Goal: Task Accomplishment & Management: Complete application form

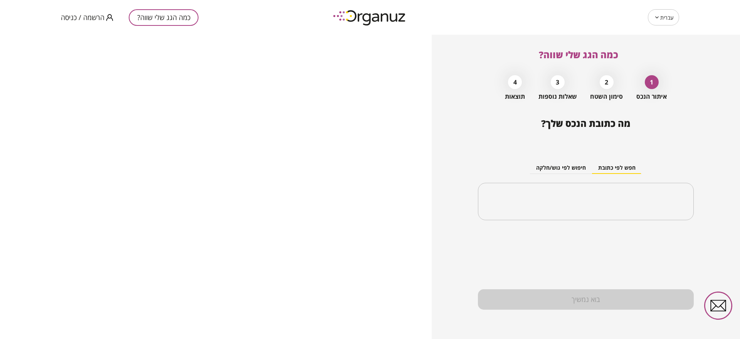
click at [91, 20] on span "הרשמה / כניסה" at bounding box center [83, 17] width 44 height 8
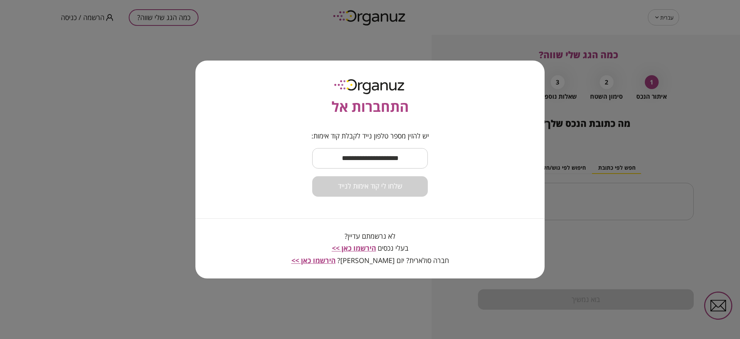
click at [365, 151] on input "text" at bounding box center [370, 158] width 116 height 23
type input "**********"
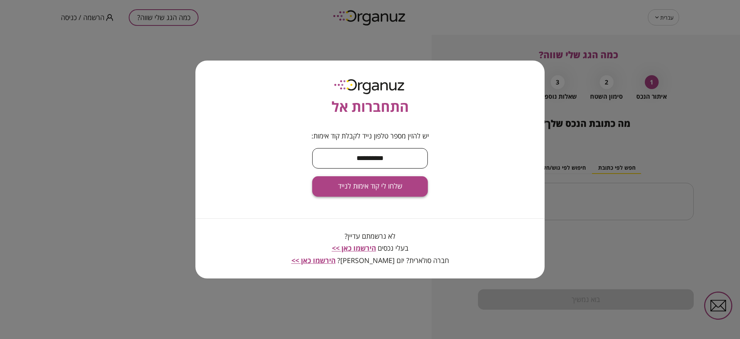
click at [379, 183] on span "שלחו לי קוד אימות לנייד" at bounding box center [370, 186] width 64 height 8
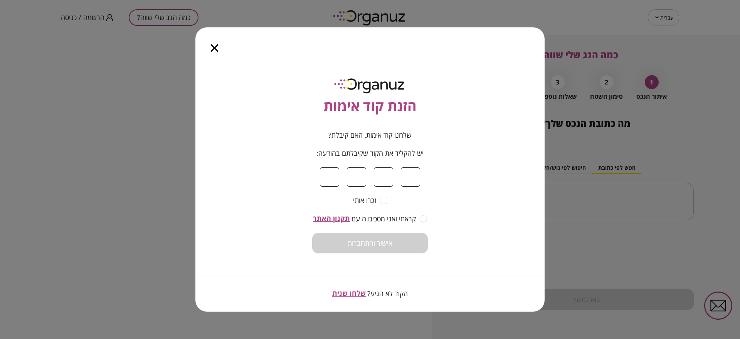
type input "*"
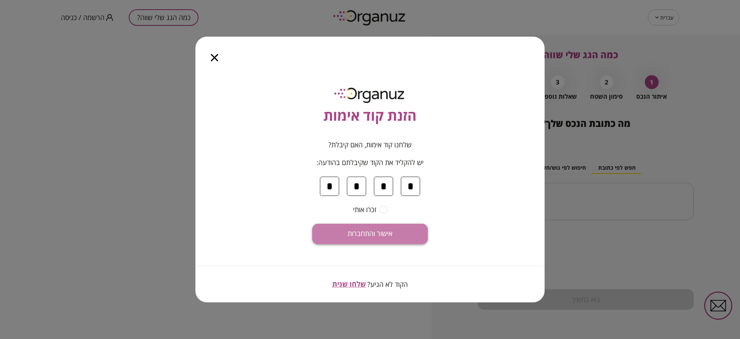
click at [411, 233] on button "אישור והתחברות" at bounding box center [370, 234] width 116 height 20
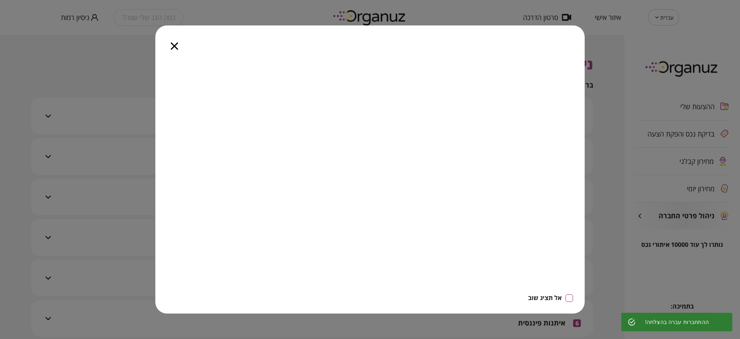
click at [176, 42] on div at bounding box center [174, 41] width 38 height 32
click at [176, 48] on icon "button" at bounding box center [174, 45] width 7 height 7
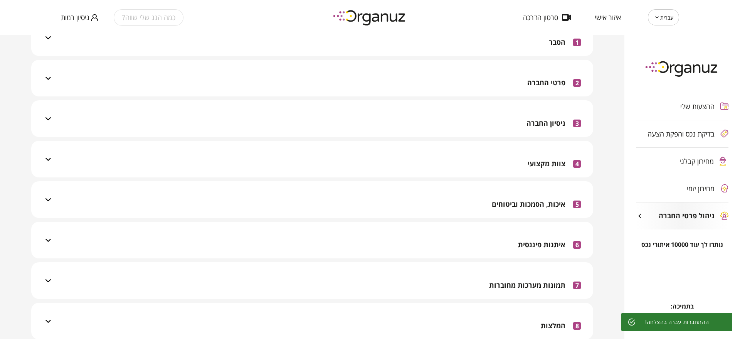
scroll to position [233, 0]
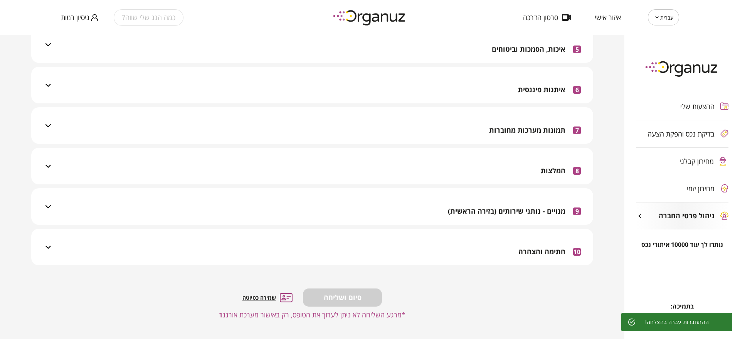
click at [502, 219] on div "9 מנויים - נותני שירותים (בזירה הראשית)" at bounding box center [514, 210] width 133 height 27
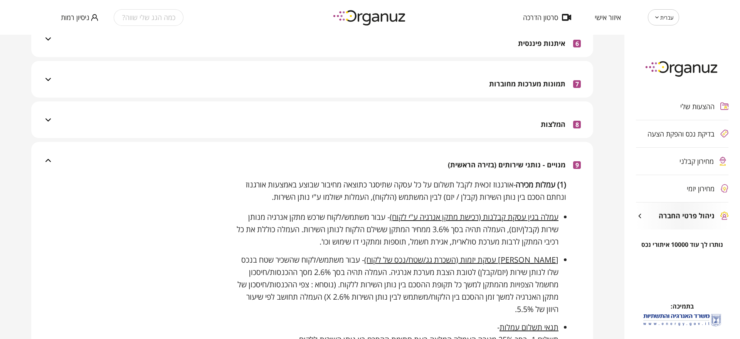
scroll to position [330, 0]
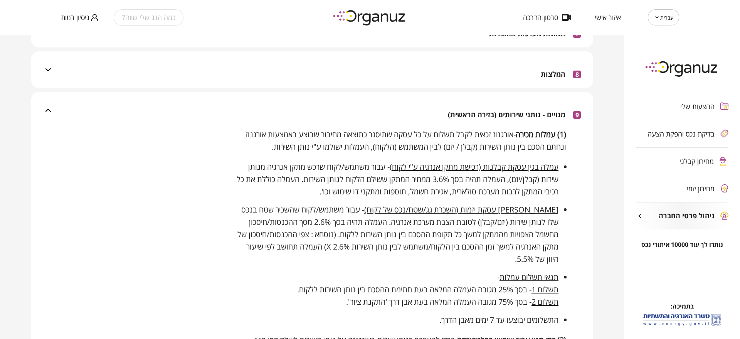
click at [526, 104] on div "9 מנויים - נותני שירותים (בזירה הראשית)" at bounding box center [514, 114] width 133 height 27
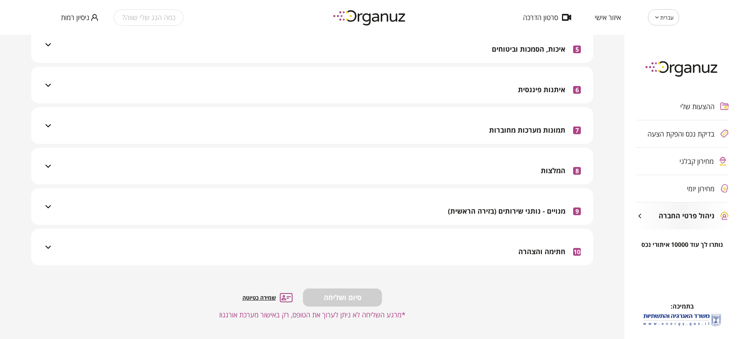
scroll to position [233, 0]
click at [544, 252] on span "חתימה והצהרה" at bounding box center [541, 251] width 47 height 8
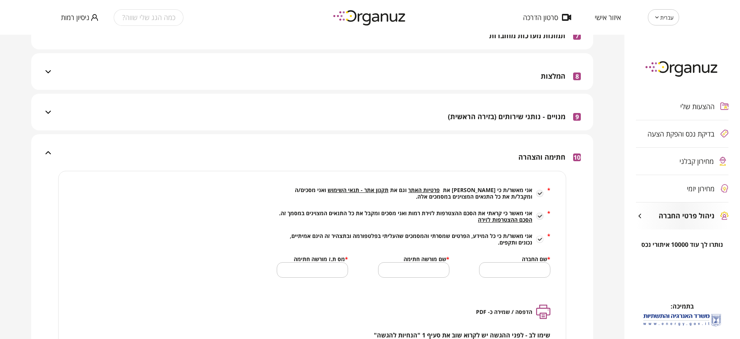
scroll to position [330, 0]
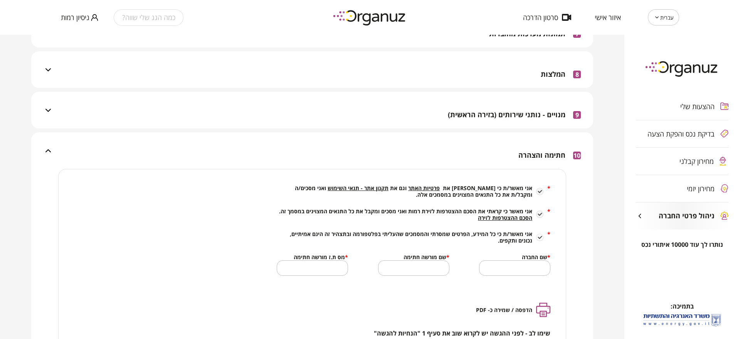
click at [505, 218] on span "הסכם ההצטרפות לזירה" at bounding box center [505, 217] width 54 height 7
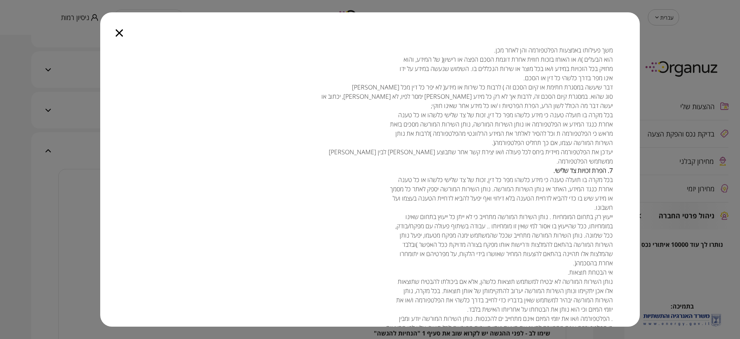
scroll to position [2023, 0]
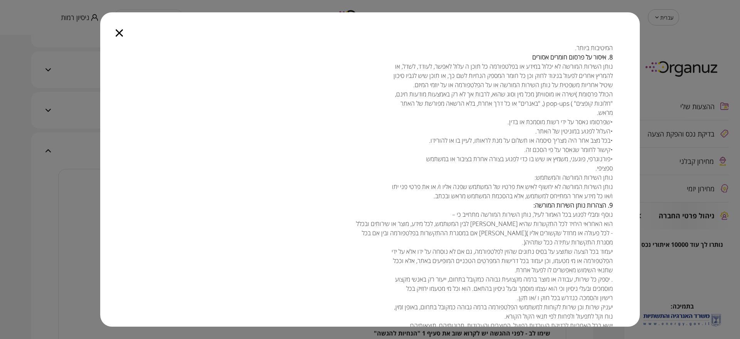
click at [118, 36] on icon "button" at bounding box center [119, 32] width 7 height 7
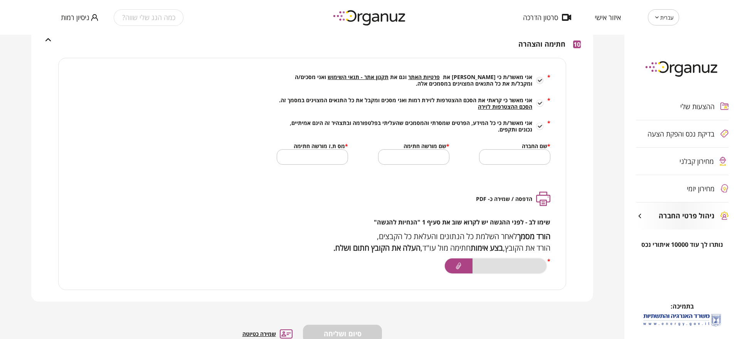
scroll to position [426, 0]
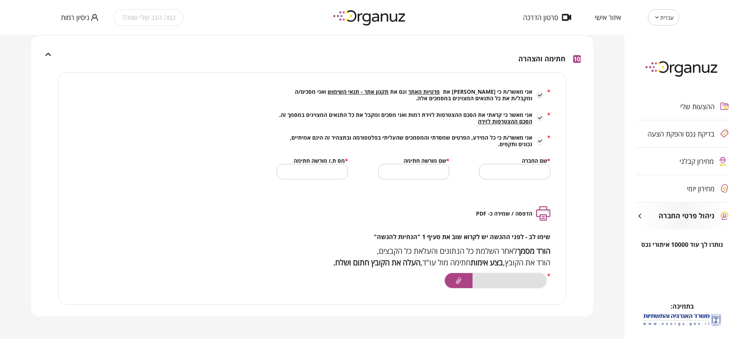
click at [540, 95] on div "* אני מאשר/ת כי קראתי את פרטיות האתר וגם את תקנון אתר - תנאי השימוש ואני מסכים/…" at bounding box center [414, 94] width 274 height 13
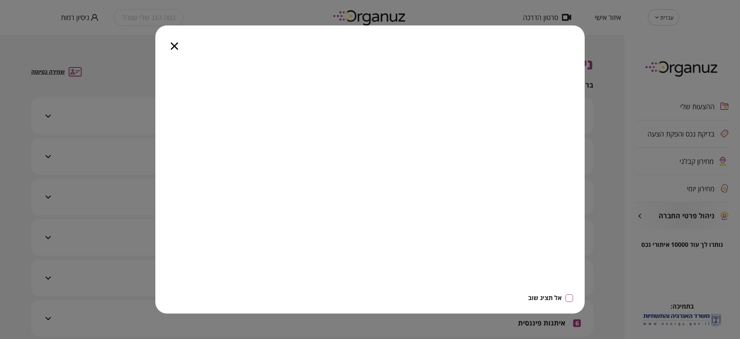
click at [177, 50] on div at bounding box center [174, 41] width 38 height 32
click at [178, 44] on icon "button" at bounding box center [174, 45] width 7 height 7
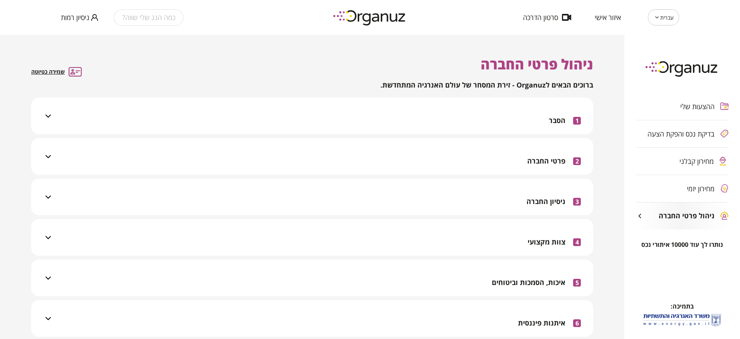
scroll to position [233, 0]
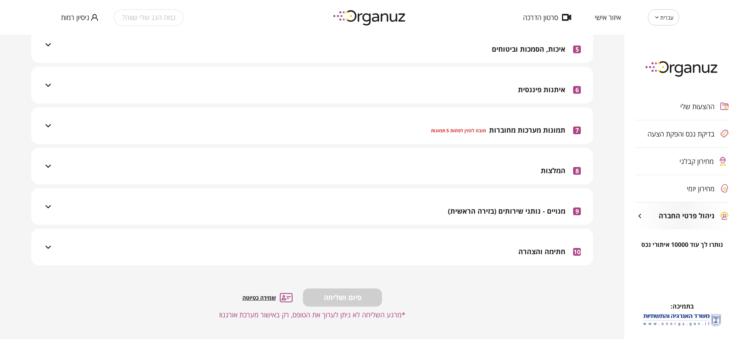
click at [542, 250] on span "חתימה והצהרה" at bounding box center [541, 251] width 47 height 8
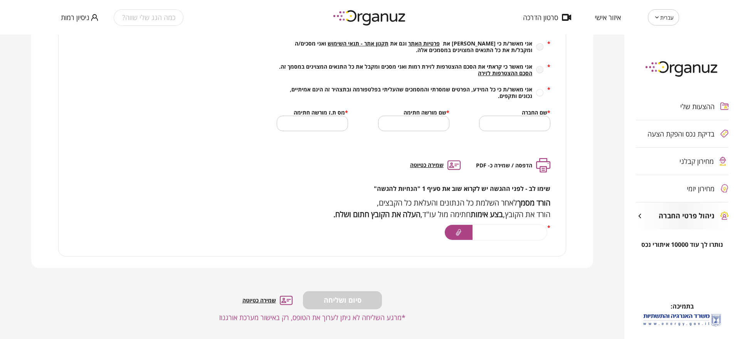
scroll to position [378, 0]
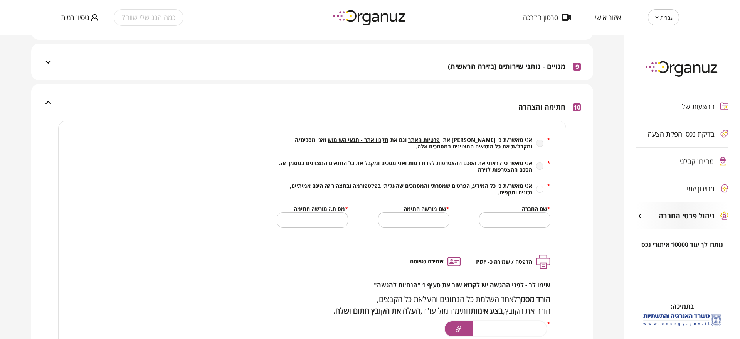
click at [543, 165] on div "* אני מאשר כי קראתי את הסכם ההצטרפות לזירת רמות ואני מסכים ומקבל את כל התנאים ה…" at bounding box center [414, 166] width 274 height 13
click at [539, 166] on div "* אני מאשר כי קראתי את הסכם ההצטרפות לזירת רמות ואני מסכים ומקבל את כל התנאים ה…" at bounding box center [414, 166] width 274 height 13
drag, startPoint x: 537, startPoint y: 140, endPoint x: 541, endPoint y: 150, distance: 10.3
click at [537, 141] on div "* אני מאשר/ת כי קראתי את פרטיות האתר וגם את תקנון אתר - תנאי השימוש ואני מסכים/…" at bounding box center [414, 142] width 274 height 13
drag, startPoint x: 541, startPoint y: 166, endPoint x: 541, endPoint y: 171, distance: 4.6
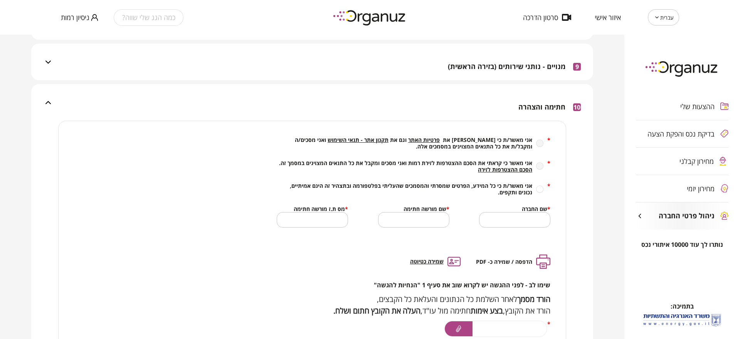
click at [541, 166] on div "* אני מאשר כי קראתי את הסכם ההצטרפות לזירת רמות ואני מסכים ומקבל את כל התנאים ה…" at bounding box center [414, 166] width 274 height 13
click at [538, 167] on div "* אני מאשר כי קראתי את הסכם ההצטרפות לזירת רמות ואני מסכים ומקבל את כל התנאים ה…" at bounding box center [414, 166] width 274 height 13
click at [540, 142] on div "* אני מאשר/ת כי קראתי את פרטיות האתר וגם את תקנון אתר - תנאי השימוש ואני מסכים/…" at bounding box center [414, 142] width 274 height 13
click at [388, 139] on span "תקנון אתר - תנאי השימוש" at bounding box center [358, 139] width 61 height 7
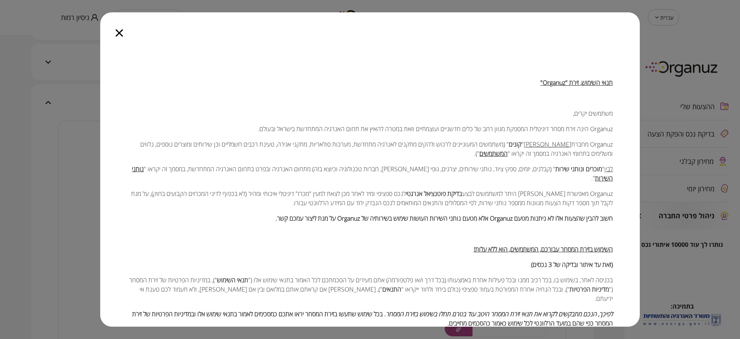
click at [119, 36] on icon "button" at bounding box center [119, 32] width 7 height 7
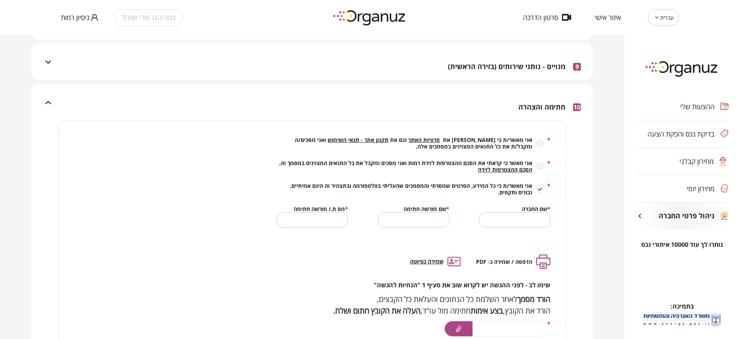
click at [539, 143] on div "* אני מאשר/ת כי קראתי את פרטיות האתר וגם את תקנון אתר - תנאי השימוש ואני מסכים/…" at bounding box center [414, 142] width 274 height 13
click at [440, 138] on span "פרטיות האתר" at bounding box center [424, 139] width 32 height 7
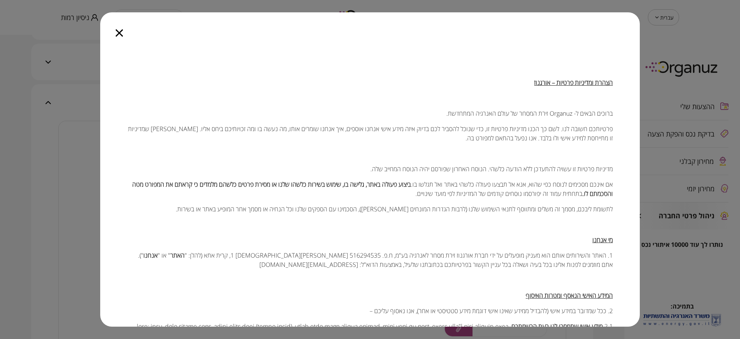
click at [117, 34] on icon "button" at bounding box center [119, 32] width 7 height 7
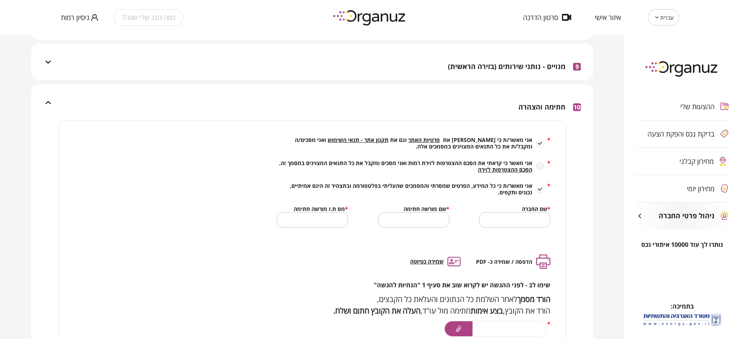
click at [488, 168] on span "הסכם ההצטרפות לזירה" at bounding box center [505, 169] width 54 height 7
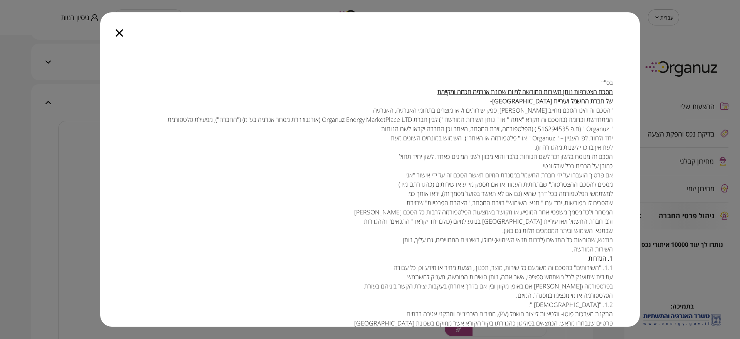
click at [114, 29] on div at bounding box center [119, 28] width 38 height 32
click at [116, 33] on icon "button" at bounding box center [119, 32] width 7 height 7
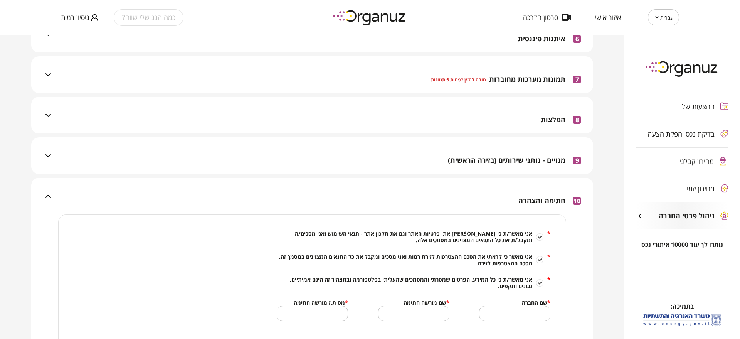
scroll to position [0, 0]
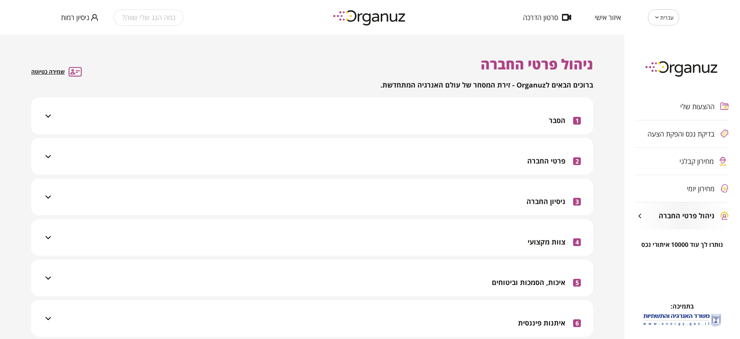
click at [513, 112] on div "1 הסבר" at bounding box center [317, 116] width 528 height 37
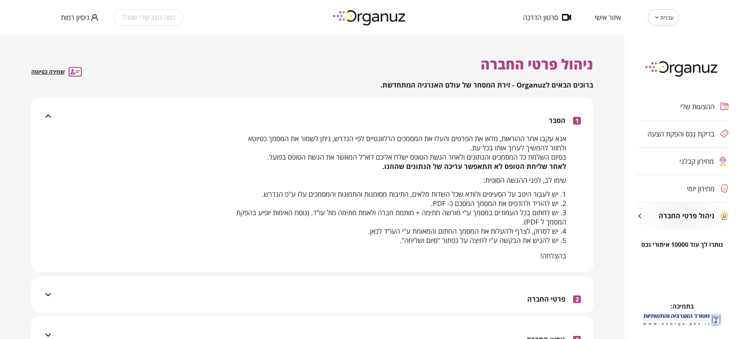
click at [515, 120] on div "1 הסבר" at bounding box center [317, 116] width 528 height 37
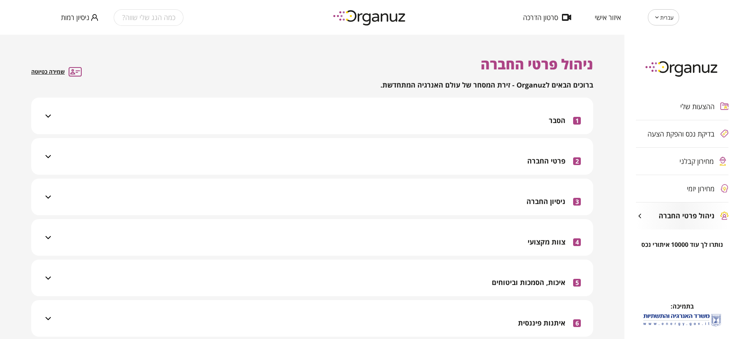
click at [521, 157] on div "2 פרטי החברה" at bounding box center [317, 156] width 528 height 37
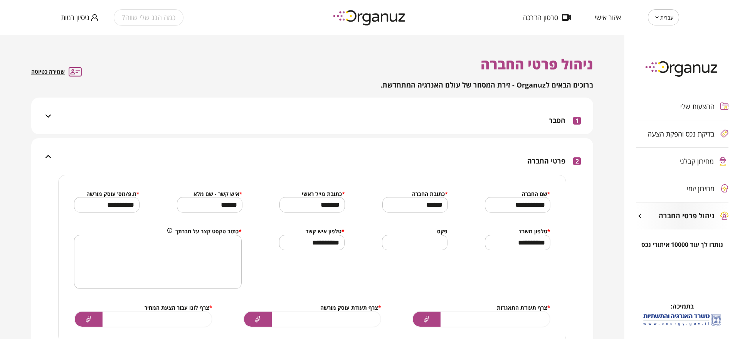
scroll to position [48, 0]
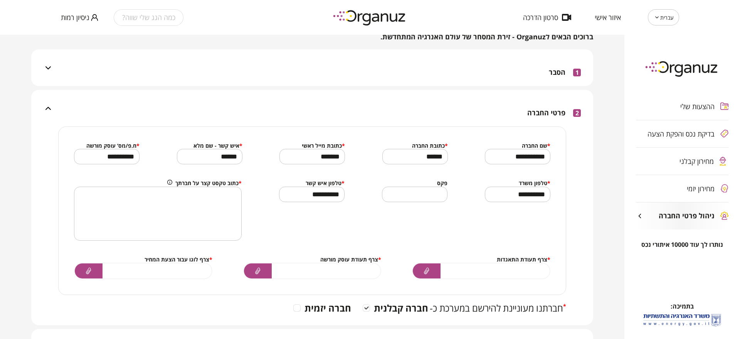
click at [545, 96] on div "2 פרטי החברה" at bounding box center [317, 108] width 528 height 37
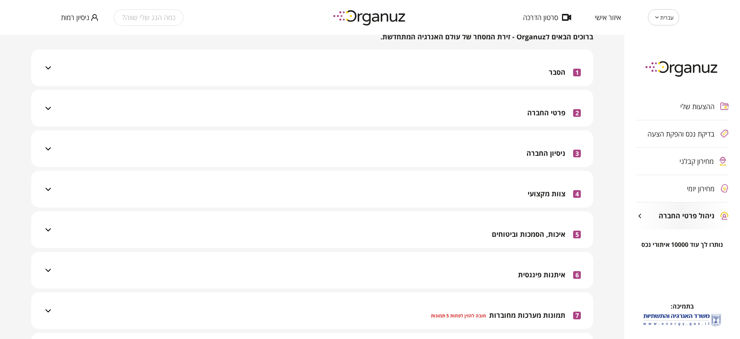
click at [535, 155] on span "ניסיון החברה" at bounding box center [545, 153] width 39 height 8
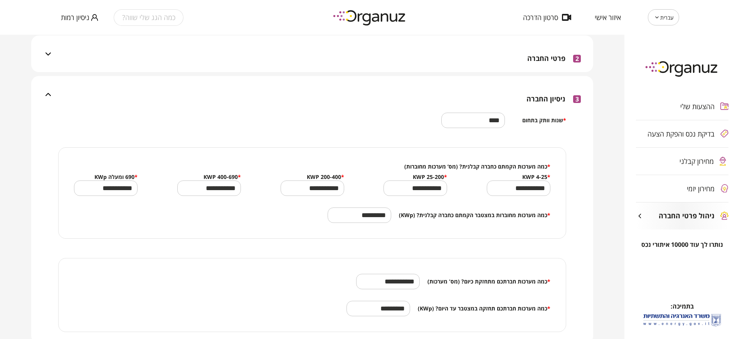
scroll to position [96, 0]
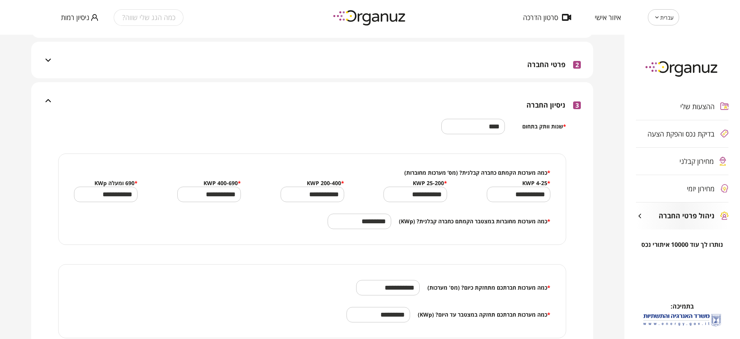
click at [542, 101] on span "ניסיון החברה" at bounding box center [545, 105] width 39 height 8
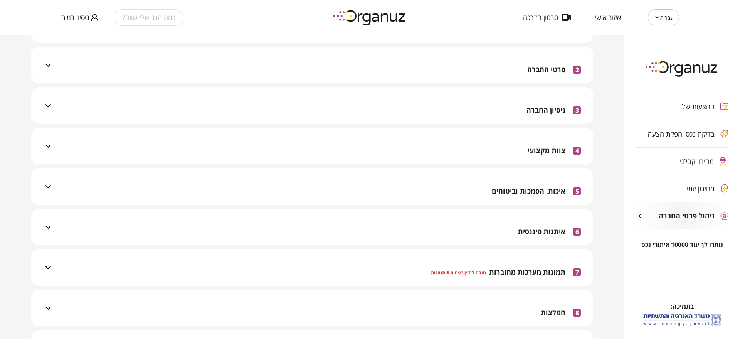
scroll to position [0, 0]
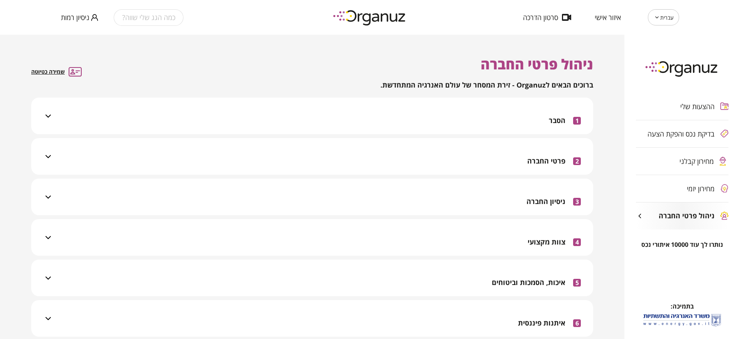
click at [504, 118] on div "1 הסבר" at bounding box center [317, 116] width 528 height 37
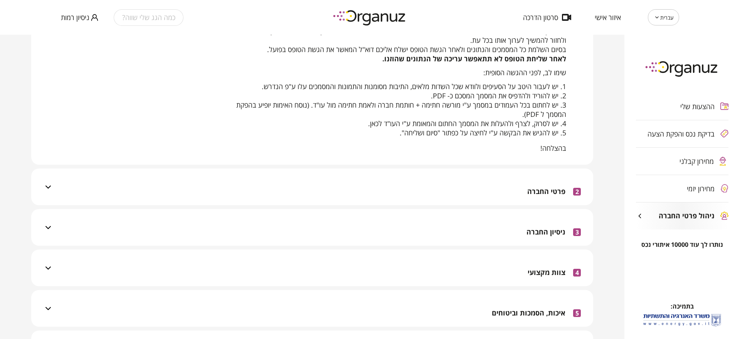
scroll to position [145, 0]
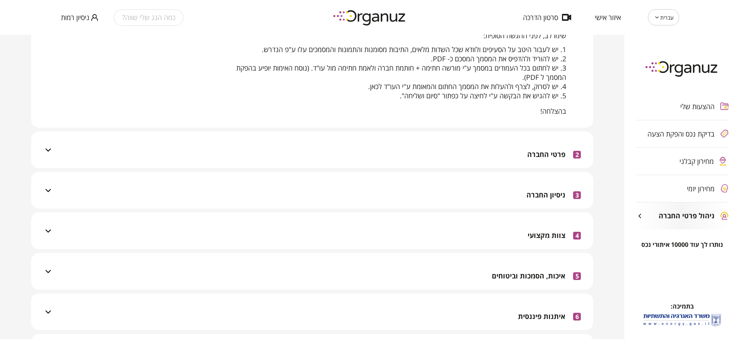
click at [516, 158] on div "2 פרטי החברה" at bounding box center [317, 149] width 528 height 37
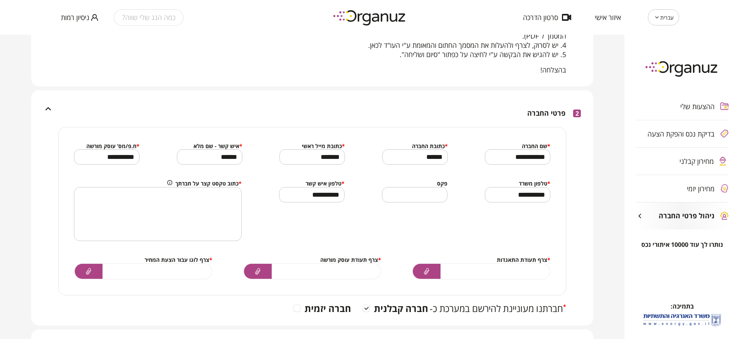
scroll to position [241, 0]
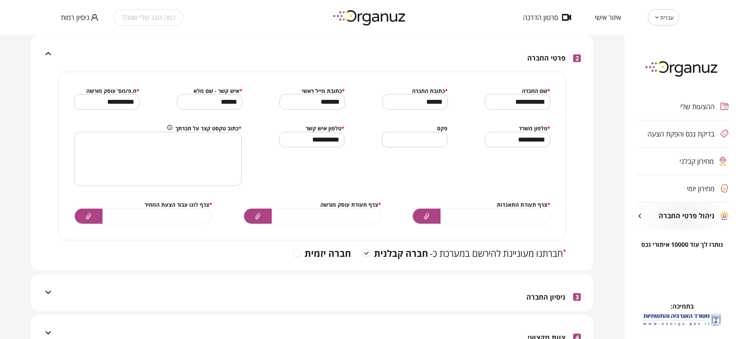
click at [435, 217] on div at bounding box center [427, 215] width 28 height 15
click at [0, 0] on input "file" at bounding box center [0, 0] width 0 height 0
click at [257, 213] on icon at bounding box center [257, 216] width 5 height 7
click at [0, 0] on input "file" at bounding box center [0, 0] width 0 height 0
click at [90, 215] on icon at bounding box center [88, 216] width 5 height 7
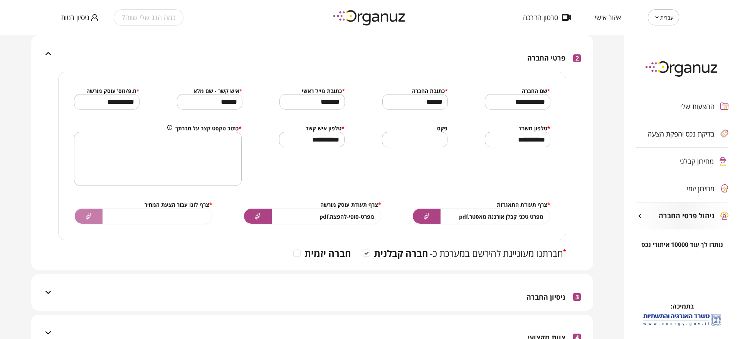
click at [0, 0] on input "file" at bounding box center [0, 0] width 0 height 0
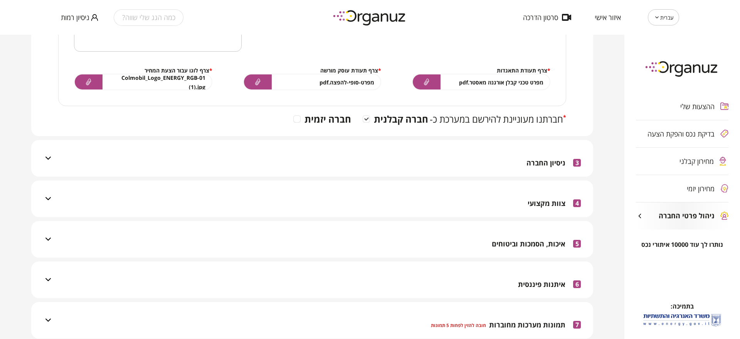
scroll to position [385, 0]
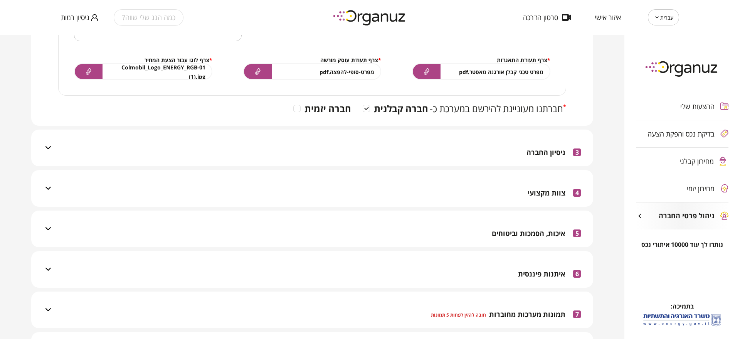
click at [436, 147] on div "3 ניסיון החברה" at bounding box center [317, 147] width 528 height 37
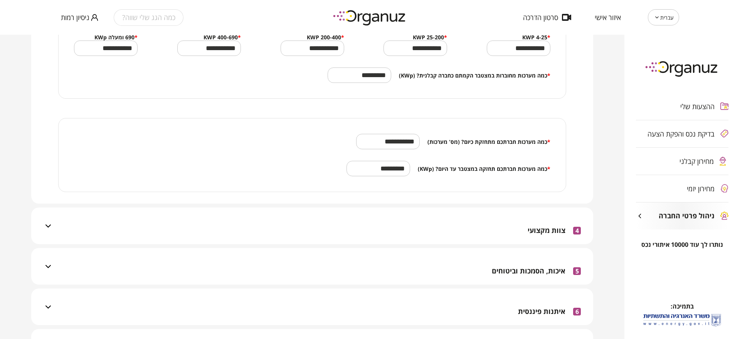
scroll to position [530, 0]
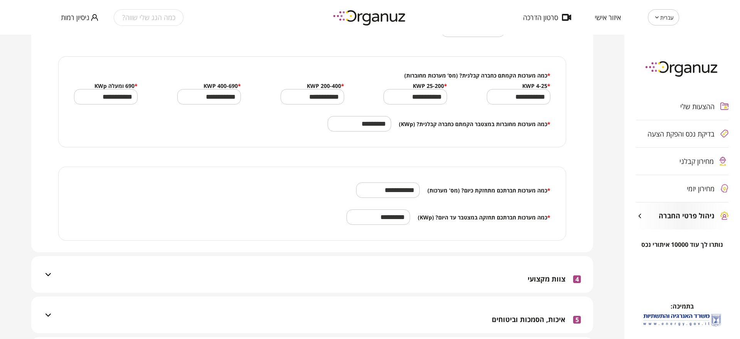
click at [486, 281] on div "4 צוות מקצועי" at bounding box center [317, 274] width 528 height 37
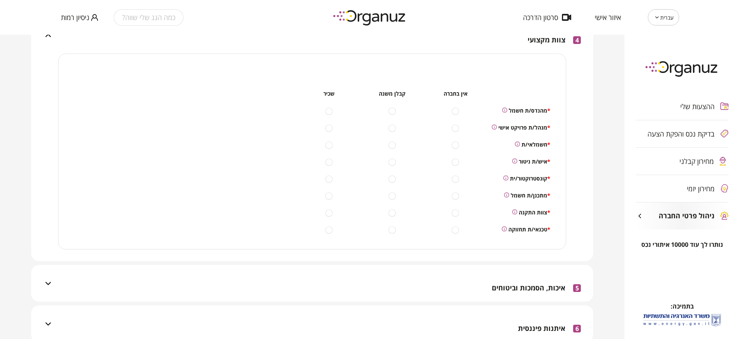
scroll to position [771, 0]
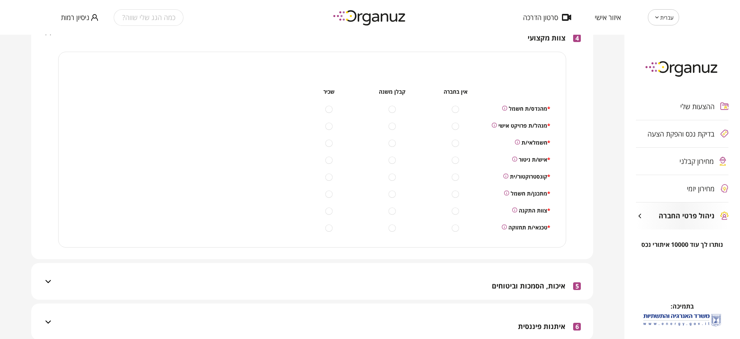
drag, startPoint x: 390, startPoint y: 114, endPoint x: 395, endPoint y: 121, distance: 9.2
click at [390, 114] on div "אין בחברה קבלן משנה שכיר * מהנדס/ת חשמל * מנהל/ת פרויקט אישי * חשמלאי/ת * איש/ת…" at bounding box center [423, 159] width 253 height 145
click at [397, 129] on div at bounding box center [391, 125] width 63 height 9
click at [388, 165] on div "אין בחברה קבלן משנה שכיר * מהנדס/ת חשמל * מנהל/ת פרויקט אישי * חשמלאי/ת * איש/ת…" at bounding box center [423, 159] width 253 height 145
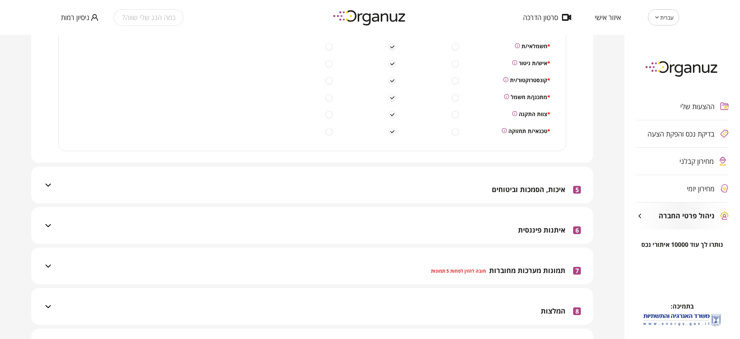
click at [452, 187] on div "5 איכות, הסמכות וביטוחים" at bounding box center [317, 184] width 528 height 37
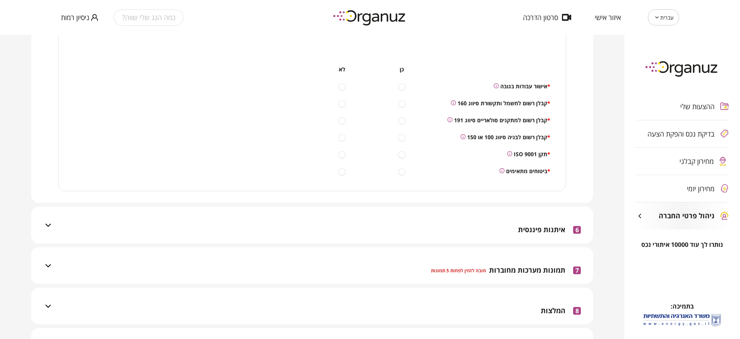
scroll to position [1041, 0]
click at [444, 220] on div "6 איתנות פיננסית" at bounding box center [317, 225] width 528 height 37
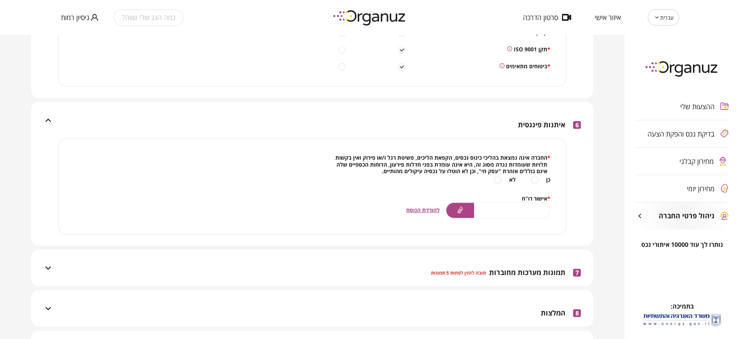
scroll to position [1148, 0]
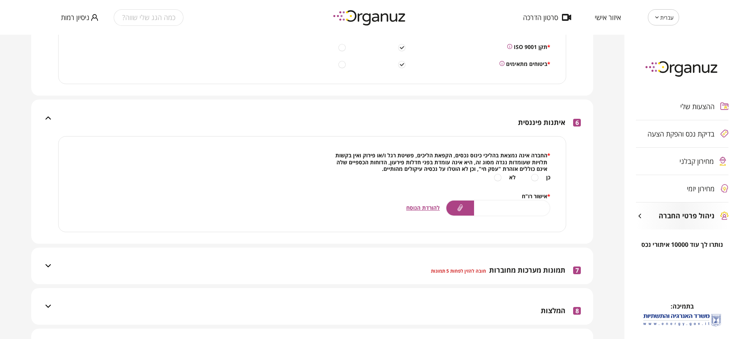
click at [451, 212] on div at bounding box center [460, 207] width 28 height 15
click at [0, 0] on input "file" at bounding box center [0, 0] width 0 height 0
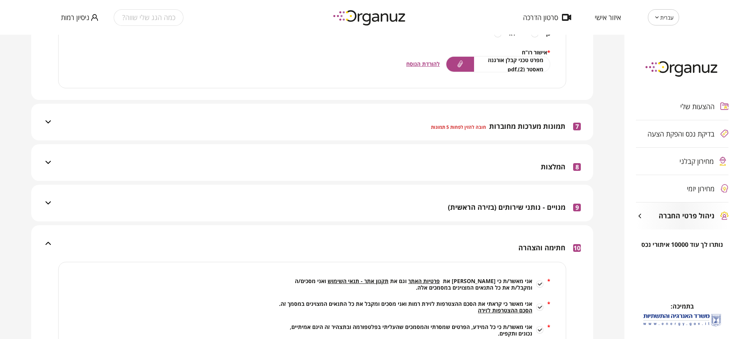
scroll to position [1293, 0]
click at [483, 118] on div "7 תמונות מערכות מחוברות חובה להזין לפחות 5 תמונות" at bounding box center [506, 125] width 150 height 27
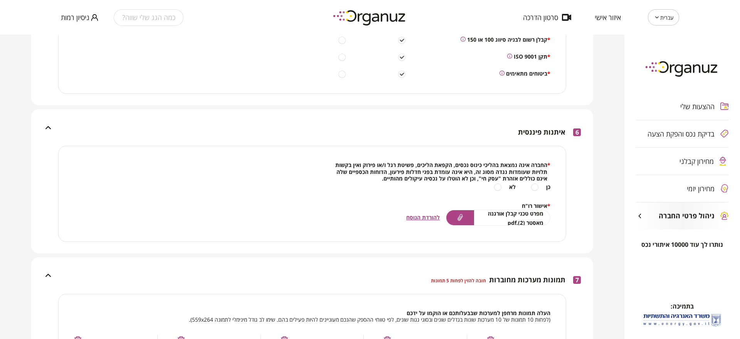
scroll to position [1131, 0]
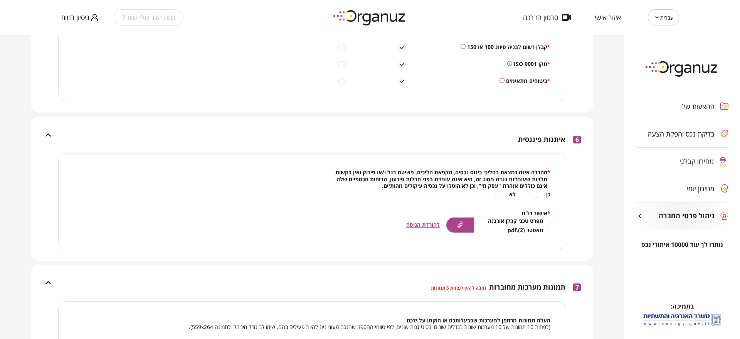
click at [481, 134] on div "6 איתנות פיננסית" at bounding box center [317, 134] width 528 height 37
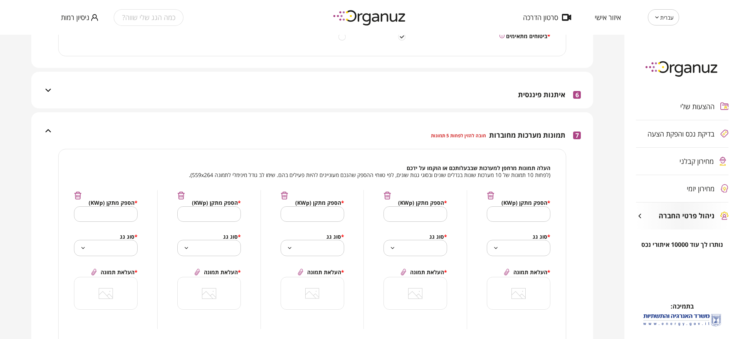
scroll to position [1227, 0]
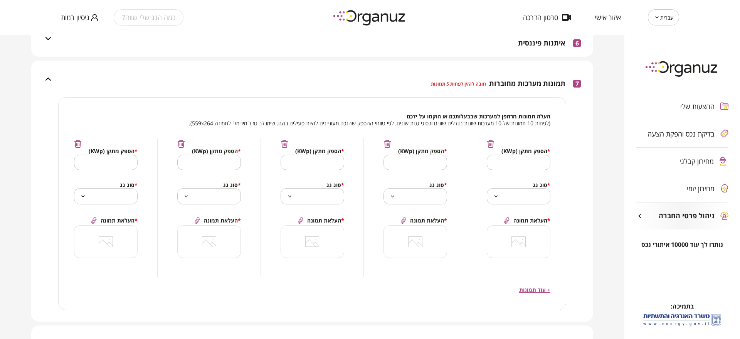
click at [525, 163] on input "text" at bounding box center [519, 162] width 64 height 23
type input "*"
click at [433, 166] on input "text" at bounding box center [415, 162] width 64 height 23
type input "*"
click at [328, 161] on input "text" at bounding box center [313, 162] width 64 height 23
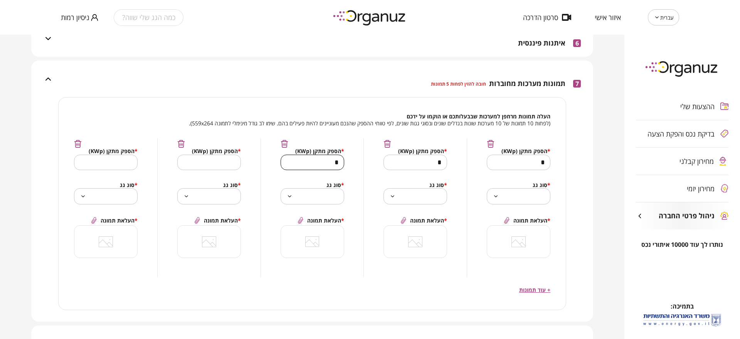
type input "*"
click at [232, 164] on input "text" at bounding box center [209, 162] width 64 height 23
type input "*"
click at [127, 156] on input "text" at bounding box center [106, 162] width 64 height 23
type input "*"
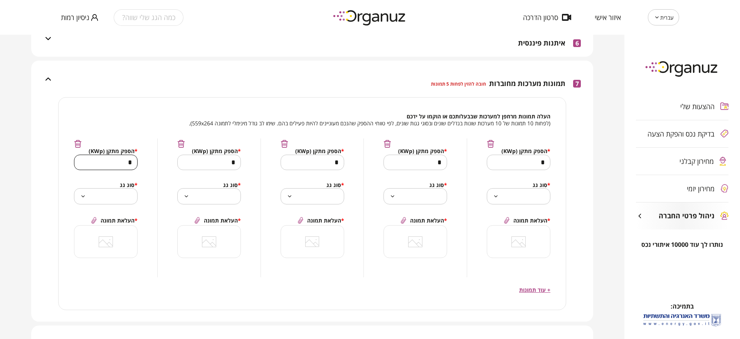
click at [519, 198] on body "עברית ** ​ איזור אישי סרטון הדרכה כמה הגג שלי שווה? ניסיון רמות ההצעות שלי בדיק…" at bounding box center [370, 169] width 740 height 339
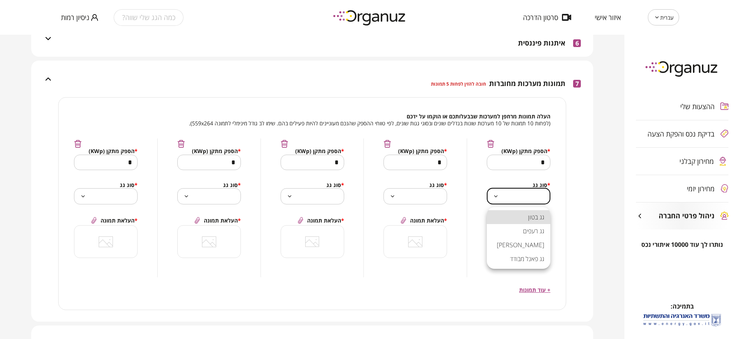
click at [526, 221] on li "גג בטון" at bounding box center [519, 217] width 64 height 14
type input "**********"
click at [438, 199] on body "עברית ** ​ איזור אישי סרטון הדרכה כמה הגג שלי שווה? ניסיון רמות ההצעות שלי בדיק…" at bounding box center [370, 169] width 740 height 339
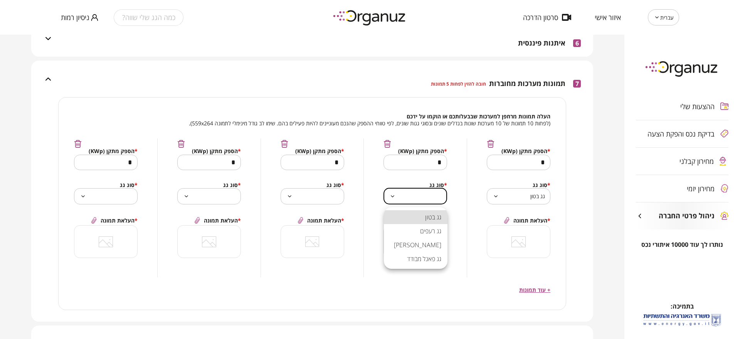
click at [435, 231] on li "גג רעפים" at bounding box center [416, 231] width 64 height 14
type input "**********"
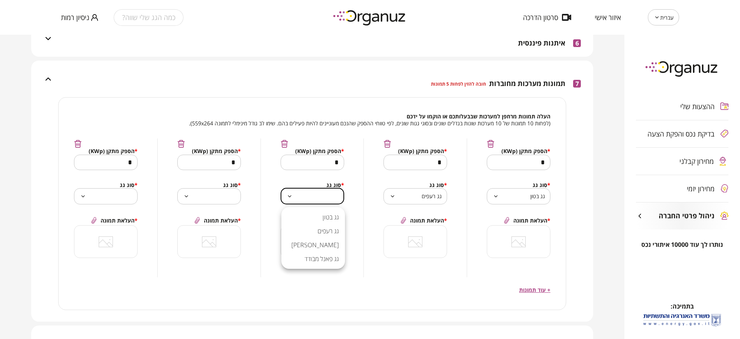
click at [331, 195] on body "עברית ** ​ איזור אישי סרטון הדרכה כמה הגג שלי שווה? ניסיון רמות ההצעות שלי בדיק…" at bounding box center [370, 169] width 740 height 339
click at [327, 242] on li "גג אסבסט" at bounding box center [313, 245] width 64 height 14
click at [210, 192] on body "עברית ** ​ איזור אישי סרטון הדרכה כמה הגג שלי שווה? ניסיון רמות ההצעות שלי בדיק…" at bounding box center [370, 169] width 740 height 339
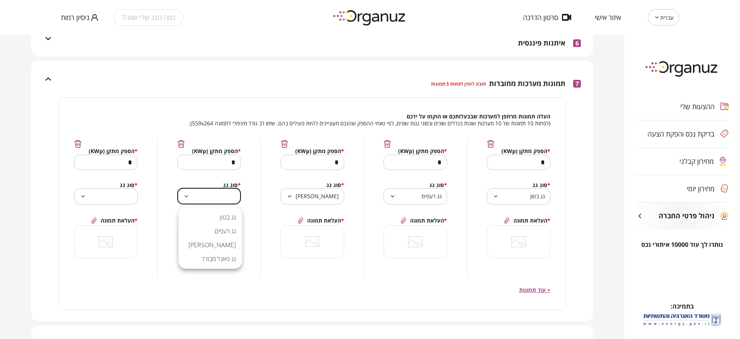
click at [326, 197] on div at bounding box center [370, 169] width 740 height 339
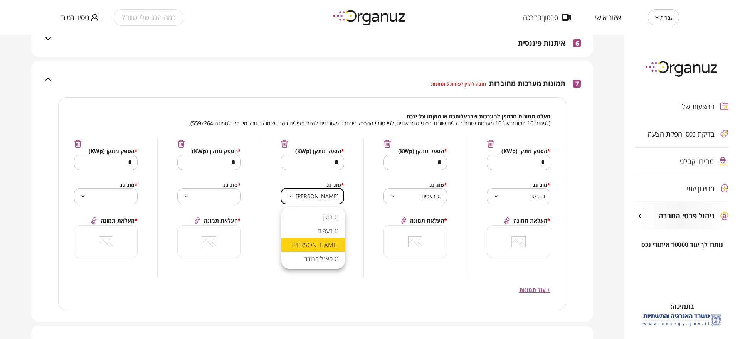
click at [319, 192] on body "עברית ** ​ איזור אישי סרטון הדרכה כמה הגג שלי שווה? ניסיון רמות ההצעות שלי בדיק…" at bounding box center [370, 169] width 740 height 339
click at [326, 256] on li "גג פאנל מבודד" at bounding box center [313, 259] width 64 height 14
type input "**********"
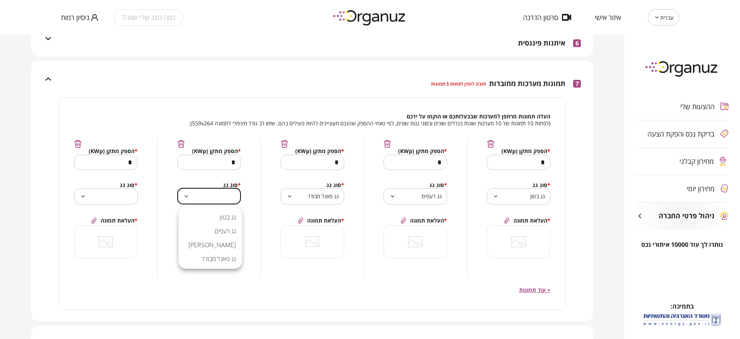
click at [224, 190] on body "עברית ** ​ איזור אישי סרטון הדרכה כמה הגג שלי שווה? ניסיון רמות ההצעות שלי בדיק…" at bounding box center [370, 169] width 740 height 339
click at [231, 223] on li "גג בטון" at bounding box center [210, 217] width 64 height 14
type input "**********"
click at [114, 190] on body "עברית ** ​ איזור אישי סרטון הדרכה כמה הגג שלי שווה? ניסיון רמות ההצעות שלי בדיק…" at bounding box center [370, 169] width 740 height 339
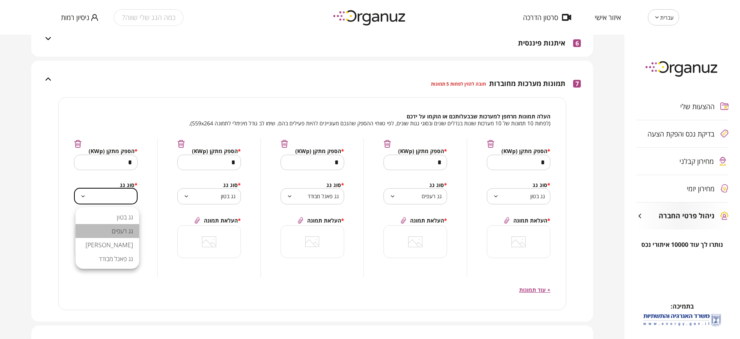
drag, startPoint x: 124, startPoint y: 232, endPoint x: 136, endPoint y: 238, distance: 12.9
click at [124, 233] on li "גג רעפים" at bounding box center [108, 231] width 64 height 14
type input "**********"
click at [538, 249] on div at bounding box center [518, 241] width 63 height 32
click at [0, 0] on input "file" at bounding box center [0, 0] width 0 height 0
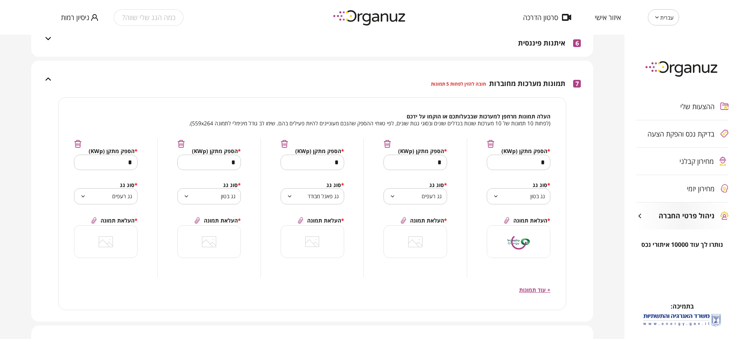
click at [420, 232] on div at bounding box center [415, 241] width 63 height 32
click at [0, 0] on input "file" at bounding box center [0, 0] width 0 height 0
click at [336, 228] on div at bounding box center [312, 241] width 63 height 32
click at [0, 0] on input "file" at bounding box center [0, 0] width 0 height 0
click at [237, 244] on div at bounding box center [209, 241] width 63 height 32
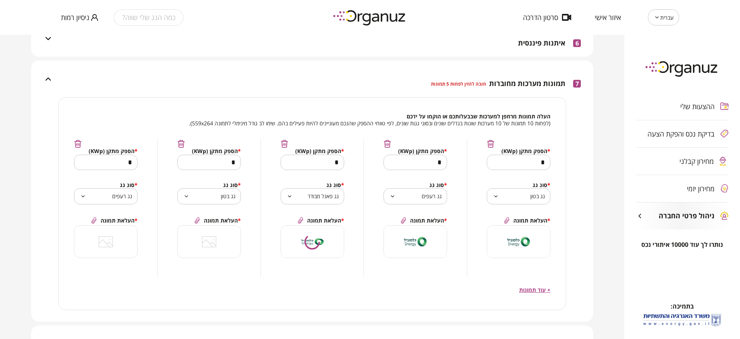
click at [0, 0] on input "file" at bounding box center [0, 0] width 0 height 0
click at [119, 232] on div at bounding box center [105, 241] width 63 height 32
click at [0, 0] on input "file" at bounding box center [0, 0] width 0 height 0
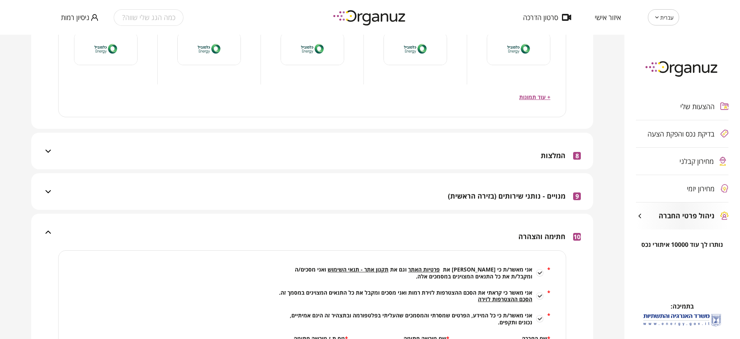
click at [542, 147] on div "8 המלצות" at bounding box center [559, 155] width 43 height 27
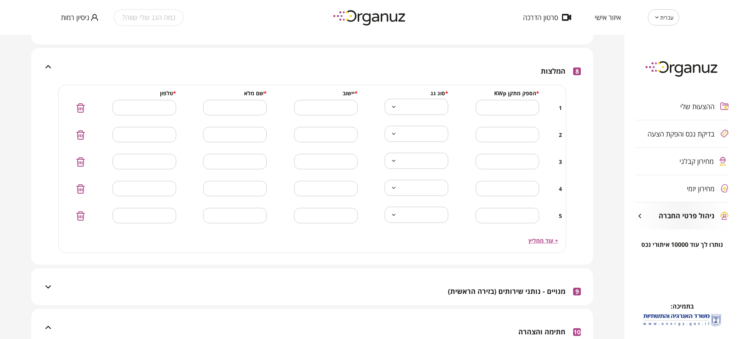
scroll to position [1503, 0]
click at [510, 113] on input "number" at bounding box center [508, 108] width 64 height 23
type input "**"
click at [506, 136] on input "number" at bounding box center [508, 135] width 64 height 23
type input "**"
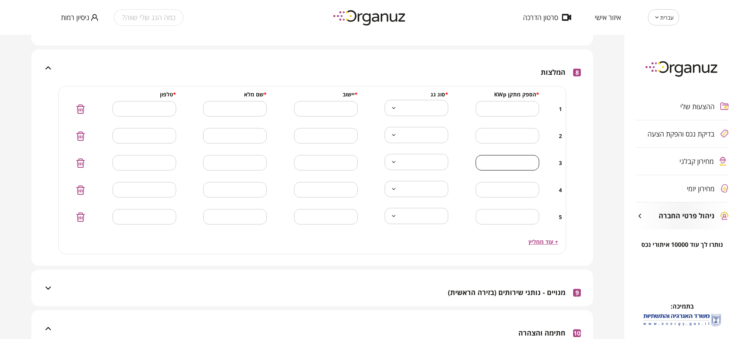
click at [506, 168] on input "number" at bounding box center [508, 162] width 64 height 23
type input "**"
click at [508, 191] on input "number" at bounding box center [508, 189] width 64 height 23
type input "**"
click at [511, 218] on input "number" at bounding box center [508, 216] width 64 height 23
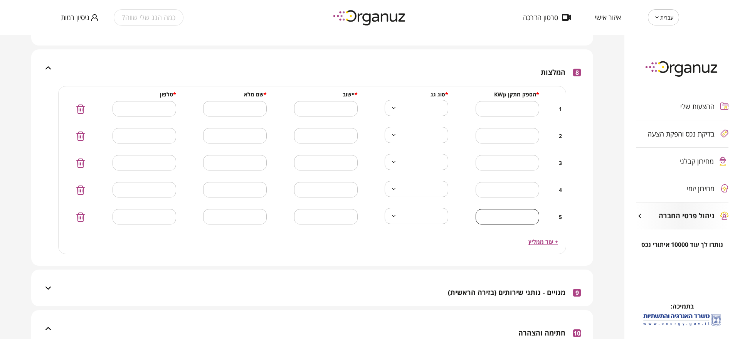
type input "**"
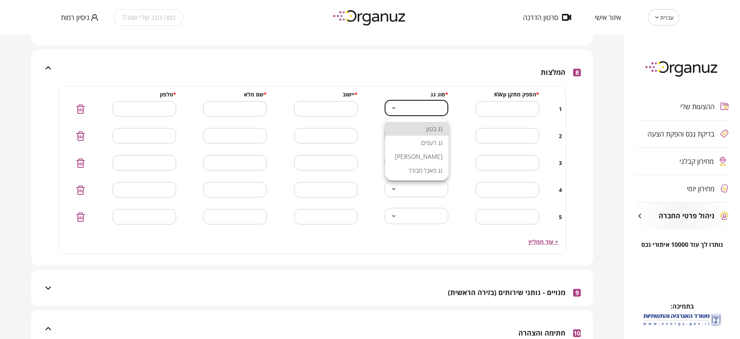
click at [431, 109] on body "עברית ** ​ איזור אישי סרטון הדרכה כמה הגג שלי שווה? ניסיון רמות ההצעות שלי בדיק…" at bounding box center [370, 169] width 740 height 339
click at [435, 133] on li "גג בטון" at bounding box center [417, 129] width 64 height 14
type input "**********"
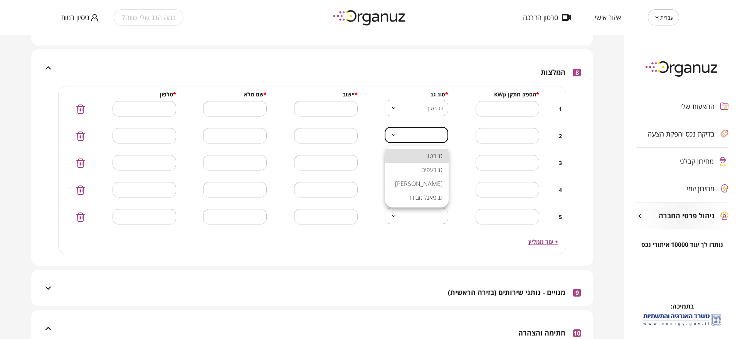
click at [428, 144] on body "עברית ** ​ איזור אישי סרטון הדרכה כמה הגג שלי שווה? ניסיון רמות ההצעות שלי בדיק…" at bounding box center [370, 169] width 740 height 339
click at [425, 164] on li "גג רעפים" at bounding box center [417, 170] width 64 height 14
type input "**********"
click at [422, 161] on body "עברית ** ​ איזור אישי סרטון הדרכה כמה הגג שלי שווה? ניסיון רמות ההצעות שלי בדיק…" at bounding box center [370, 169] width 740 height 339
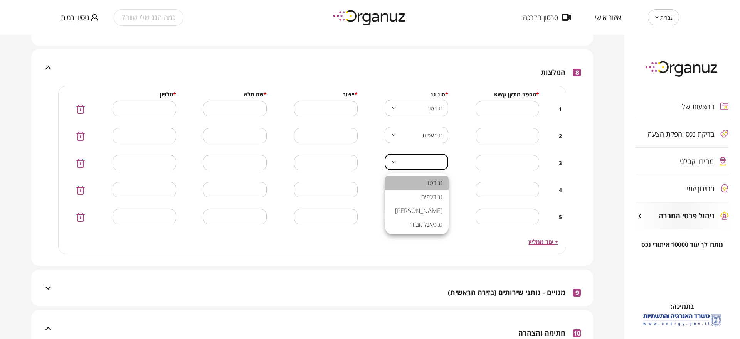
drag, startPoint x: 421, startPoint y: 178, endPoint x: 421, endPoint y: 189, distance: 10.8
click at [421, 180] on li "גג בטון" at bounding box center [417, 183] width 64 height 14
type input "**********"
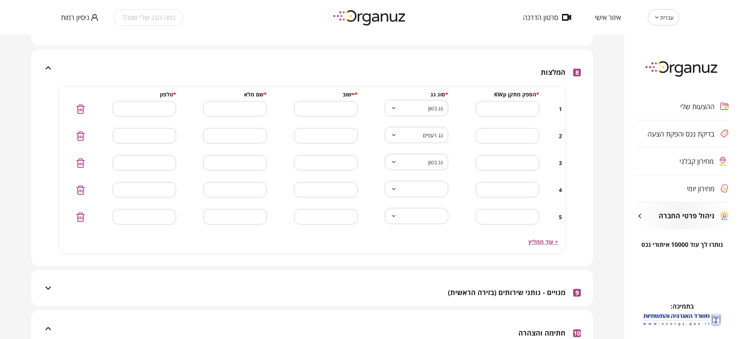
click at [418, 212] on body "עברית ** ​ איזור אישי סרטון הדרכה כמה הגג שלי שווה? ניסיון רמות ההצעות שלי בדיק…" at bounding box center [370, 169] width 740 height 339
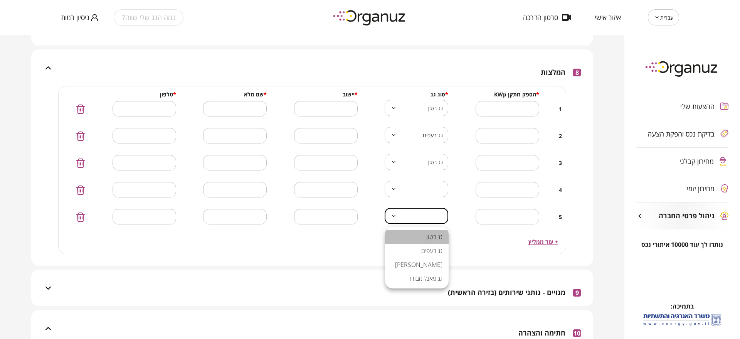
drag, startPoint x: 424, startPoint y: 239, endPoint x: 425, endPoint y: 186, distance: 53.2
click at [425, 236] on li "גג בטון" at bounding box center [417, 237] width 64 height 14
type input "**********"
drag, startPoint x: 430, startPoint y: 178, endPoint x: 432, endPoint y: 182, distance: 4.5
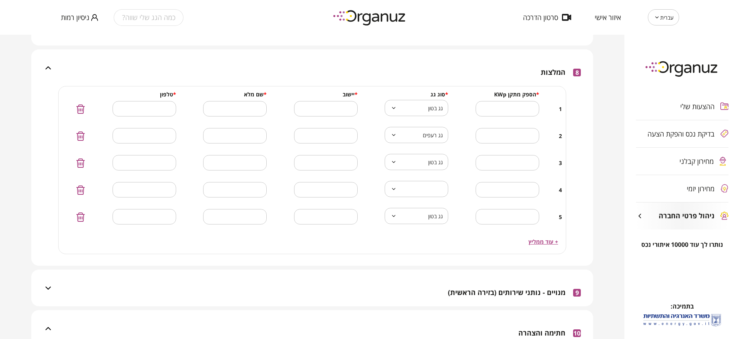
click at [432, 186] on body "עברית ** ​ איזור אישי סרטון הדרכה כמה הגג שלי שווה? ניסיון רמות ההצעות שלי בדיק…" at bounding box center [370, 169] width 740 height 339
click at [428, 217] on li "גג רעפים" at bounding box center [417, 224] width 64 height 14
type input "**********"
click at [330, 112] on input "text" at bounding box center [326, 108] width 64 height 23
drag, startPoint x: 324, startPoint y: 101, endPoint x: 370, endPoint y: 103, distance: 46.3
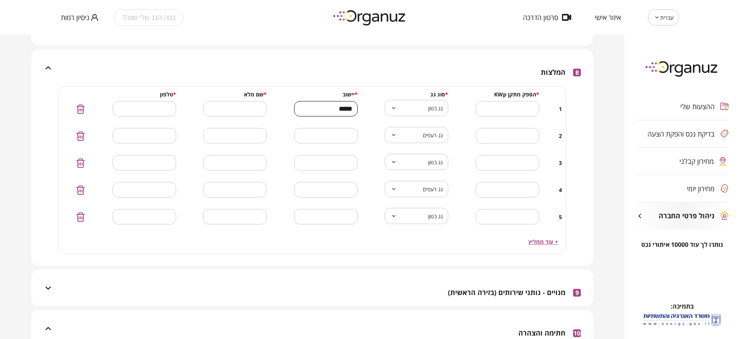
click at [370, 103] on div "**********" at bounding box center [312, 157] width 507 height 143
type input "*****"
click at [344, 129] on input "text" at bounding box center [326, 135] width 64 height 23
paste input "*****"
type input "*****"
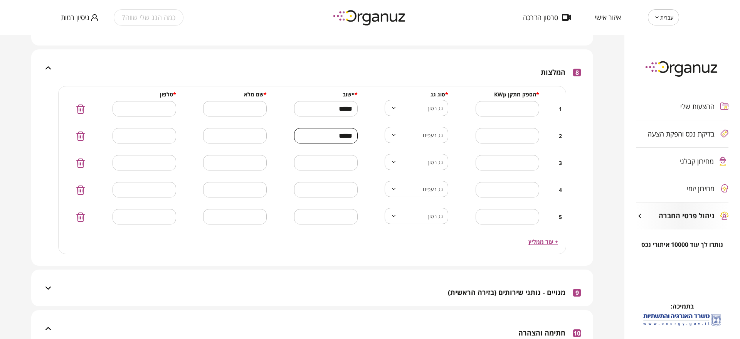
click at [343, 158] on input "text" at bounding box center [326, 162] width 64 height 23
paste input "*****"
type input "*****"
click at [339, 183] on input "text" at bounding box center [326, 189] width 64 height 23
paste input "*****"
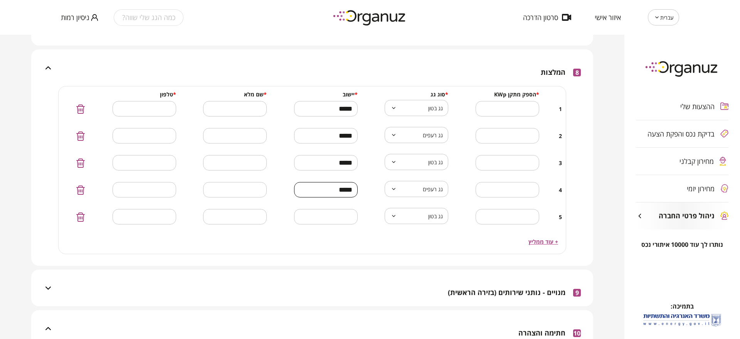
type input "*****"
click at [328, 213] on input "text" at bounding box center [326, 216] width 64 height 23
paste input "*****"
type input "*****"
click at [243, 113] on input "text" at bounding box center [235, 108] width 64 height 23
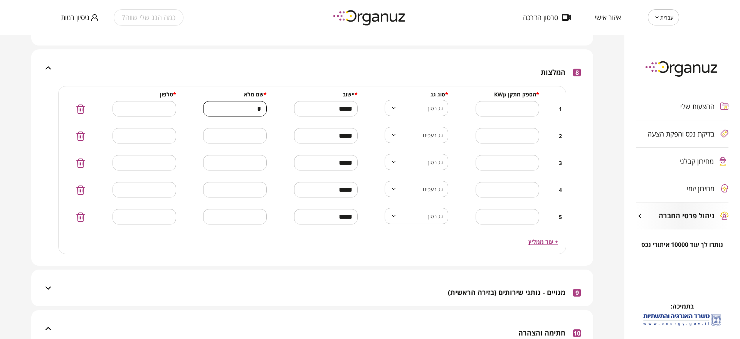
type input "*"
click at [256, 131] on input "text" at bounding box center [235, 135] width 64 height 23
type input "*"
click at [260, 160] on input "text" at bounding box center [235, 162] width 64 height 23
type input "*"
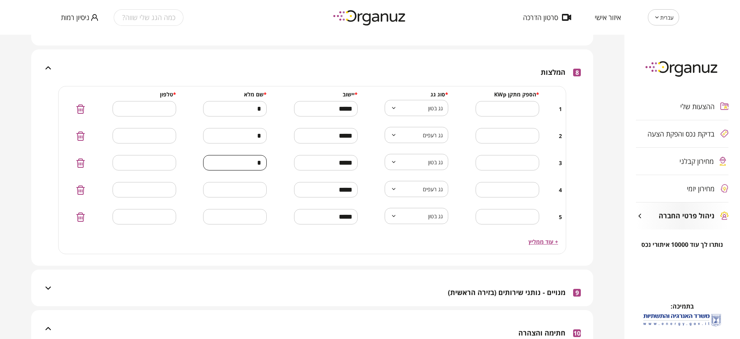
click at [244, 189] on input "text" at bounding box center [235, 189] width 64 height 23
type input "*"
click at [254, 222] on input "text" at bounding box center [235, 216] width 64 height 23
type input "*"
click at [170, 108] on input "text" at bounding box center [145, 108] width 64 height 23
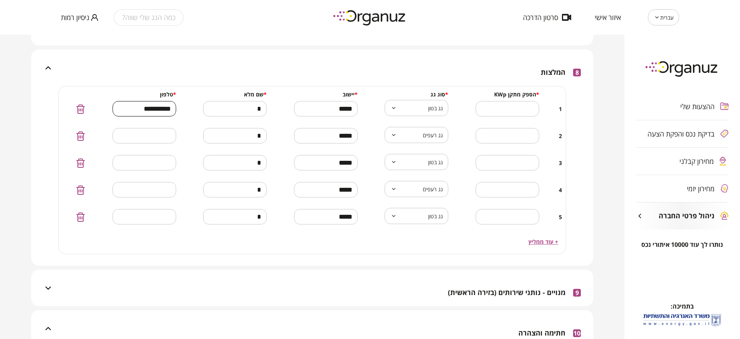
drag, startPoint x: 149, startPoint y: 110, endPoint x: 160, endPoint y: 110, distance: 11.6
click at [160, 110] on input "**********" at bounding box center [145, 108] width 64 height 23
click at [172, 108] on input "**********" at bounding box center [145, 108] width 64 height 23
click at [125, 108] on input "**********" at bounding box center [145, 108] width 64 height 23
click at [176, 112] on input "**********" at bounding box center [145, 108] width 64 height 23
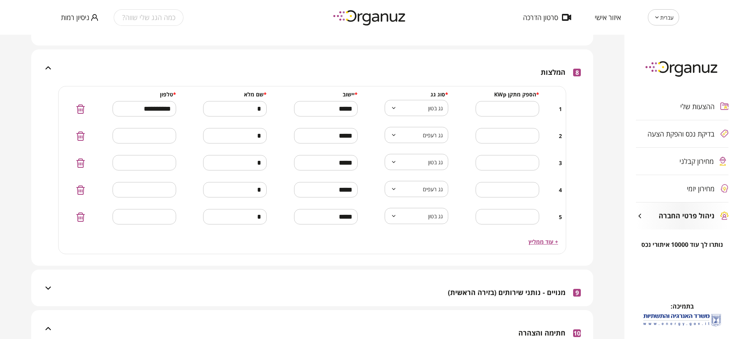
click at [113, 109] on div "**********" at bounding box center [130, 108] width 91 height 15
click at [123, 111] on input "**********" at bounding box center [145, 108] width 64 height 23
click at [146, 109] on input "**********" at bounding box center [145, 108] width 64 height 23
drag, startPoint x: 144, startPoint y: 109, endPoint x: 156, endPoint y: 110, distance: 12.8
click at [156, 110] on input "**********" at bounding box center [145, 108] width 64 height 23
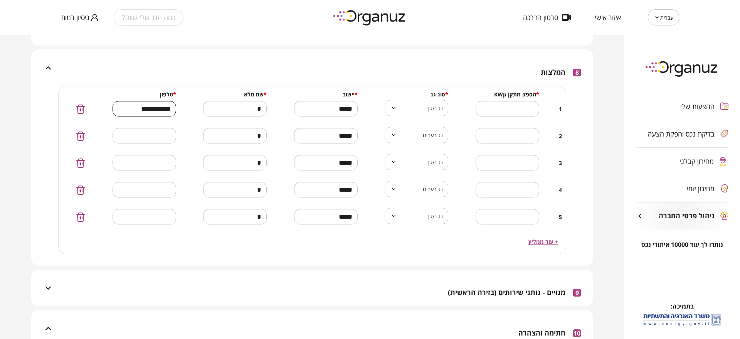
drag, startPoint x: 128, startPoint y: 109, endPoint x: 207, endPoint y: 117, distance: 80.2
click at [207, 117] on div "**********" at bounding box center [312, 157] width 507 height 143
type input "**********"
click at [148, 141] on input "text" at bounding box center [145, 135] width 64 height 23
paste input "**********"
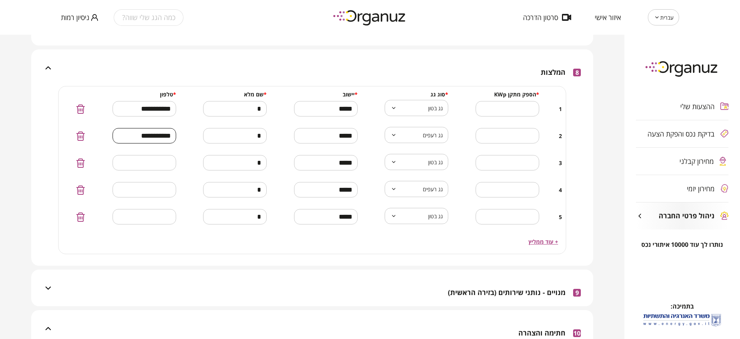
type input "**********"
click at [151, 161] on input "text" at bounding box center [145, 162] width 64 height 23
paste input "**********"
type input "**********"
click at [151, 184] on input "text" at bounding box center [145, 189] width 64 height 23
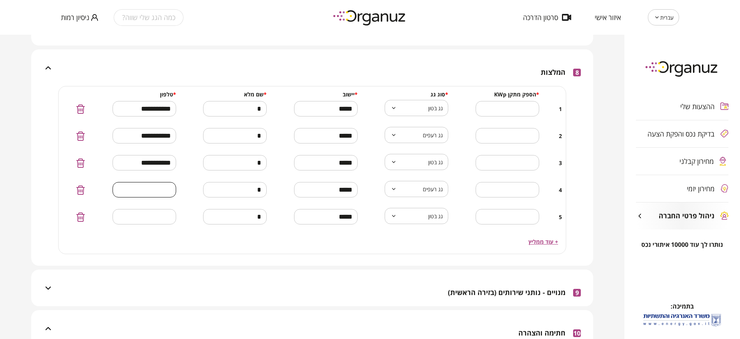
paste input "**********"
type input "**********"
click at [156, 212] on input "text" at bounding box center [145, 216] width 64 height 23
paste input "**********"
type input "**********"
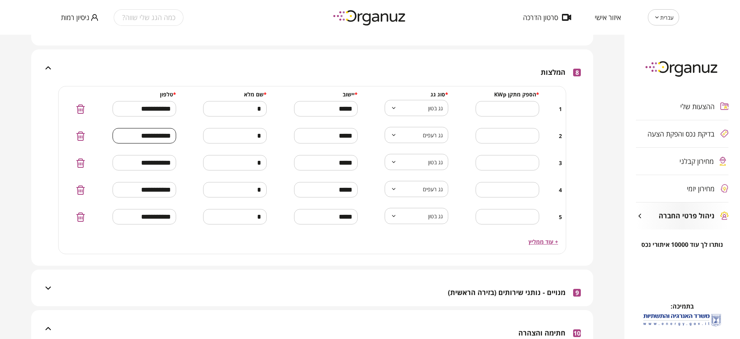
drag, startPoint x: 170, startPoint y: 132, endPoint x: 175, endPoint y: 134, distance: 5.2
click at [175, 134] on input "**********" at bounding box center [145, 135] width 64 height 23
type input "**********"
click at [172, 161] on input "**********" at bounding box center [145, 162] width 64 height 23
type input "**********"
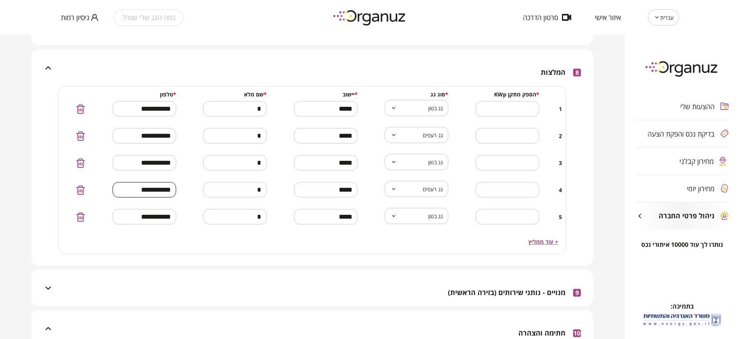
click at [172, 189] on input "**********" at bounding box center [145, 189] width 64 height 23
type input "**********"
click at [170, 219] on input "**********" at bounding box center [145, 216] width 64 height 23
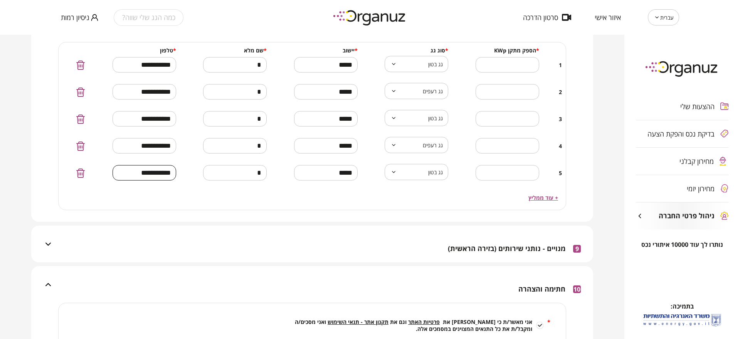
scroll to position [1600, 0]
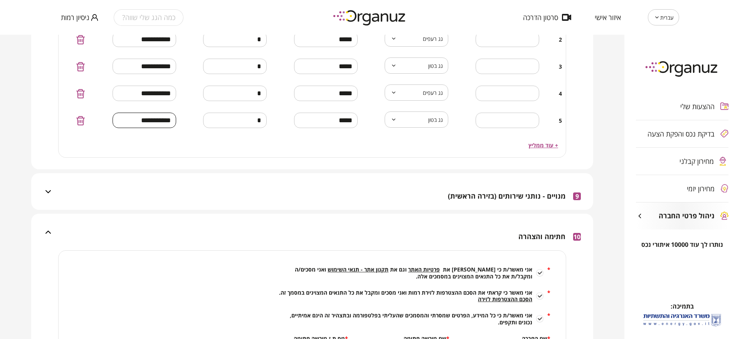
type input "**********"
click at [486, 205] on div "9 מנויים - נותני שירותים (בזירה הראשית)" at bounding box center [514, 195] width 133 height 27
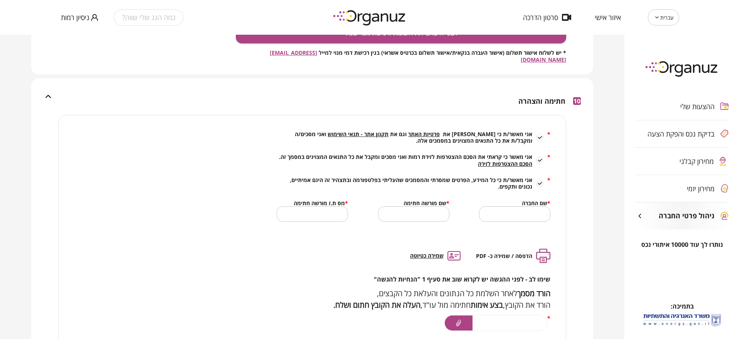
scroll to position [2081, 0]
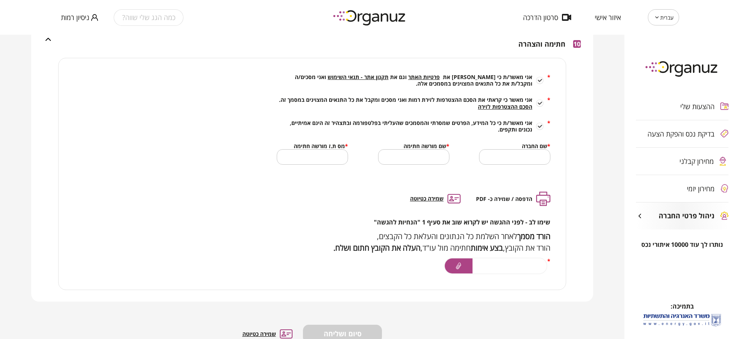
click at [534, 155] on input "text" at bounding box center [514, 156] width 71 height 23
type input "*"
drag, startPoint x: 397, startPoint y: 157, endPoint x: 399, endPoint y: 154, distance: 4.1
click at [399, 154] on input "text" at bounding box center [413, 156] width 71 height 23
type input "*"
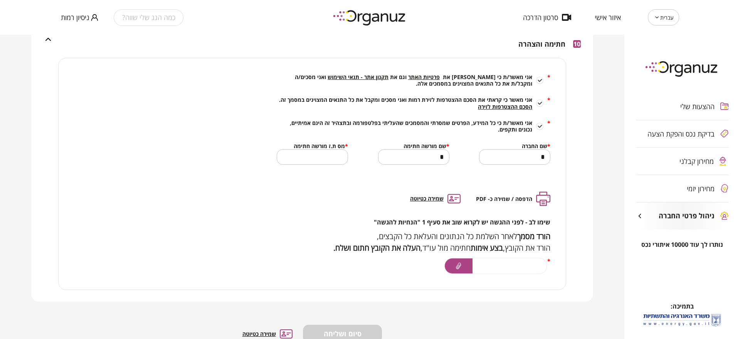
click at [276, 151] on div "* אני מאשר/ת כי קראתי את פרטיות האתר וגם את תקנון אתר - תנאי השימוש ואני מסכים/…" at bounding box center [413, 173] width 304 height 231
click at [290, 153] on input "text" at bounding box center [312, 156] width 71 height 23
type input "********"
click at [456, 258] on div at bounding box center [459, 265] width 28 height 15
click at [0, 0] on input "file" at bounding box center [0, 0] width 0 height 0
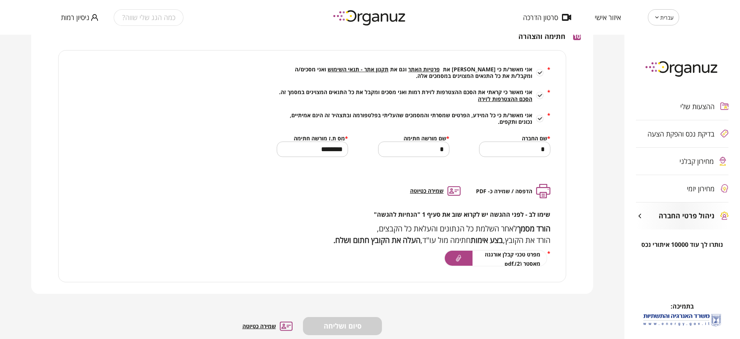
scroll to position [2111, 0]
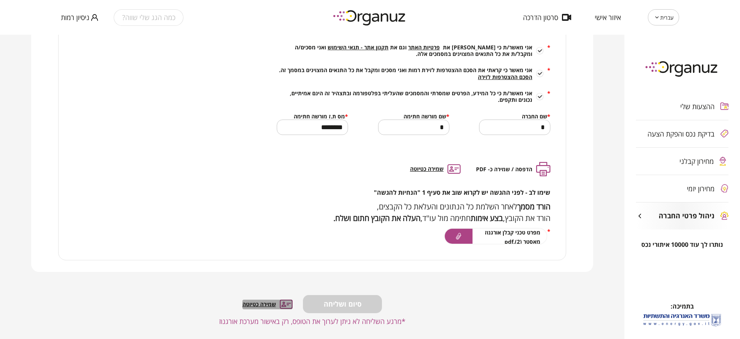
click at [255, 300] on span "שמירה כטיוטה" at bounding box center [259, 303] width 34 height 7
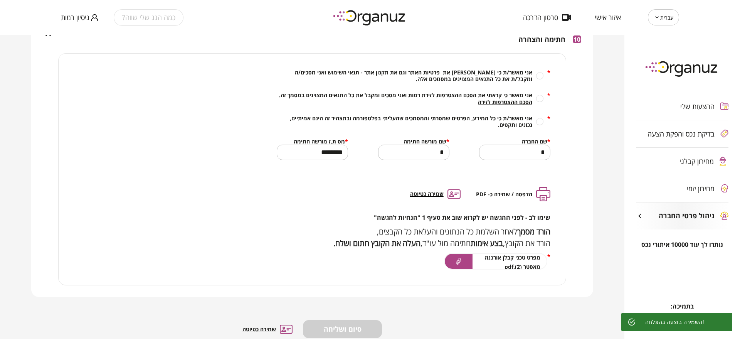
scroll to position [2063, 0]
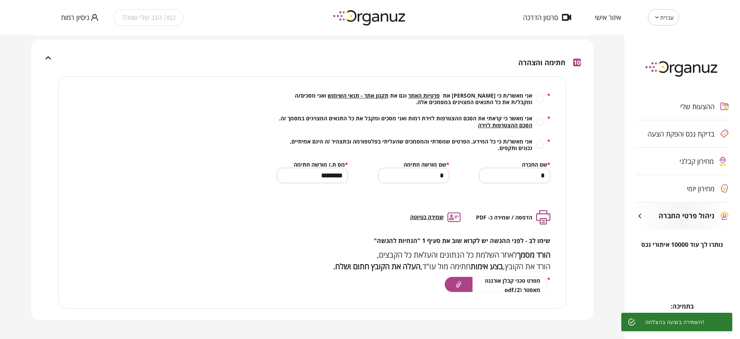
click at [377, 92] on span "תקנון אתר - תנאי השימוש" at bounding box center [358, 95] width 61 height 7
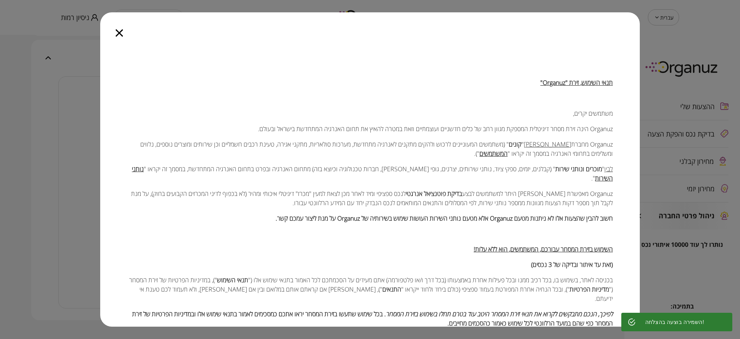
click at [118, 34] on icon "button" at bounding box center [119, 32] width 7 height 7
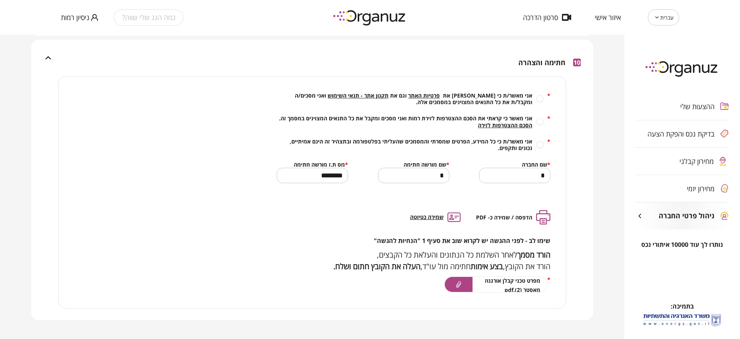
click at [451, 92] on span "אני מאשר/ת כי קראתי את פרטיות האתר וגם את תקנון אתר - תנאי השימוש ואני מסכים/ה …" at bounding box center [405, 98] width 256 height 13
click at [534, 92] on div "* אני מאשר/ת כי קראתי את פרטיות האתר וגם את תקנון אתר - תנאי השימוש ואני מסכים/…" at bounding box center [414, 98] width 274 height 13
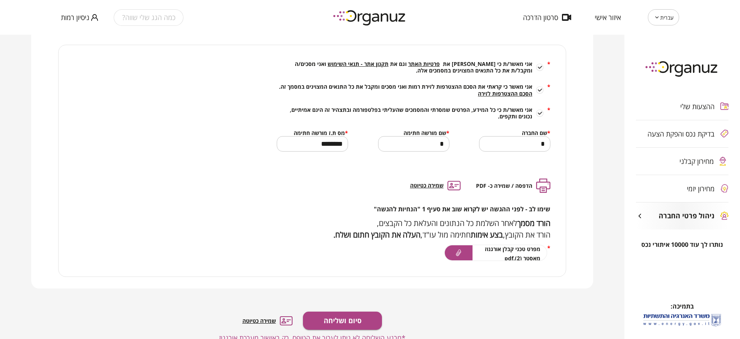
scroll to position [2111, 0]
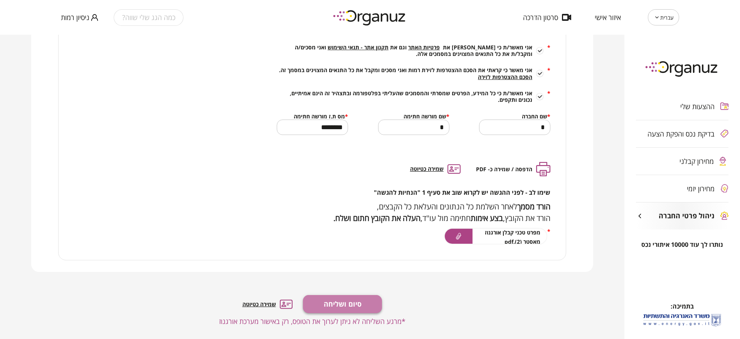
click at [344, 300] on span "סיום ושליחה" at bounding box center [343, 304] width 38 height 8
type textarea "*****"
click at [348, 304] on div "סיום ושליחה" at bounding box center [342, 304] width 79 height 18
click at [350, 297] on div "סיום ושליחה" at bounding box center [342, 304] width 79 height 18
click at [267, 300] on span "שמירה כטיוטה" at bounding box center [259, 303] width 34 height 7
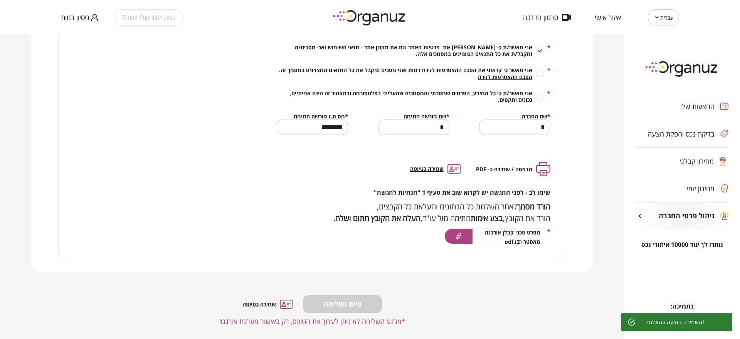
click at [539, 62] on div "* אני מאשר/ת כי קראתי את פרטיות האתר וגם את תקנון אתר - תנאי השימוש ואני מסכים/…" at bounding box center [414, 78] width 274 height 69
click at [361, 300] on span "סיום ושליחה" at bounding box center [343, 304] width 38 height 8
click at [264, 300] on span "שמירה כטיוטה" at bounding box center [259, 303] width 34 height 7
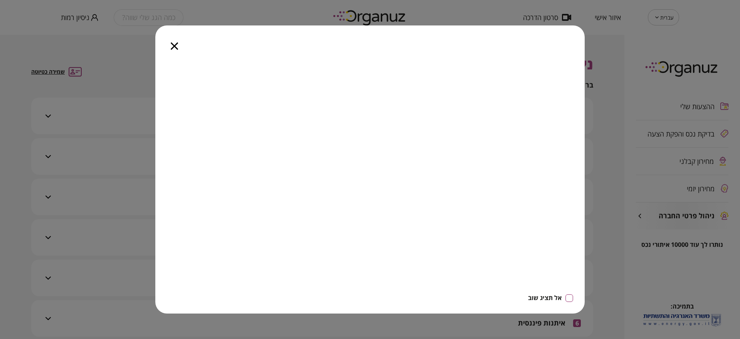
click at [162, 42] on div at bounding box center [174, 41] width 38 height 32
click at [175, 49] on icon "button" at bounding box center [174, 45] width 7 height 7
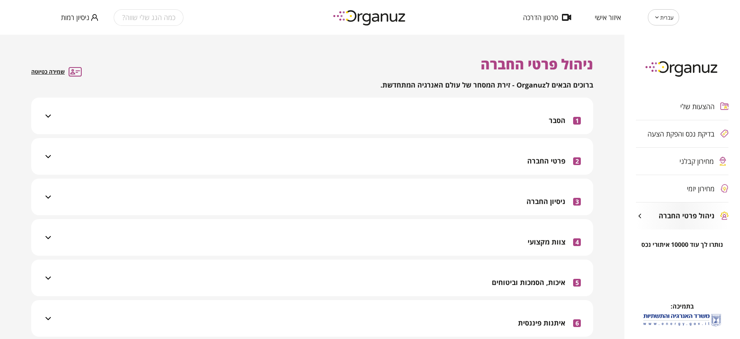
click at [695, 163] on span "מחירון קבלני" at bounding box center [696, 161] width 34 height 8
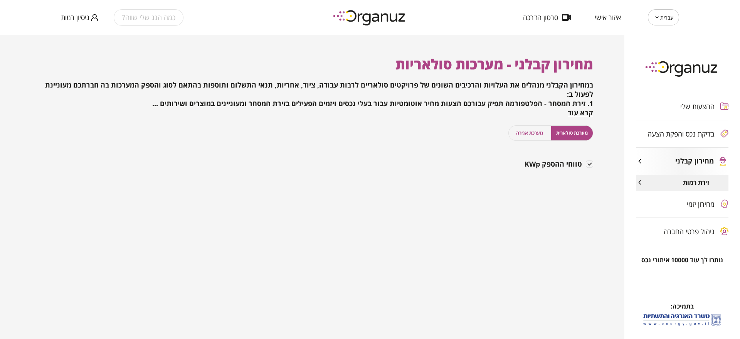
click at [679, 231] on span "ניהול פרטי החברה" at bounding box center [689, 231] width 51 height 8
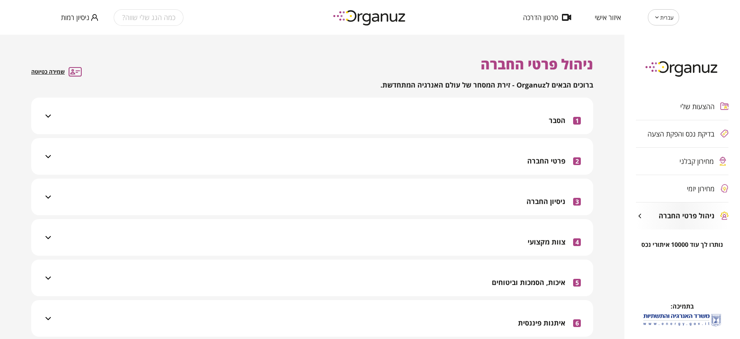
scroll to position [233, 0]
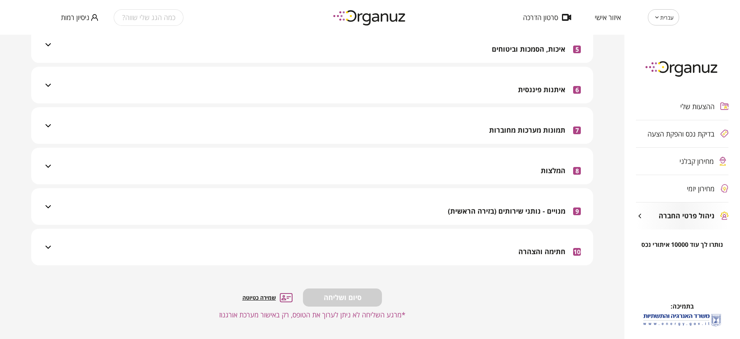
click at [467, 254] on div "10 חתימה והצהרה" at bounding box center [317, 247] width 528 height 37
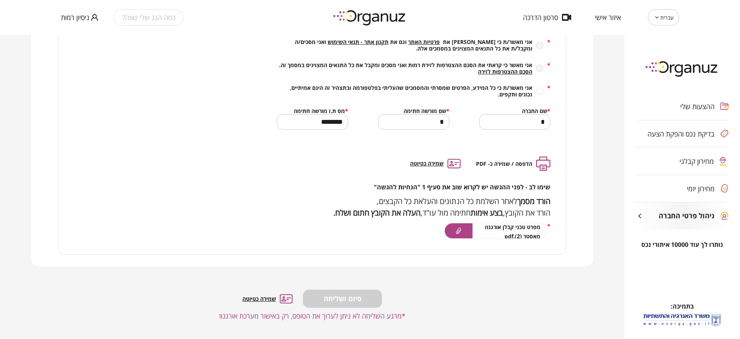
scroll to position [477, 0]
click at [71, 16] on span "ניסיון רמות" at bounding box center [75, 17] width 29 height 8
click at [72, 31] on li "התנתק" at bounding box center [76, 32] width 30 height 14
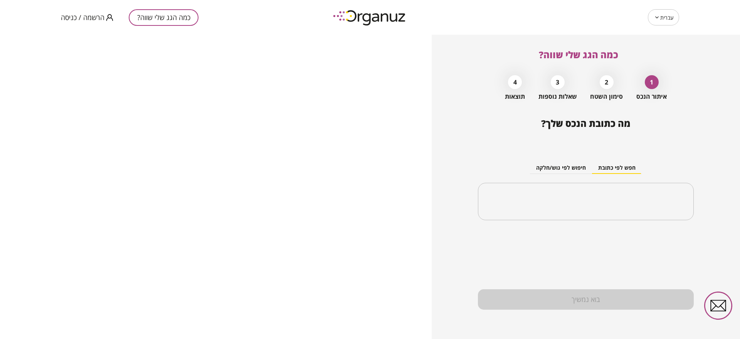
click at [82, 18] on span "הרשמה / כניסה" at bounding box center [83, 17] width 44 height 8
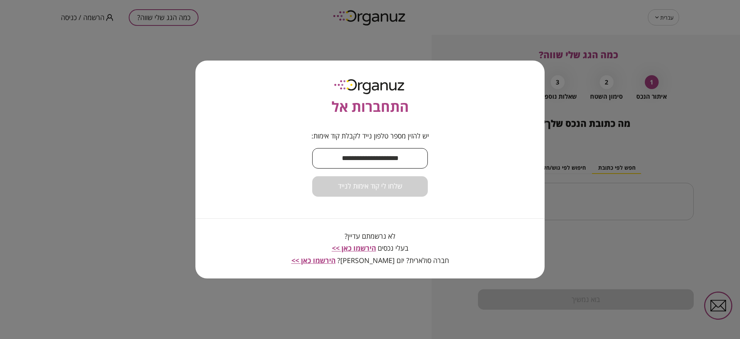
click at [388, 155] on input "text" at bounding box center [370, 158] width 116 height 23
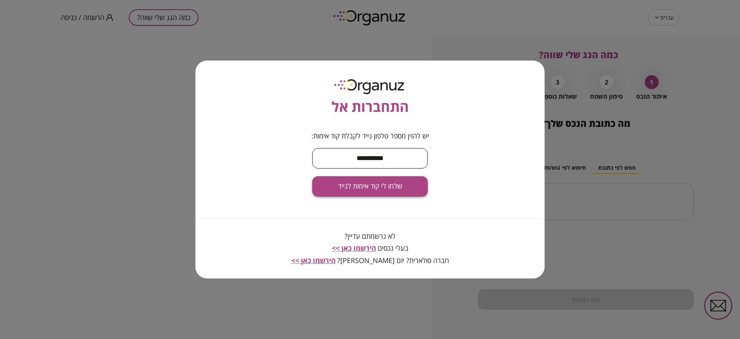
type input "**********"
click at [407, 189] on button "שלחו לי קוד אימות לנייד" at bounding box center [370, 186] width 116 height 20
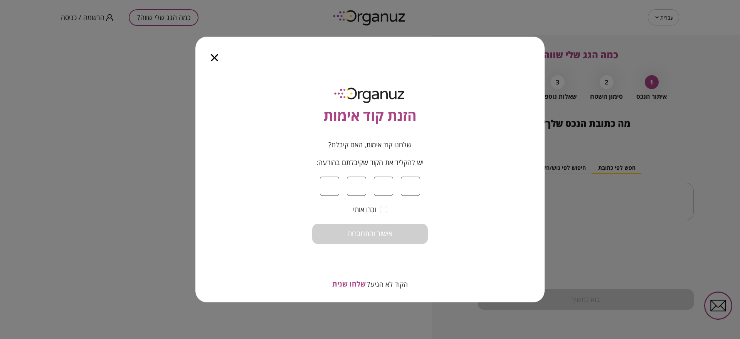
click at [333, 182] on input at bounding box center [329, 186] width 19 height 19
type input "*"
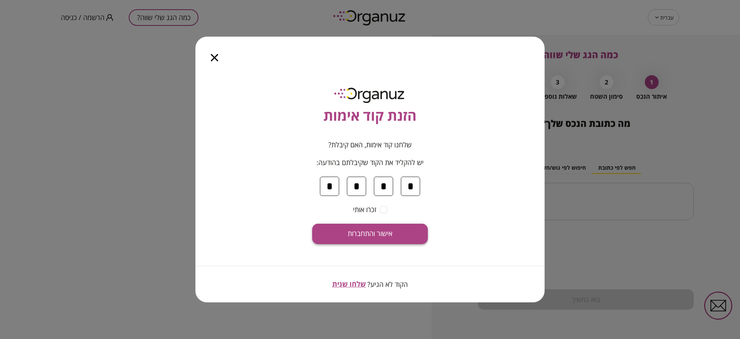
type input "*"
click at [406, 237] on button "אישור והתחברות" at bounding box center [370, 234] width 116 height 20
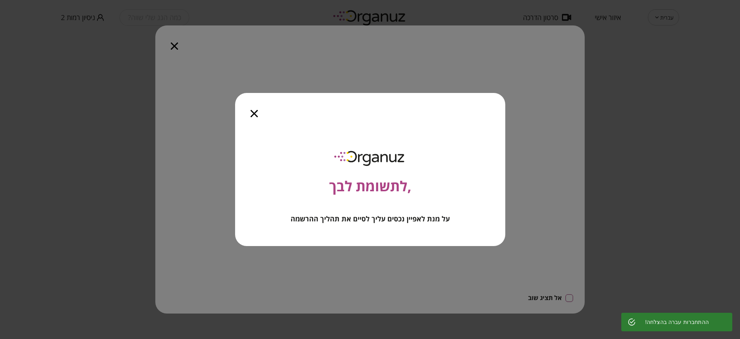
click at [257, 116] on icon "button" at bounding box center [253, 113] width 7 height 7
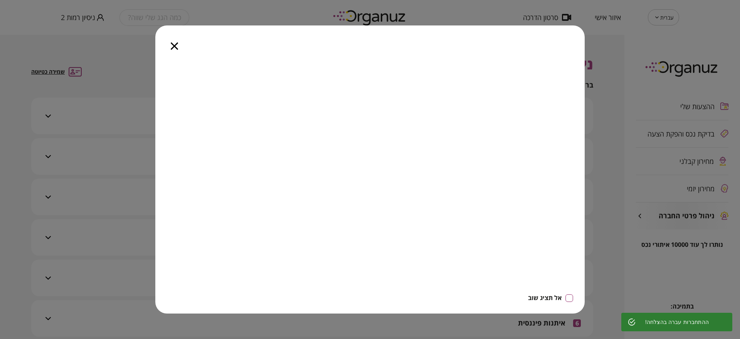
click at [175, 46] on icon "button" at bounding box center [174, 45] width 7 height 7
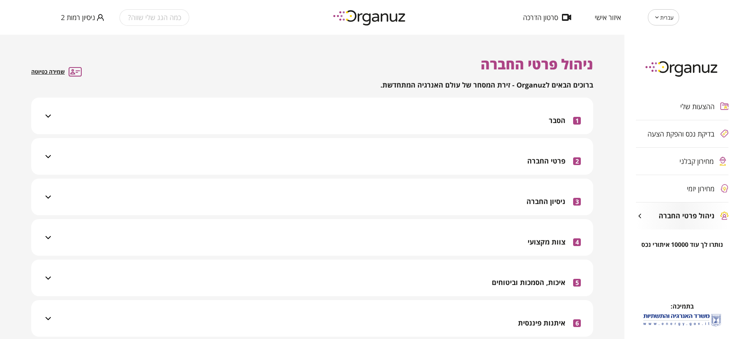
click at [460, 117] on div "1 הסבר" at bounding box center [317, 116] width 528 height 37
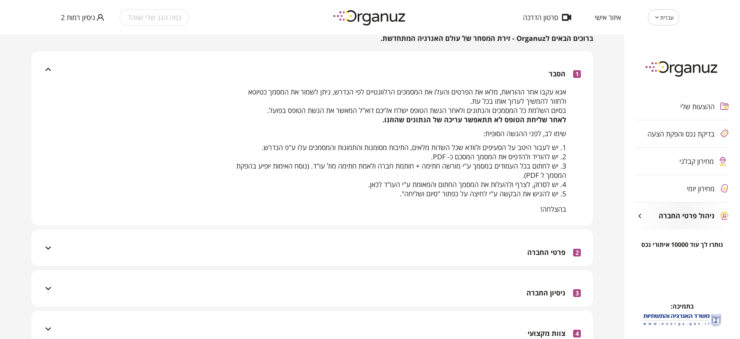
scroll to position [96, 0]
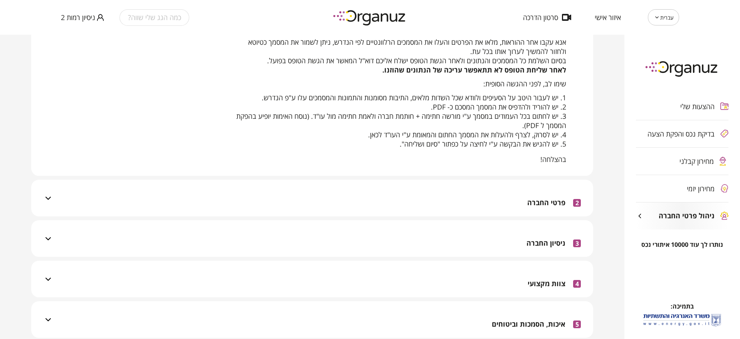
click at [501, 203] on div "2 פרטי החברה" at bounding box center [317, 198] width 528 height 37
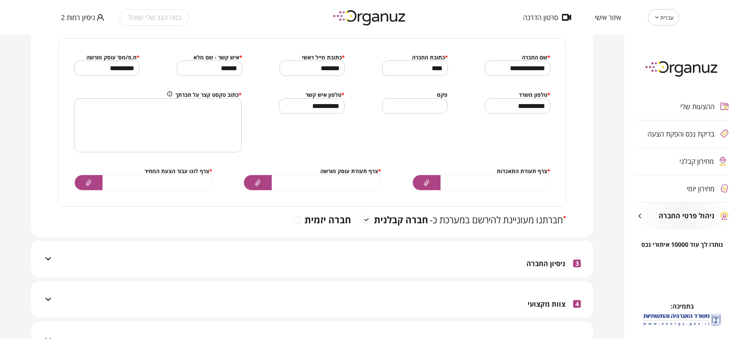
scroll to position [289, 0]
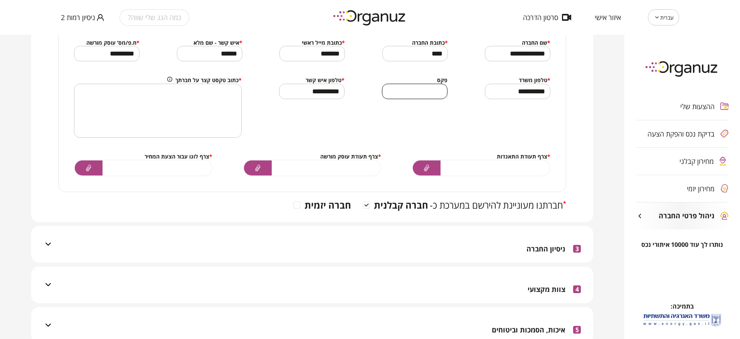
click at [406, 87] on input "text" at bounding box center [415, 91] width 66 height 23
type input "*********"
click at [676, 161] on div "ההצעות שלי בדיקת נכס והפקת הצעה מחירון קבלני מחירון יזמי ניהול פרטי החברה" at bounding box center [682, 161] width 116 height 160
click at [687, 164] on div "ההצעות שלי בדיקת נכס והפקת הצעה מחירון קבלני מחירון יזמי ניהול פרטי החברה" at bounding box center [682, 161] width 116 height 160
click at [203, 119] on textarea at bounding box center [157, 111] width 157 height 40
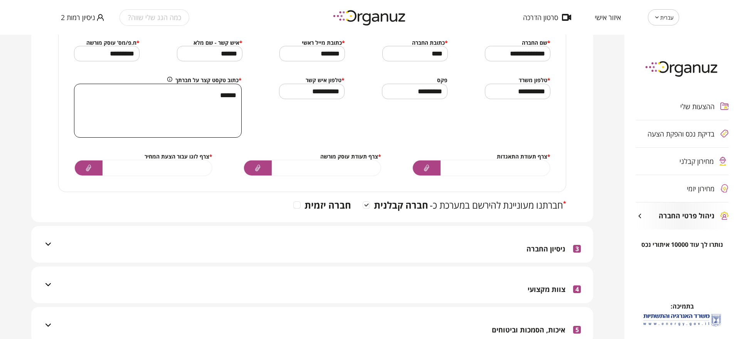
type textarea "******"
click at [455, 163] on label at bounding box center [481, 168] width 138 height 17
click at [0, 0] on input "file" at bounding box center [0, 0] width 0 height 0
click at [266, 172] on div at bounding box center [258, 167] width 28 height 15
click at [0, 0] on input "file" at bounding box center [0, 0] width 0 height 0
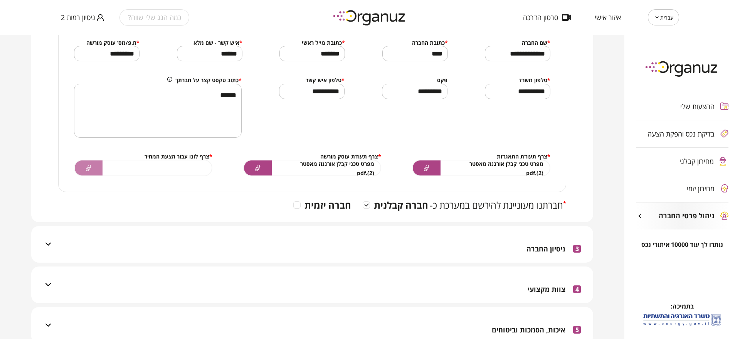
click at [88, 168] on icon at bounding box center [88, 168] width 5 height 7
click at [0, 0] on input "file" at bounding box center [0, 0] width 0 height 0
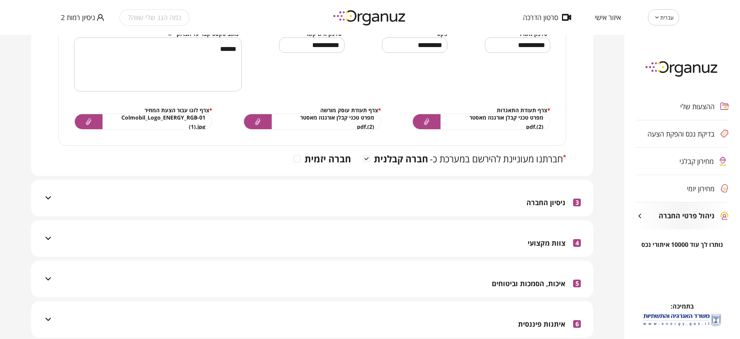
scroll to position [385, 0]
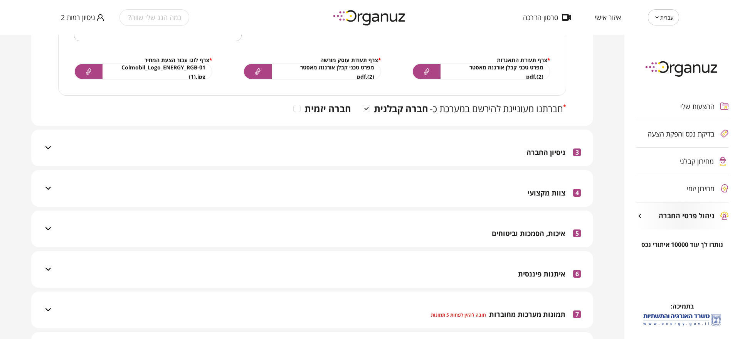
click at [520, 143] on div "3 ניסיון החברה" at bounding box center [317, 147] width 528 height 37
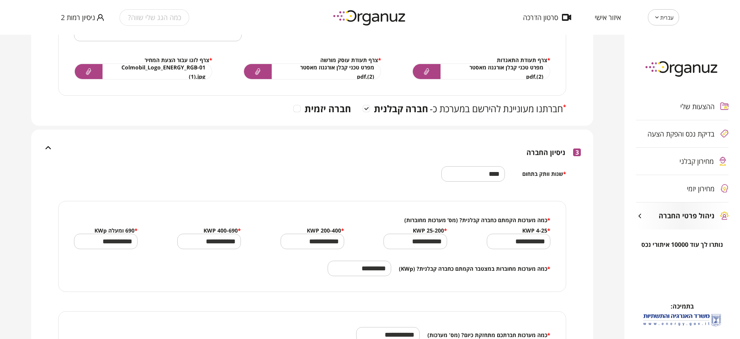
click at [520, 143] on div "3 ניסיון החברה" at bounding box center [317, 147] width 528 height 37
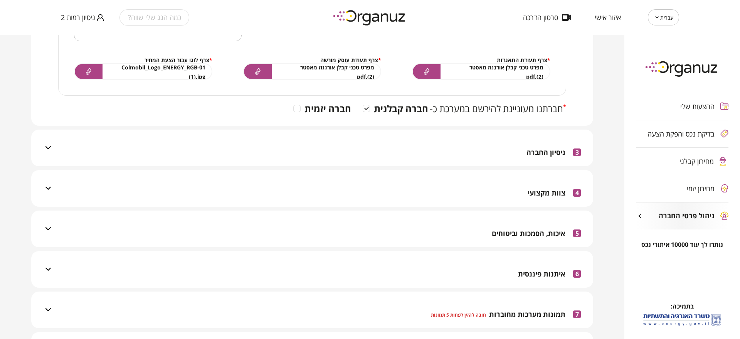
click at [540, 195] on span "צוות מקצועי" at bounding box center [547, 193] width 38 height 8
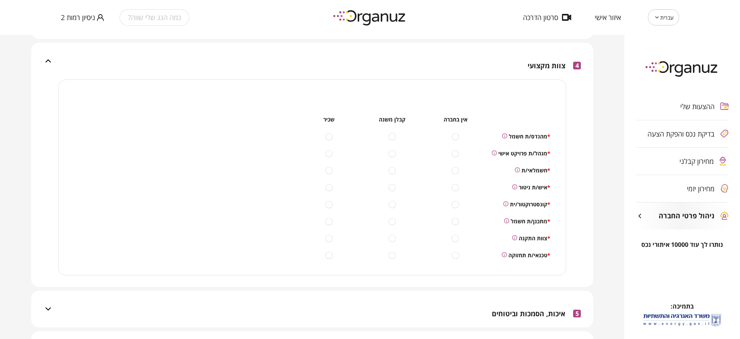
scroll to position [530, 0]
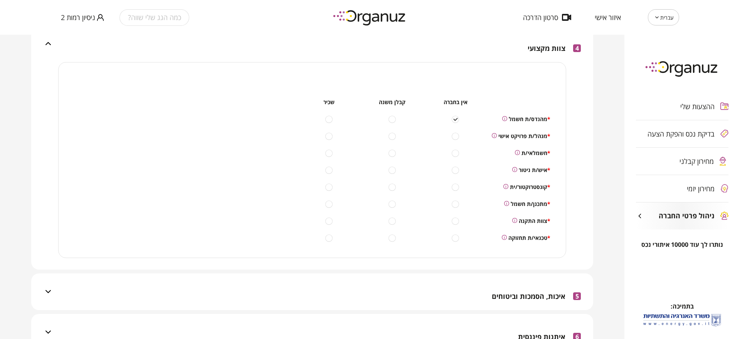
click at [393, 140] on div "אין בחברה קבלן משנה שכיר * מהנדס/ת חשמל * מנהל/ת פרויקט אישי * חשמלאי/ת * איש/ת…" at bounding box center [423, 169] width 253 height 145
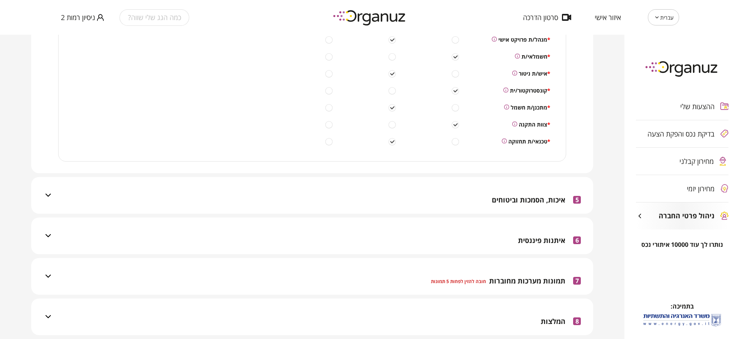
click at [511, 212] on div "5 איכות, הסמכות וביטוחים" at bounding box center [536, 199] width 89 height 27
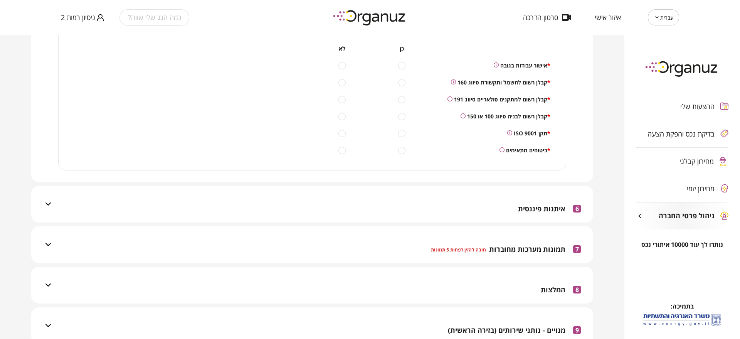
scroll to position [848, 0]
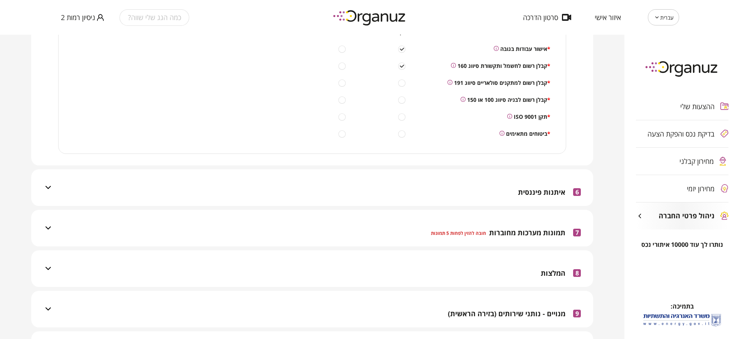
click at [405, 89] on div "כן לא * אישור עבודות בגובה * קבלן רשום לחשמל ותקשורת סיווג 160 * קבלן רשום למתק…" at bounding box center [432, 82] width 238 height 111
click at [402, 87] on div "כן לא * אישור עבודות בגובה * קבלן רשום לחשמל ותקשורת סיווג 160 * קבלן רשום למתק…" at bounding box center [432, 82] width 238 height 111
click at [404, 104] on div at bounding box center [401, 99] width 59 height 9
click at [536, 192] on span "איתנות פיננסית" at bounding box center [541, 192] width 47 height 8
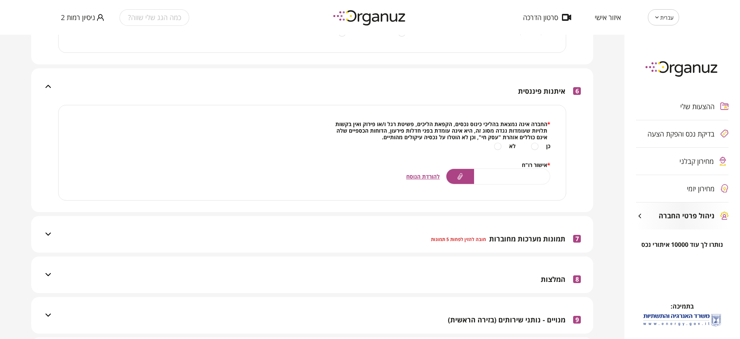
scroll to position [955, 0]
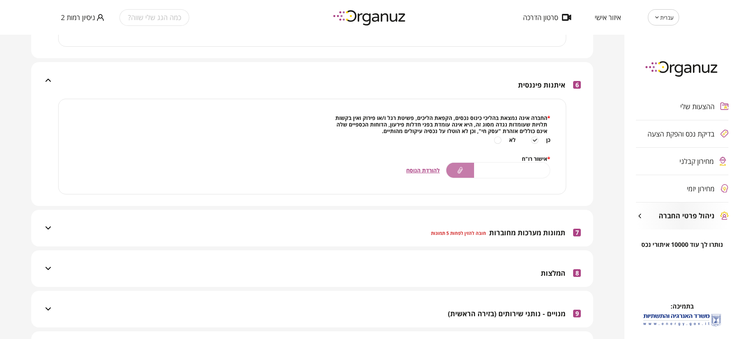
click at [456, 171] on div at bounding box center [460, 170] width 28 height 15
click at [0, 0] on input "file" at bounding box center [0, 0] width 0 height 0
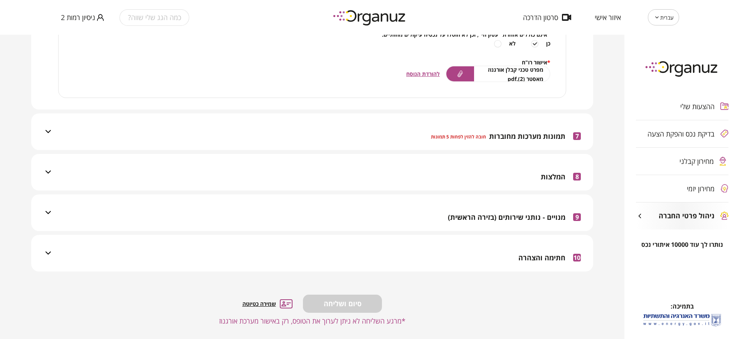
click at [474, 131] on div "7 תמונות מערכות מחוברות חובה להזין לפחות 5 תמונות" at bounding box center [506, 136] width 150 height 27
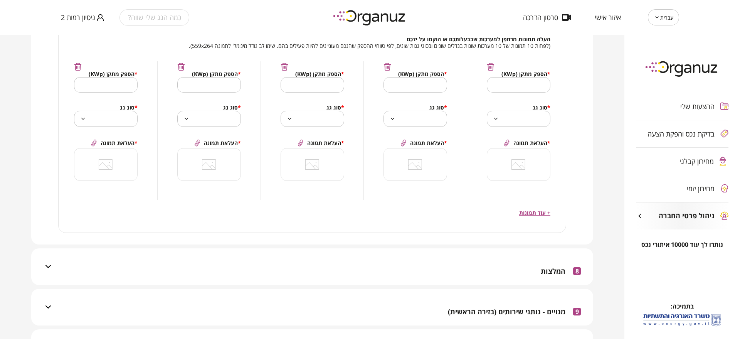
scroll to position [1179, 0]
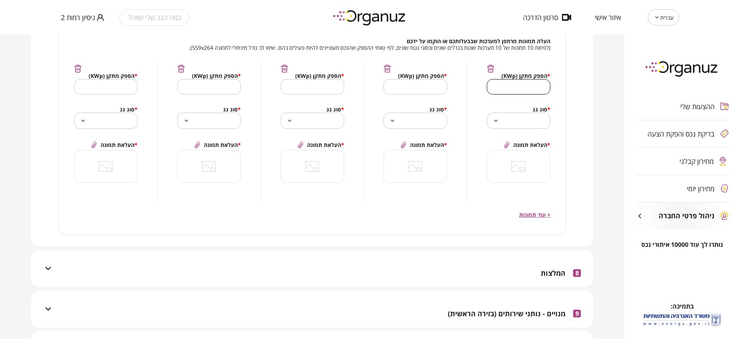
click at [515, 91] on input "text" at bounding box center [519, 87] width 64 height 23
type input "*"
click at [415, 92] on input "text" at bounding box center [415, 87] width 64 height 23
type input "*"
click at [313, 87] on input "text" at bounding box center [313, 87] width 64 height 23
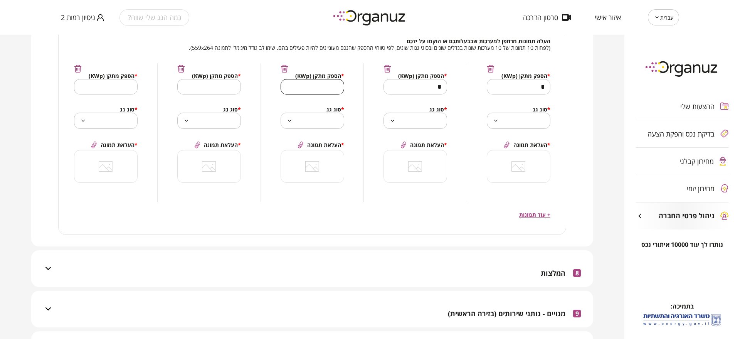
type input "*"
click at [219, 92] on input "text" at bounding box center [209, 87] width 64 height 23
click at [223, 118] on body "**********" at bounding box center [370, 169] width 740 height 339
click at [208, 86] on div at bounding box center [370, 169] width 740 height 339
click at [202, 89] on input "text" at bounding box center [209, 87] width 64 height 23
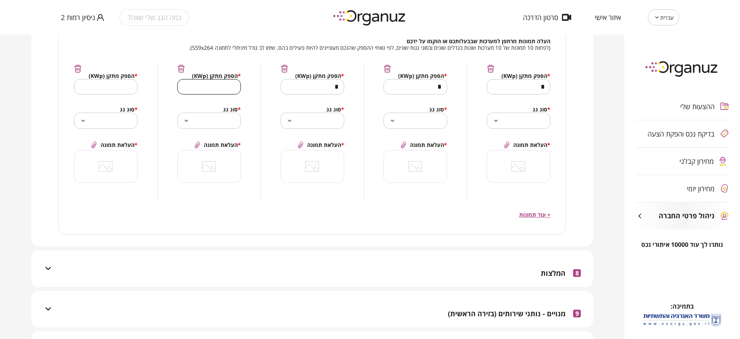
type input "*"
click at [107, 77] on input "text" at bounding box center [106, 87] width 64 height 23
type input "*"
click at [498, 121] on icon at bounding box center [496, 120] width 6 height 9
click at [510, 126] on body "**********" at bounding box center [370, 169] width 740 height 339
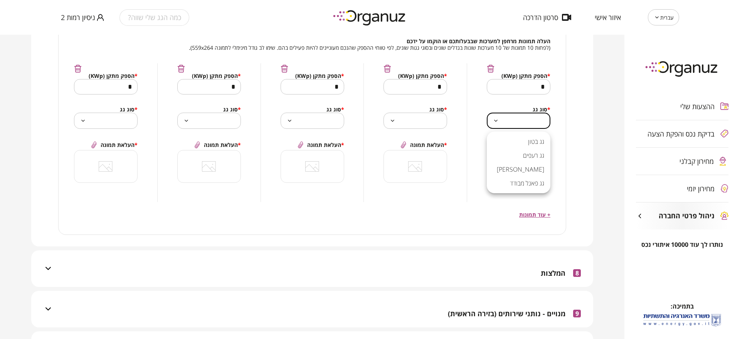
click at [505, 143] on li "גג בטון" at bounding box center [519, 141] width 64 height 14
type input "**********"
click at [400, 118] on body "**********" at bounding box center [370, 169] width 740 height 339
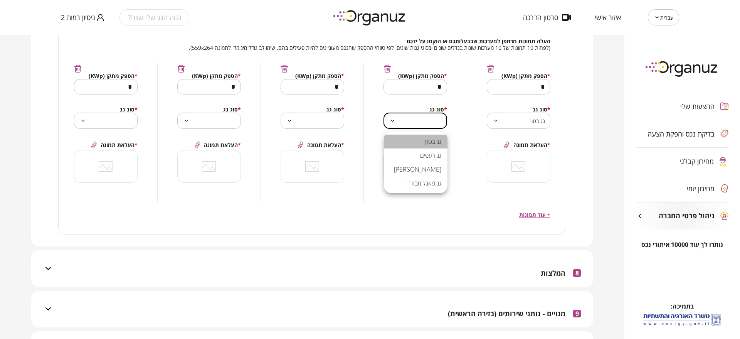
click at [412, 140] on li "גג בטון" at bounding box center [416, 141] width 64 height 14
type input "**********"
click at [326, 112] on body "**********" at bounding box center [370, 169] width 740 height 339
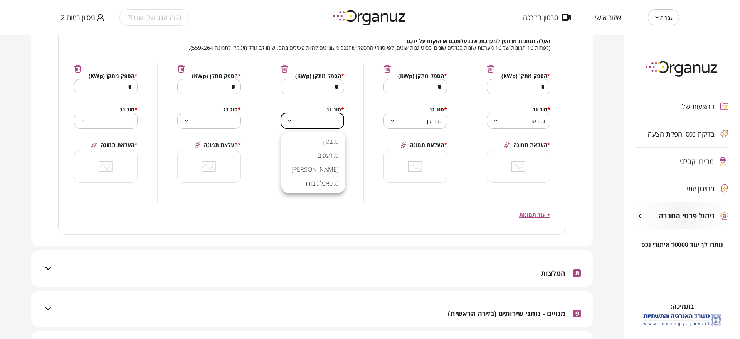
click at [325, 138] on li "גג בטון" at bounding box center [313, 141] width 64 height 14
type input "**********"
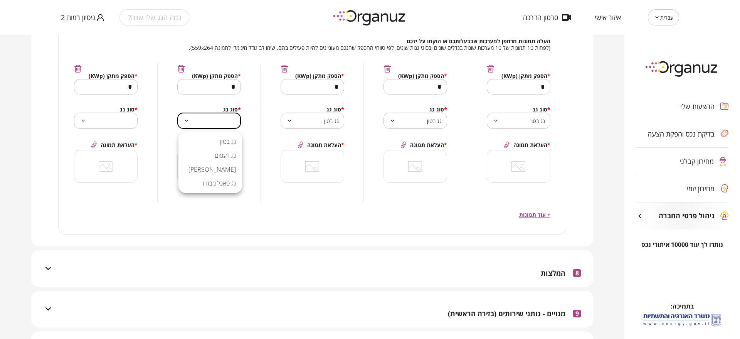
click at [235, 124] on body "**********" at bounding box center [370, 169] width 740 height 339
click at [235, 142] on li "גג בטון" at bounding box center [210, 141] width 64 height 14
type input "**********"
click at [126, 125] on body "**********" at bounding box center [370, 169] width 740 height 339
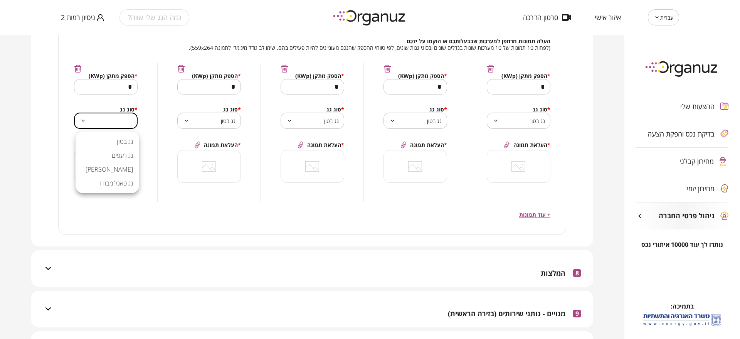
click at [129, 150] on li "גג רעפים" at bounding box center [108, 155] width 64 height 14
type input "**********"
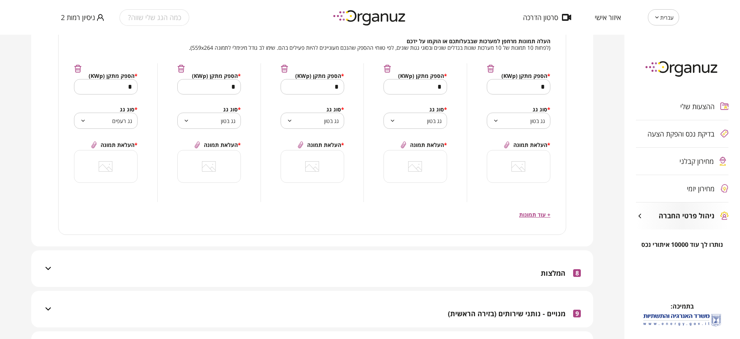
click at [505, 171] on div at bounding box center [518, 166] width 63 height 32
click at [0, 0] on input "file" at bounding box center [0, 0] width 0 height 0
click at [425, 158] on div at bounding box center [415, 166] width 63 height 32
click at [0, 0] on input "file" at bounding box center [0, 0] width 0 height 0
click at [313, 159] on div at bounding box center [312, 166] width 63 height 32
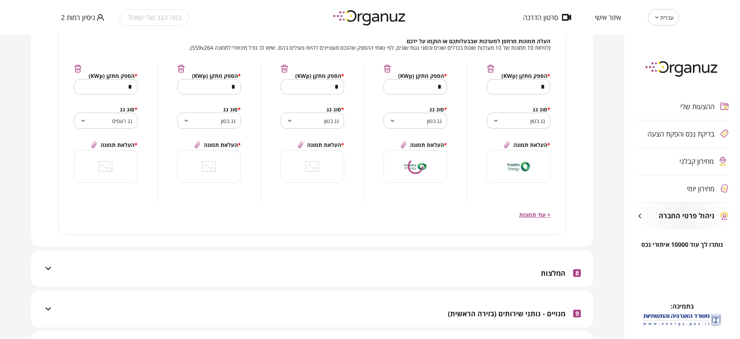
click at [0, 0] on input "file" at bounding box center [0, 0] width 0 height 0
click at [221, 165] on div at bounding box center [209, 166] width 63 height 32
click at [0, 0] on input "file" at bounding box center [0, 0] width 0 height 0
click at [92, 153] on div at bounding box center [105, 166] width 63 height 32
click at [0, 0] on input "file" at bounding box center [0, 0] width 0 height 0
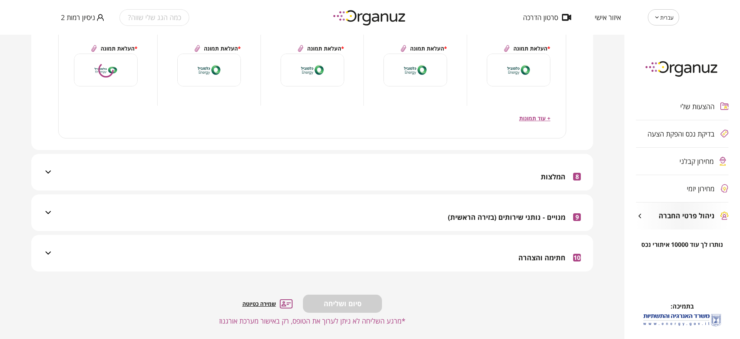
click at [540, 186] on div "8 המלצות" at bounding box center [559, 176] width 43 height 27
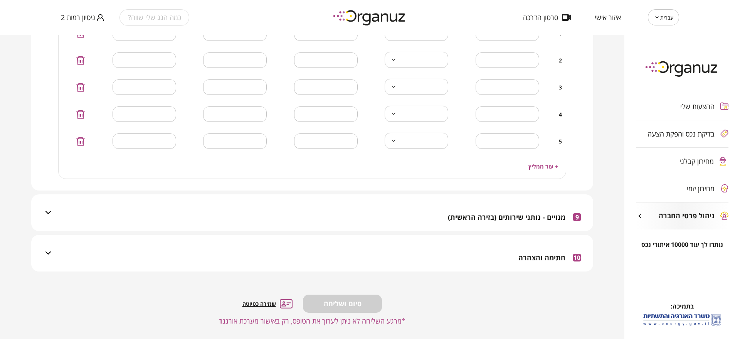
scroll to position [1407, 0]
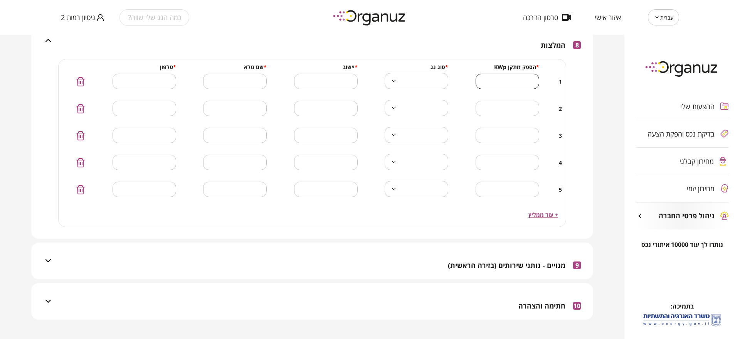
click at [498, 89] on input "number" at bounding box center [508, 81] width 64 height 23
type input "**"
click at [504, 112] on input "number" at bounding box center [508, 108] width 64 height 23
type input "**"
click at [500, 133] on input "number" at bounding box center [508, 135] width 64 height 23
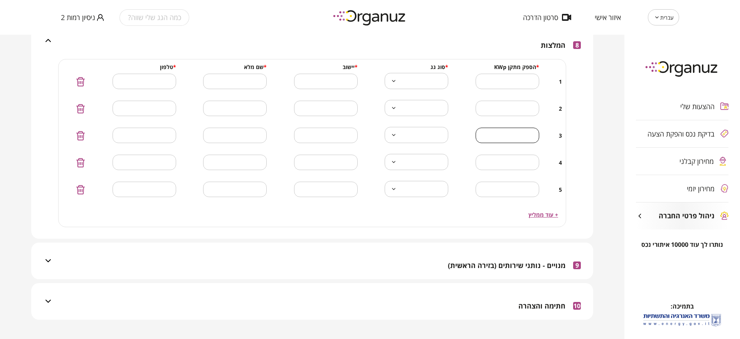
type input "**"
click at [514, 168] on input "number" at bounding box center [508, 162] width 64 height 23
type input "**"
click at [522, 191] on input "number" at bounding box center [508, 189] width 64 height 23
type input "**"
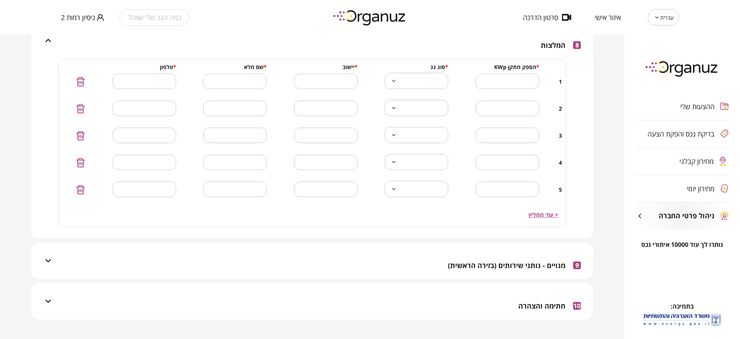
click at [395, 81] on icon at bounding box center [394, 80] width 6 height 9
click at [421, 87] on body "**********" at bounding box center [370, 169] width 740 height 339
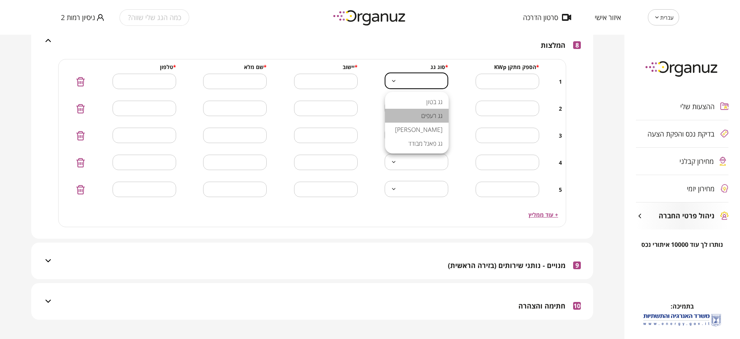
click at [428, 110] on li "גג רעפים" at bounding box center [417, 116] width 64 height 14
type input "**********"
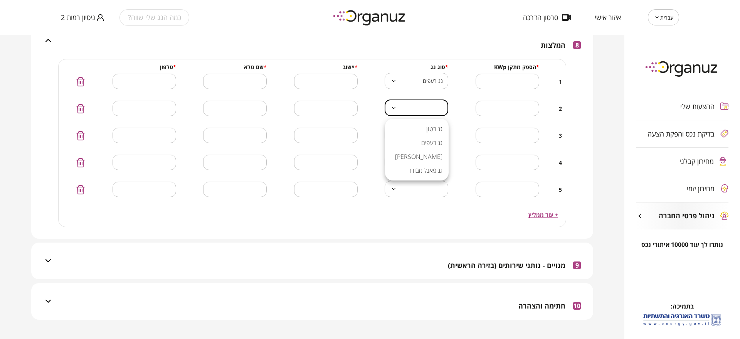
click at [423, 108] on body "**********" at bounding box center [370, 169] width 740 height 339
click at [425, 127] on li "גג בטון" at bounding box center [417, 129] width 64 height 14
type input "**********"
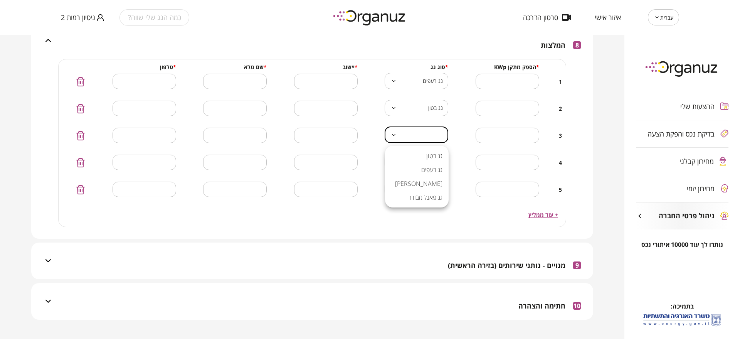
click at [424, 134] on body "**********" at bounding box center [370, 169] width 740 height 339
drag, startPoint x: 427, startPoint y: 149, endPoint x: 427, endPoint y: 153, distance: 4.2
click at [427, 152] on li "גג בטון" at bounding box center [417, 156] width 64 height 14
type input "**********"
click at [427, 154] on li "גג בטון" at bounding box center [417, 152] width 48 height 8
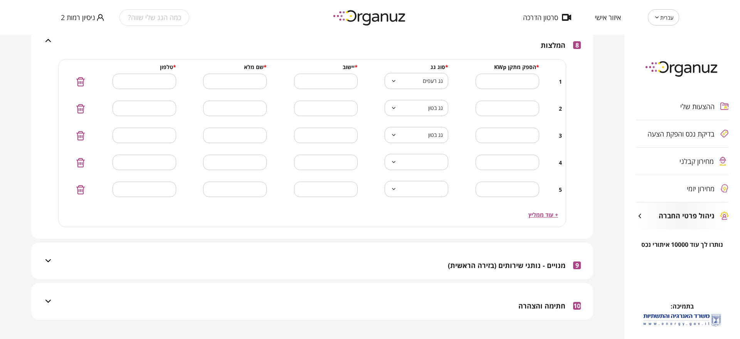
click at [428, 155] on body "**********" at bounding box center [370, 169] width 740 height 339
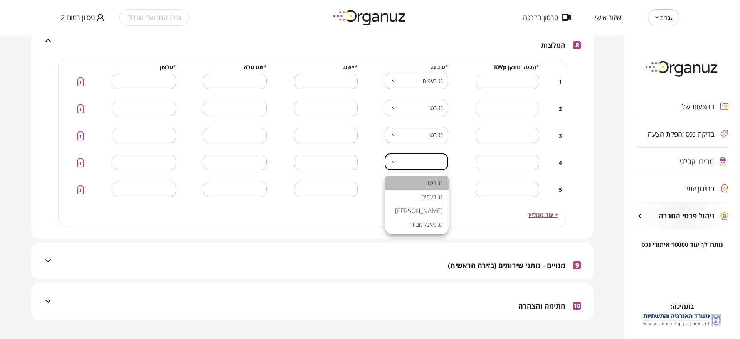
click at [431, 184] on li "גג בטון" at bounding box center [417, 183] width 64 height 14
type input "**********"
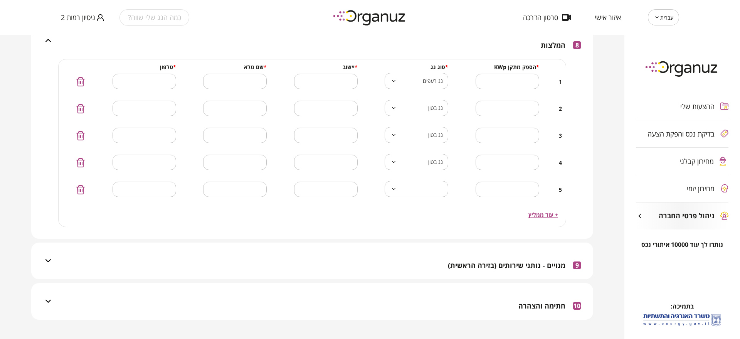
click at [422, 187] on body "**********" at bounding box center [370, 169] width 740 height 339
click at [427, 212] on li "גג בטון" at bounding box center [417, 210] width 64 height 14
type input "**********"
click at [309, 81] on input "text" at bounding box center [326, 81] width 64 height 23
type input "*****"
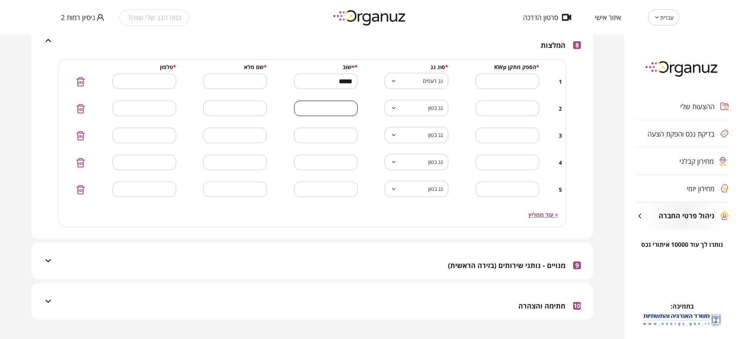
drag, startPoint x: 326, startPoint y: 108, endPoint x: 331, endPoint y: 113, distance: 7.1
click at [327, 108] on input "text" at bounding box center [326, 108] width 64 height 23
type input "*****"
click at [340, 139] on input "text" at bounding box center [326, 135] width 64 height 23
type input "*****"
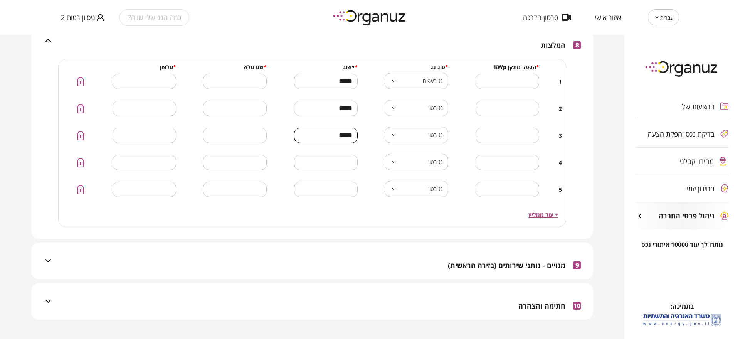
click at [333, 164] on input "text" at bounding box center [326, 162] width 64 height 23
type input "*****"
click at [348, 184] on input "text" at bounding box center [326, 189] width 64 height 23
type input "*****"
click at [235, 71] on input "text" at bounding box center [235, 81] width 64 height 23
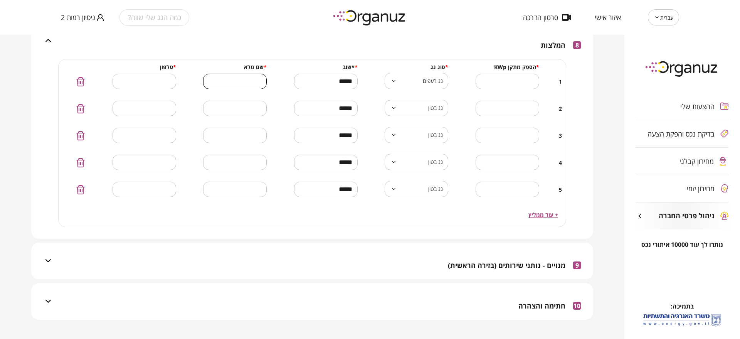
type input "*"
click at [239, 102] on input "text" at bounding box center [235, 108] width 64 height 23
type input "*"
click at [258, 132] on input "text" at bounding box center [235, 135] width 64 height 23
type input "*"
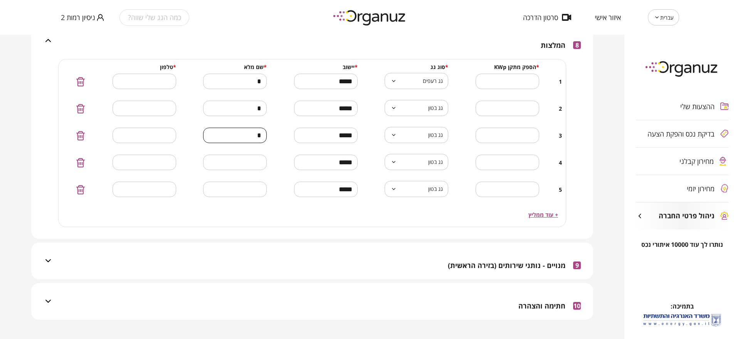
click at [257, 153] on input "text" at bounding box center [235, 162] width 64 height 23
type input "*"
click at [257, 189] on input "text" at bounding box center [235, 189] width 64 height 23
type input "*"
click at [159, 82] on input "text" at bounding box center [145, 81] width 64 height 23
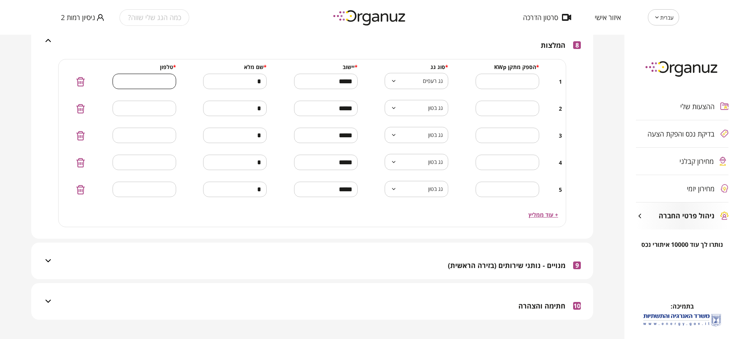
type input "**********"
click at [171, 109] on input "text" at bounding box center [145, 108] width 64 height 23
type input "**********"
click at [169, 133] on input "text" at bounding box center [145, 135] width 64 height 23
type input "**********"
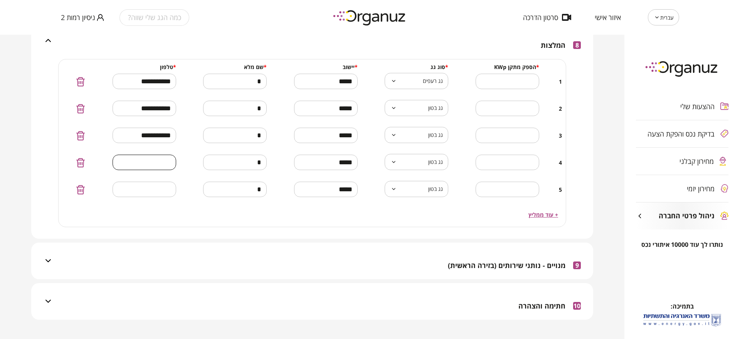
click at [155, 158] on input "text" at bounding box center [145, 162] width 64 height 23
type input "**********"
click at [170, 192] on input "text" at bounding box center [145, 189] width 64 height 23
type input "**********"
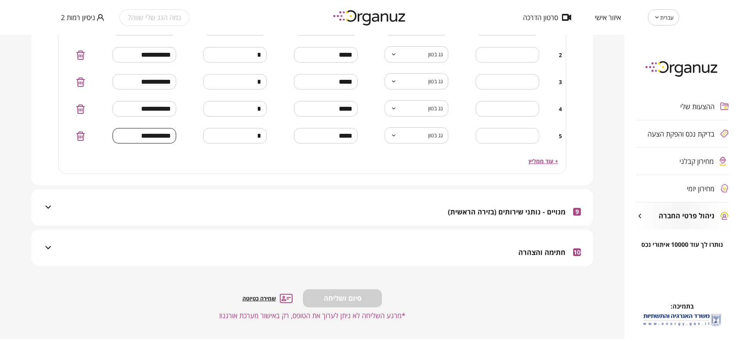
scroll to position [1461, 0]
click at [524, 210] on span "מנויים - נותני שירותים (בזירה הראשית)" at bounding box center [507, 211] width 118 height 8
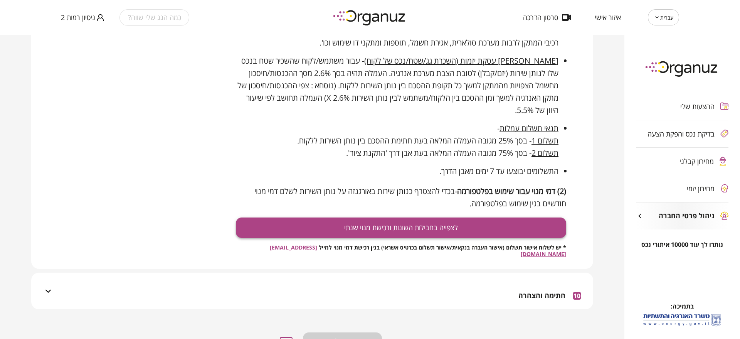
scroll to position [1744, 0]
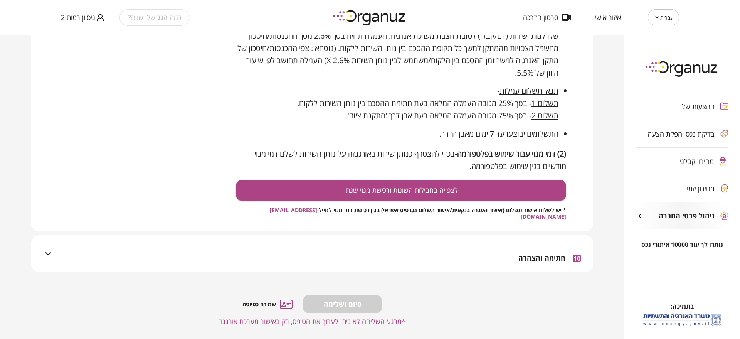
click at [277, 300] on div "שמירה כטיוטה" at bounding box center [267, 304] width 50 height 10
click at [694, 159] on div "ההצעות שלי בדיקת נכס והפקת הצעה מחירון קבלני מחירון יזמי ניהול פרטי החברה" at bounding box center [682, 161] width 116 height 160
click at [693, 161] on div "ההצעות שלי בדיקת נכס והפקת הצעה מחירון קבלני מחירון יזמי ניהול פרטי החברה" at bounding box center [682, 161] width 116 height 160
click at [545, 254] on span "חתימה והצהרה" at bounding box center [541, 258] width 47 height 8
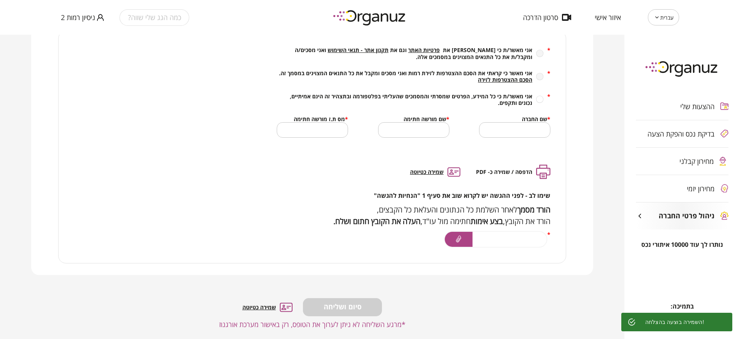
scroll to position [1937, 0]
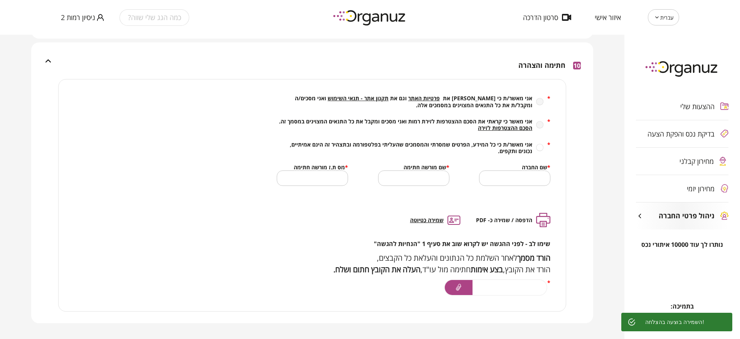
click at [388, 94] on span "תקנון אתר - תנאי השימוש" at bounding box center [358, 97] width 61 height 7
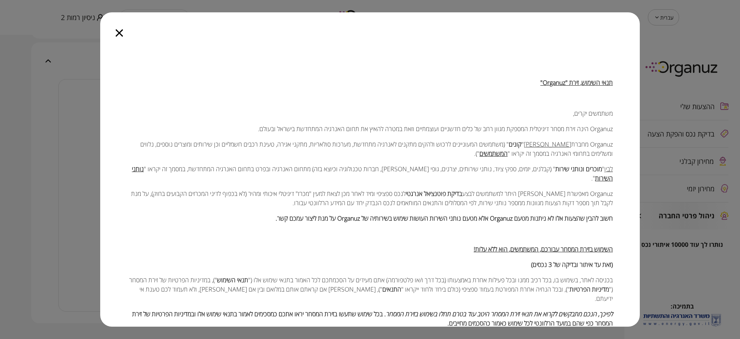
click at [116, 32] on icon "button" at bounding box center [119, 32] width 7 height 7
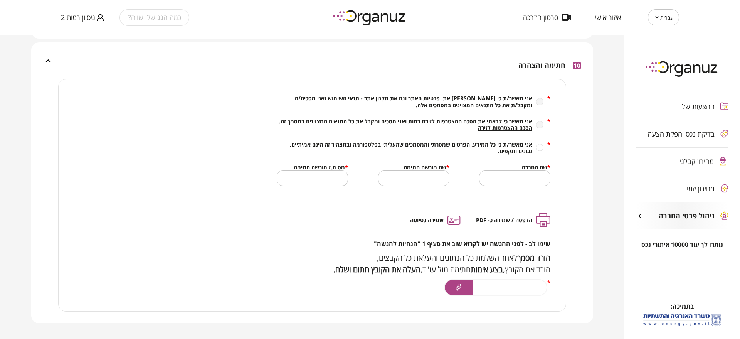
click at [535, 95] on div "* אני מאשר/ת כי קראתי את פרטיות האתר וגם את תקנון אתר - תנאי השימוש ואני מסכים/…" at bounding box center [414, 101] width 274 height 13
click at [537, 95] on div "* אני מאשר/ת כי קראתי את פרטיות האתר וגם את תקנון אתר - תנאי השימוש ואני מסכים/…" at bounding box center [414, 101] width 274 height 13
click at [540, 98] on div "* אני מאשר/ת כי קראתי את פרטיות האתר וגם את תקנון אתר - תנאי השימוש ואני מסכים/…" at bounding box center [414, 101] width 274 height 13
click at [538, 95] on div "* אני מאשר/ת כי קראתי את פרטיות האתר וגם את תקנון אתר - תנאי השימוש ואני מסכים/…" at bounding box center [414, 101] width 274 height 13
click at [450, 87] on div "* אני מאשר/ת כי קראתי את פרטיות האתר וגם את תקנון אתר - תנאי השימוש ואני מסכים/…" at bounding box center [413, 194] width 304 height 231
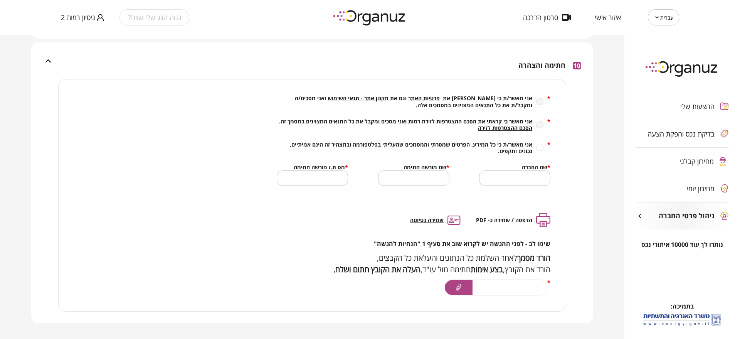
click at [440, 94] on span "פרטיות האתר" at bounding box center [424, 97] width 32 height 7
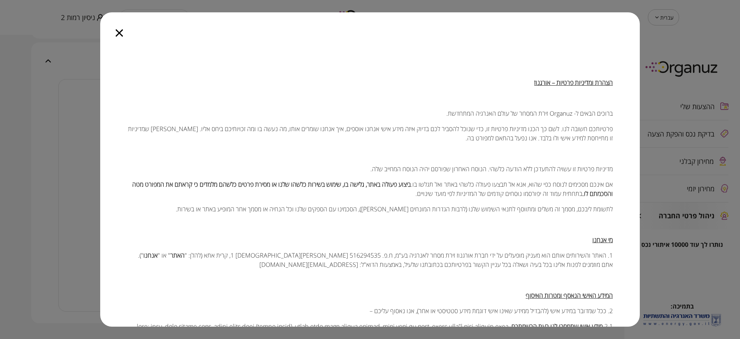
drag, startPoint x: 112, startPoint y: 34, endPoint x: 116, endPoint y: 33, distance: 4.0
click at [113, 34] on div at bounding box center [119, 28] width 38 height 32
click at [116, 33] on icon "button" at bounding box center [119, 32] width 7 height 7
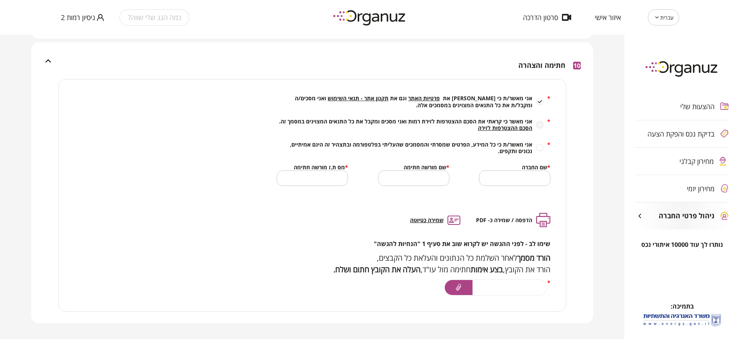
click at [524, 124] on span "הסכם ההצטרפות לזירה" at bounding box center [505, 127] width 54 height 7
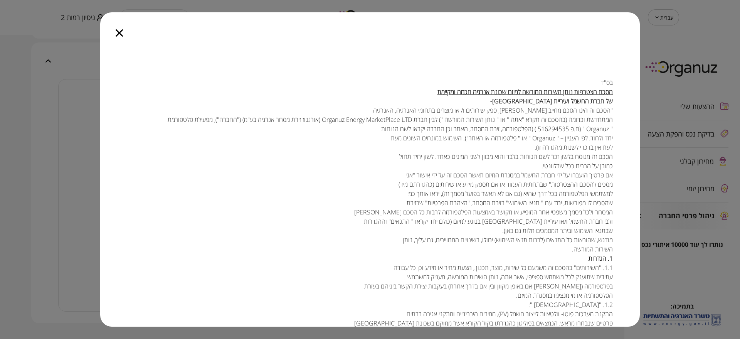
click at [120, 37] on div at bounding box center [119, 28] width 38 height 32
click at [116, 29] on icon "button" at bounding box center [119, 32] width 7 height 7
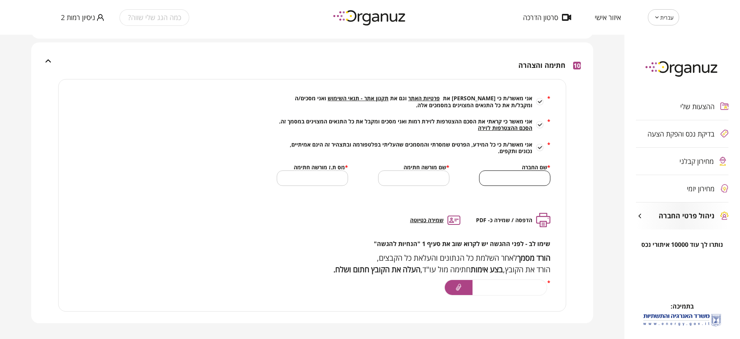
click at [516, 170] on input "text" at bounding box center [514, 178] width 71 height 23
type input "*"
click at [439, 174] on input "text" at bounding box center [413, 178] width 71 height 23
type input "*"
click at [330, 170] on input "text" at bounding box center [312, 178] width 71 height 23
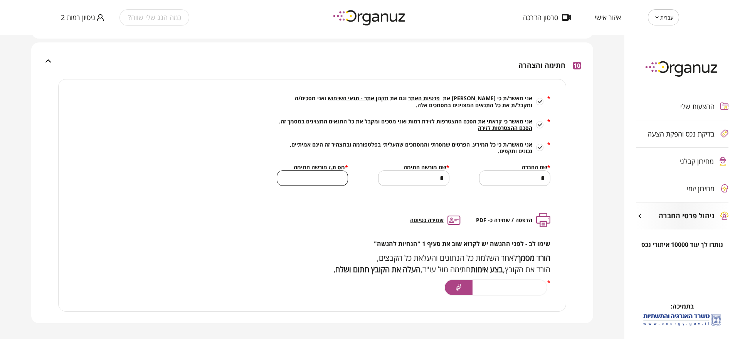
type input "********"
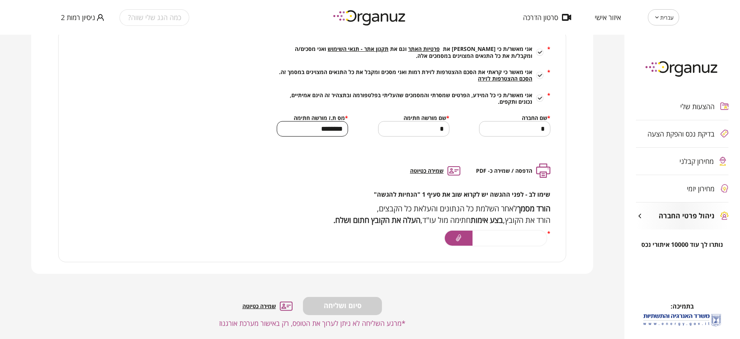
scroll to position [1987, 0]
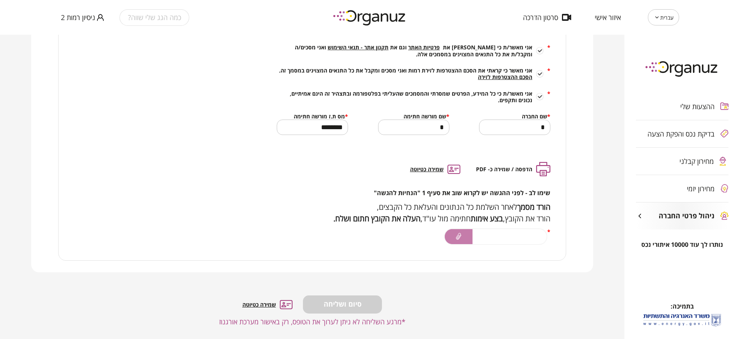
click at [457, 233] on icon at bounding box center [458, 236] width 5 height 7
click at [0, 0] on input "file" at bounding box center [0, 0] width 0 height 0
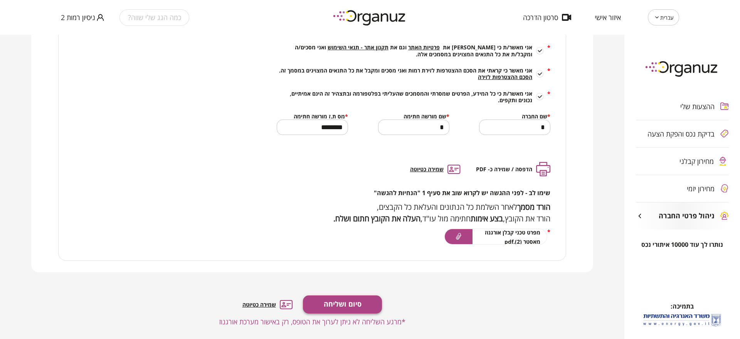
click at [354, 300] on span "סיום ושליחה" at bounding box center [343, 304] width 38 height 8
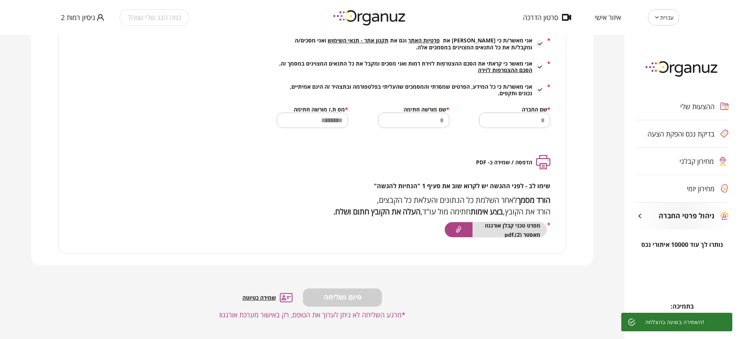
scroll to position [1946, 0]
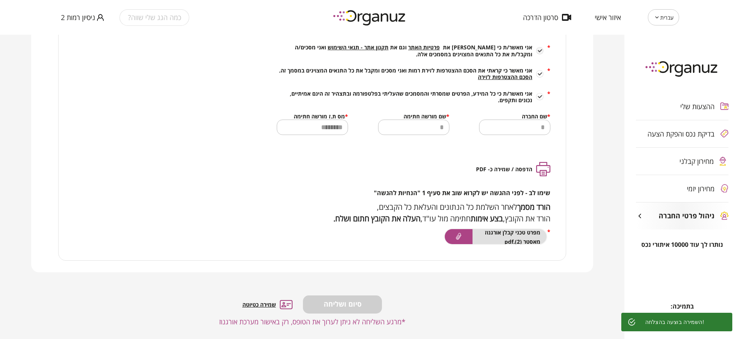
click at [669, 133] on div "ההצעות שלי בדיקת נכס והפקת הצעה מחירון קבלני מחירון יזמי ניהול פרטי החברה" at bounding box center [682, 161] width 116 height 160
click at [689, 161] on div "ההצעות שלי בדיקת נכס והפקת הצעה מחירון קבלני מחירון יזמי ניהול פרטי החברה" at bounding box center [682, 161] width 116 height 160
click at [690, 160] on div "ההצעות שלי בדיקת נכס והפקת הצעה מחירון קבלני מחירון יזמי ניהול פרטי החברה" at bounding box center [682, 161] width 116 height 160
click at [687, 160] on div "ההצעות שלי בדיקת נכס והפקת הצעה מחירון קבלני מחירון יזמי ניהול פרטי החברה" at bounding box center [682, 161] width 116 height 160
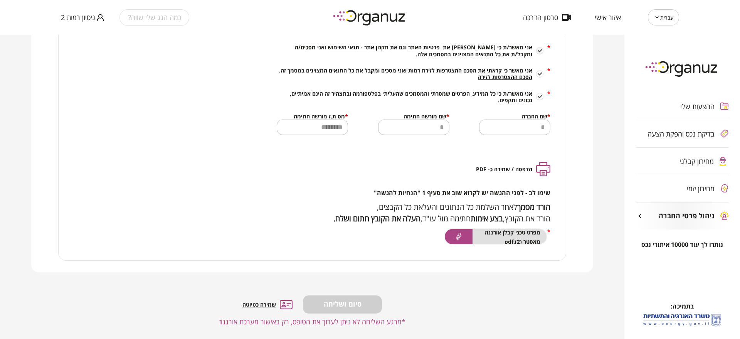
click at [75, 17] on span "ניסיון רמות 2" at bounding box center [78, 17] width 34 height 8
click at [77, 36] on li "התנתק" at bounding box center [76, 32] width 30 height 14
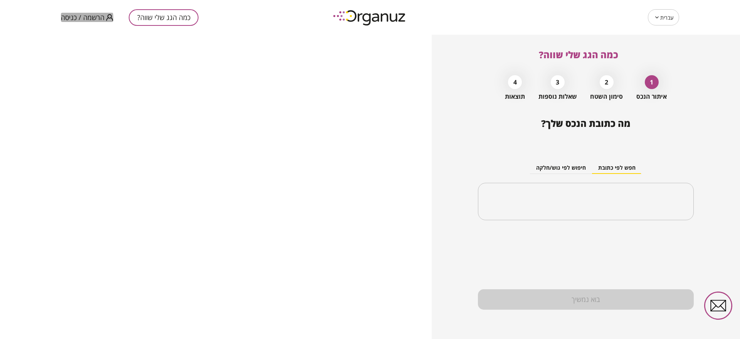
click at [69, 18] on span "הרשמה / כניסה" at bounding box center [83, 17] width 44 height 8
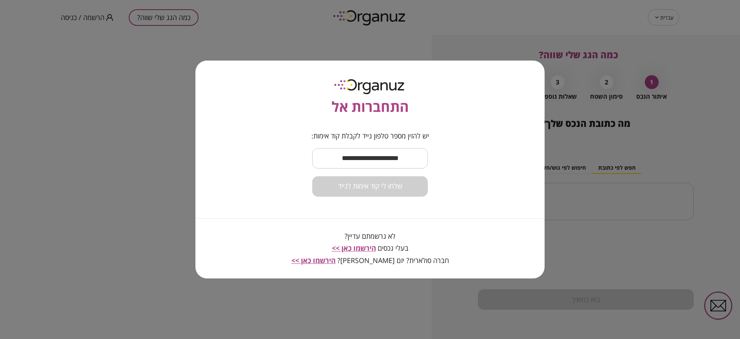
click at [367, 161] on input "text" at bounding box center [370, 158] width 116 height 23
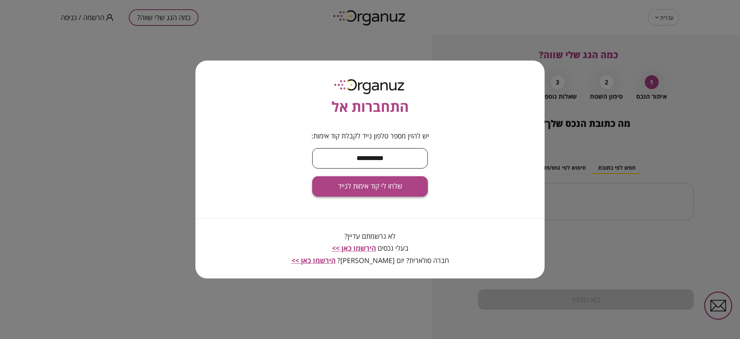
type input "**********"
click at [394, 188] on span "שלחו לי קוד אימות לנייד" at bounding box center [370, 186] width 64 height 8
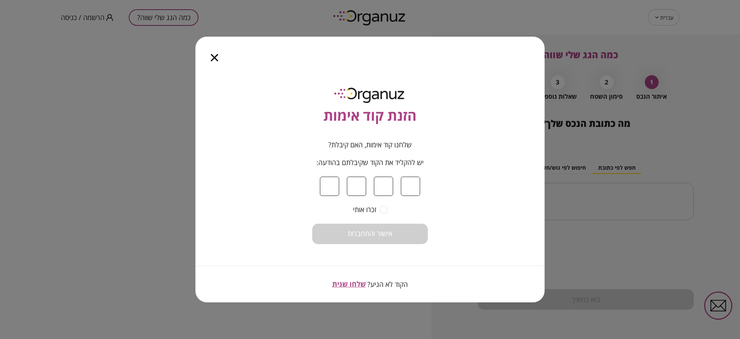
type input "*"
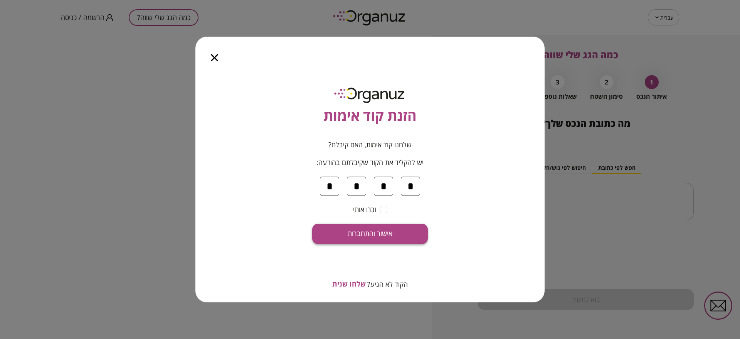
type input "*"
click at [400, 230] on button "אישור והתחברות" at bounding box center [370, 234] width 116 height 20
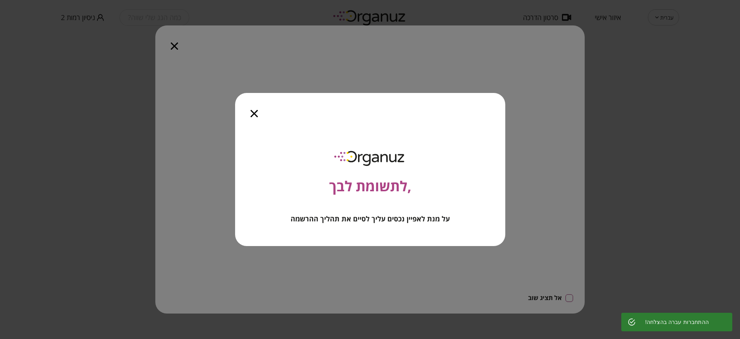
click at [254, 114] on icon "button" at bounding box center [253, 113] width 7 height 7
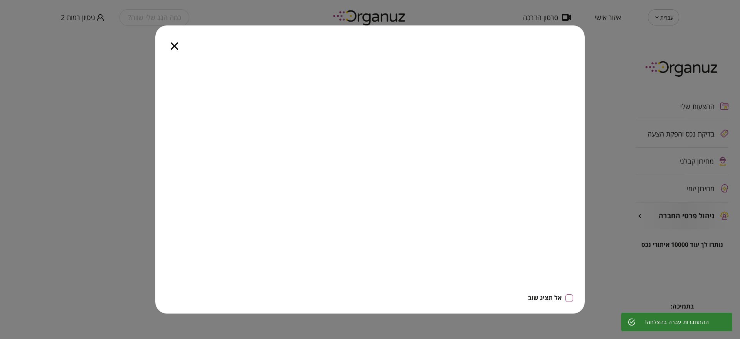
click at [173, 47] on icon "button" at bounding box center [174, 45] width 7 height 7
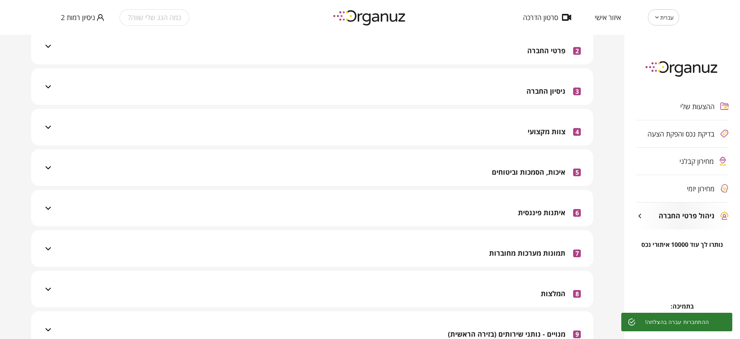
scroll to position [233, 0]
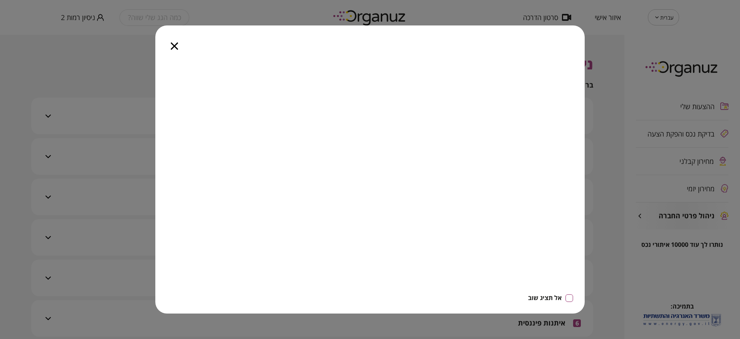
click at [173, 45] on icon "button" at bounding box center [174, 45] width 7 height 7
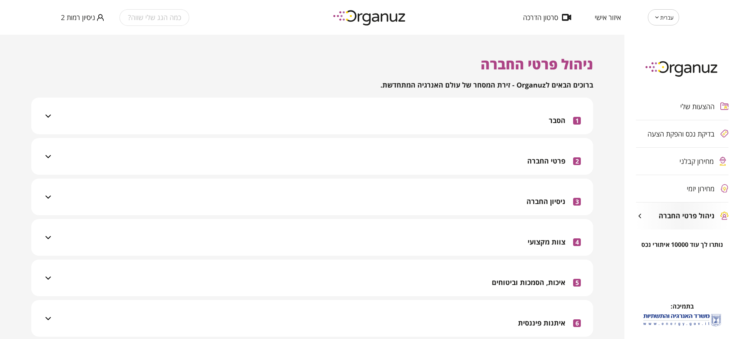
click at [682, 163] on div "ההצעות שלי בדיקת נכס והפקת הצעה מחירון קבלני מחירון יזמי ניהול פרטי החברה" at bounding box center [682, 161] width 116 height 160
click at [85, 17] on span "ניסיון רמות 2" at bounding box center [78, 17] width 34 height 8
click at [83, 40] on ul "התנתק" at bounding box center [76, 32] width 30 height 20
click at [80, 36] on li "התנתק" at bounding box center [76, 32] width 30 height 14
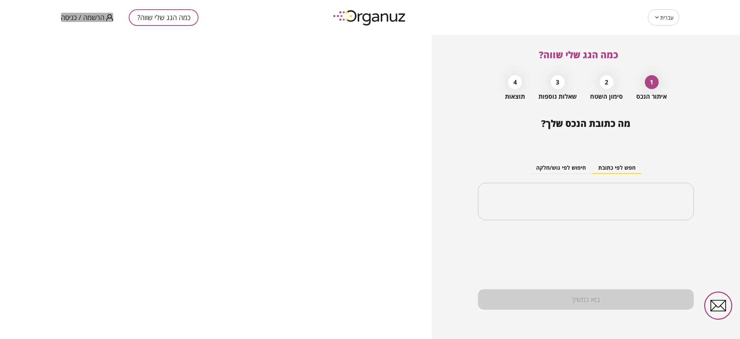
click at [72, 18] on span "הרשמה / כניסה" at bounding box center [83, 17] width 44 height 8
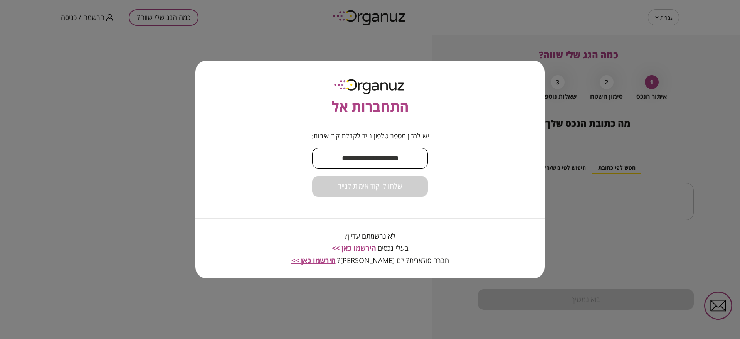
click at [354, 160] on input "text" at bounding box center [370, 158] width 116 height 23
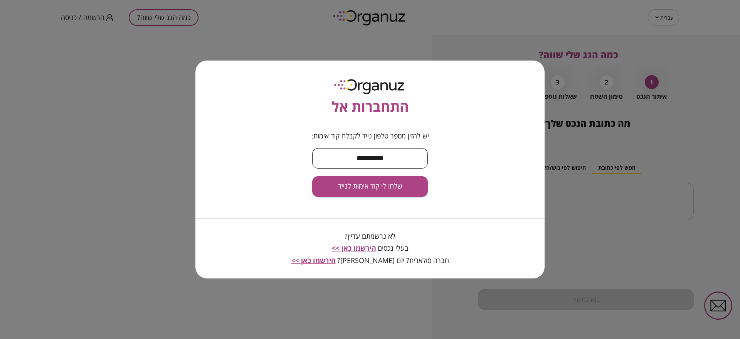
drag, startPoint x: 396, startPoint y: 158, endPoint x: 361, endPoint y: 156, distance: 34.4
click at [361, 156] on input "**********" at bounding box center [370, 158] width 116 height 23
type input "**********"
click at [370, 182] on span "שלחו לי קוד אימות לנייד" at bounding box center [370, 186] width 64 height 8
drag, startPoint x: 361, startPoint y: 157, endPoint x: 373, endPoint y: 159, distance: 12.0
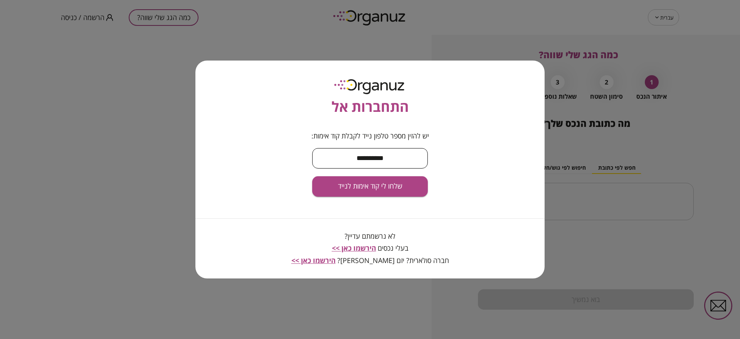
click at [373, 159] on input "**********" at bounding box center [370, 158] width 116 height 23
click at [380, 188] on span "שלחו לי קוד אימות לנייד" at bounding box center [370, 186] width 64 height 8
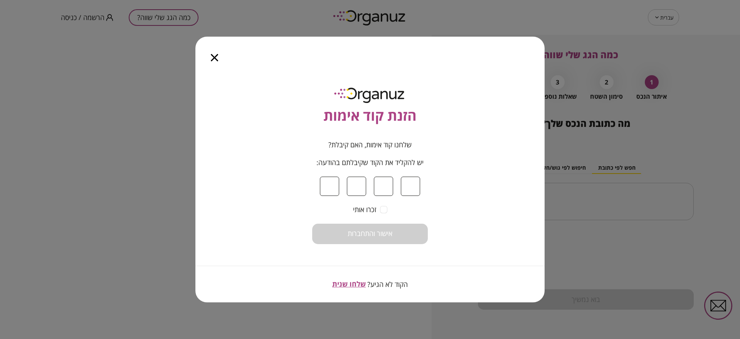
type input "*"
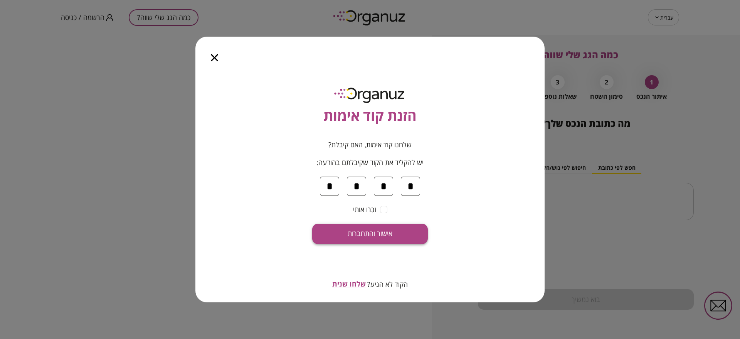
type input "*"
click at [402, 237] on button "אישור והתחברות" at bounding box center [370, 234] width 116 height 20
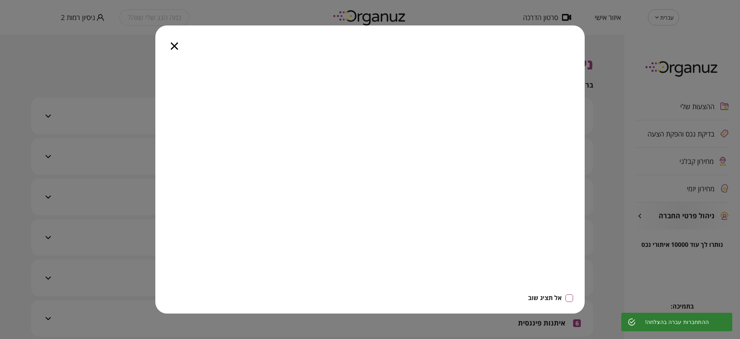
click at [174, 48] on icon "button" at bounding box center [174, 45] width 7 height 7
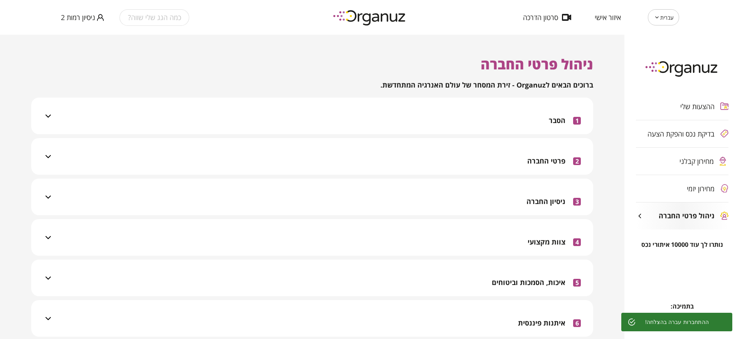
scroll to position [193, 0]
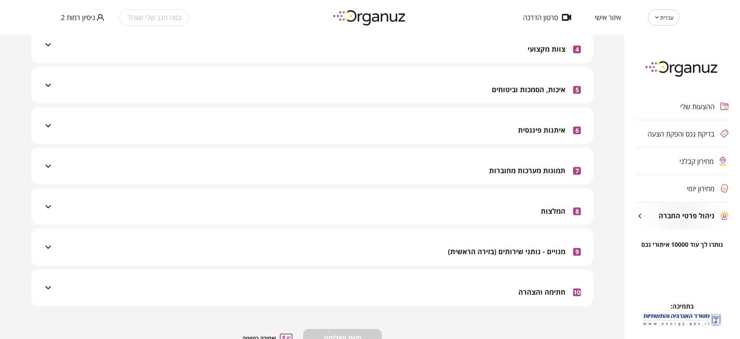
click at [523, 283] on div "10 חתימה והצהרה" at bounding box center [549, 291] width 62 height 27
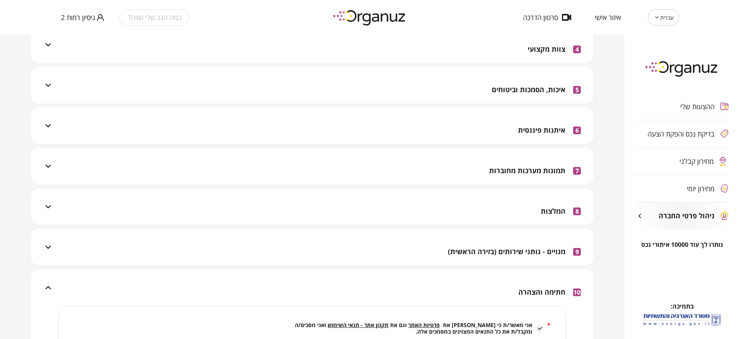
click at [523, 283] on div "10 חתימה והצהרה" at bounding box center [549, 291] width 62 height 27
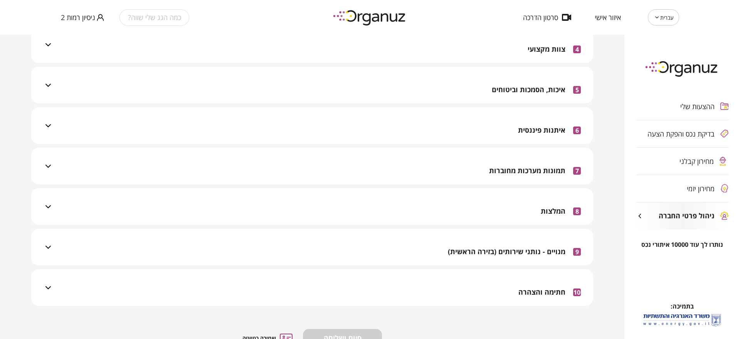
click at [673, 159] on div "מחירון קבלני" at bounding box center [675, 161] width 78 height 8
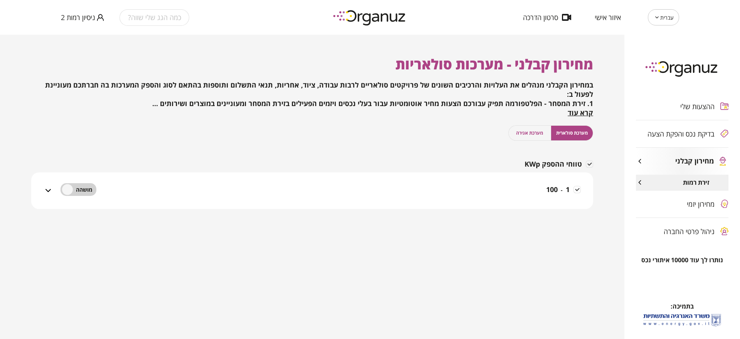
click at [532, 133] on span "מערכת אגירה" at bounding box center [529, 132] width 27 height 7
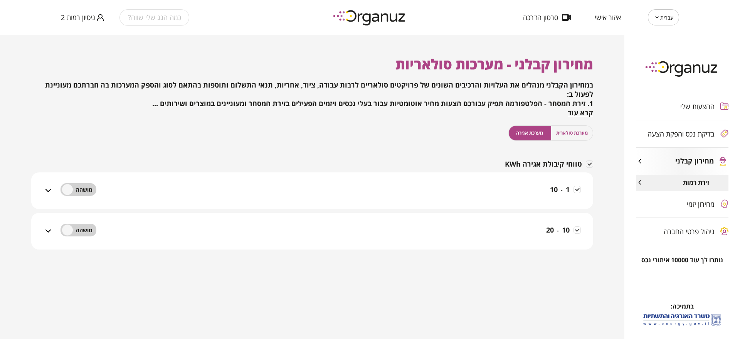
click at [583, 133] on span "מערכת סולארית" at bounding box center [572, 132] width 32 height 7
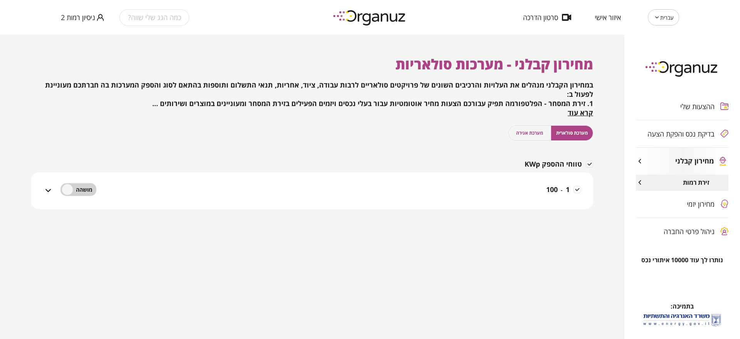
click at [702, 212] on div "ההצעות שלי בדיקת נכס והפקת הצעה מחירון קבלני זירת רמות מחירון יזמי ניהול פרטי ה…" at bounding box center [682, 168] width 116 height 175
click at [700, 206] on div "ההצעות שלי בדיקת נכס והפקת הצעה מחירון קבלני זירת רמות מחירון יזמי ניהול פרטי ה…" at bounding box center [682, 168] width 116 height 175
click at [700, 205] on div "ההצעות שלי בדיקת נכס והפקת הצעה מחירון קבלני זירת רמות מחירון יזמי ניהול פרטי ה…" at bounding box center [682, 168] width 116 height 175
click at [538, 133] on span "מערכת אגירה" at bounding box center [529, 132] width 27 height 7
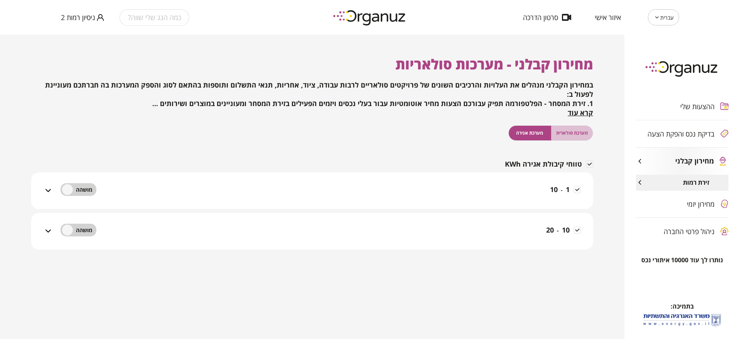
click at [581, 134] on span "מערכת סולארית" at bounding box center [572, 132] width 32 height 7
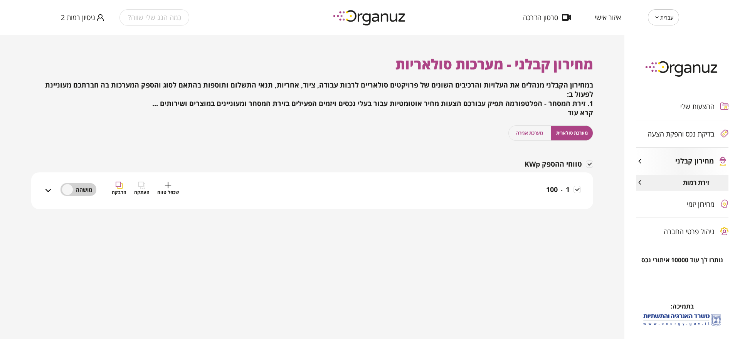
click at [456, 195] on div "1 - 100 שכפל טווח העתקה הדבקה" at bounding box center [317, 195] width 528 height 27
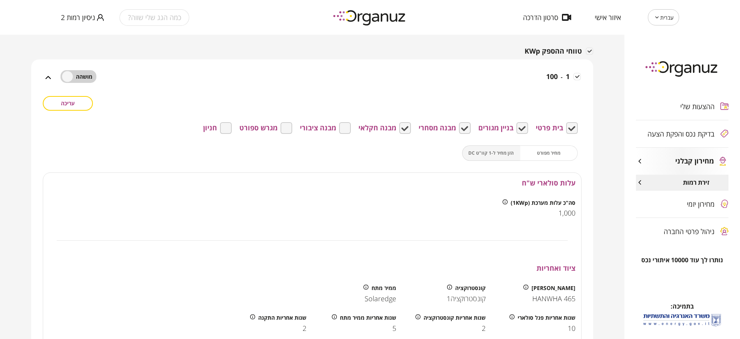
scroll to position [96, 0]
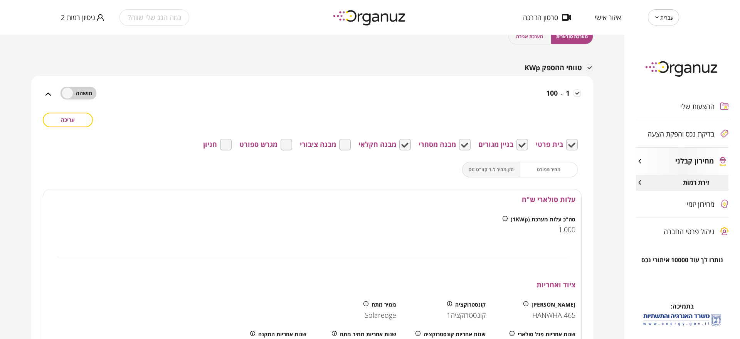
click at [502, 165] on div "מחיר מפורט הזן מחיר ל-1 קוו"ט DC" at bounding box center [520, 169] width 116 height 15
click at [546, 179] on div "עריכה בית פרטי בניין מגורים מבנה מסחרי מבנה חקלאי מבנה ציבורי מגרש ספורט חניון …" at bounding box center [312, 296] width 539 height 367
click at [532, 172] on div "מחיר מפורט הזן מחיר ל-1 קוו"ט DC" at bounding box center [520, 169] width 116 height 15
click at [516, 169] on div "מחיר מפורט הזן מחיר ל-1 קוו"ט DC" at bounding box center [520, 169] width 116 height 15
click at [341, 145] on div "מבנה ציבורי" at bounding box center [325, 145] width 51 height 12
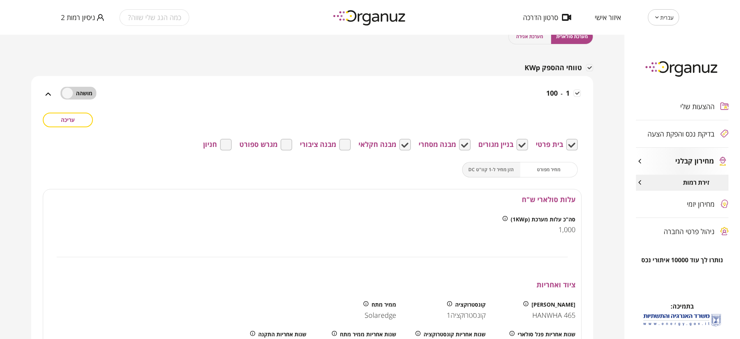
click at [344, 144] on div "מבנה ציבורי" at bounding box center [325, 145] width 51 height 12
click at [345, 144] on div "מבנה ציבורי" at bounding box center [325, 145] width 51 height 12
click at [72, 118] on span "עריכה" at bounding box center [68, 119] width 14 height 7
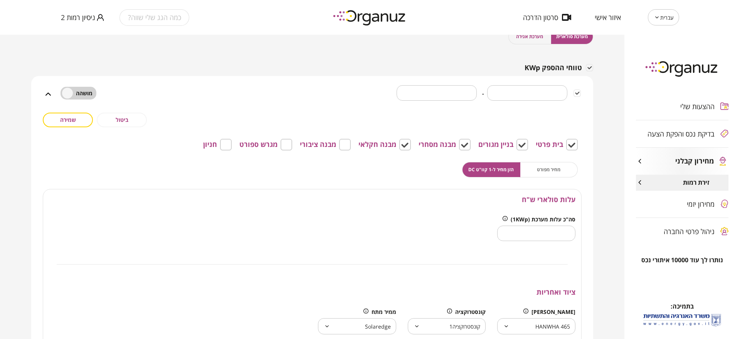
click at [547, 168] on div "מחיר מפורט הזן מחיר ל-1 קוו"ט DC" at bounding box center [520, 169] width 116 height 15
click at [504, 171] on span "הזן מחיר ל-1 קוו"ט DC" at bounding box center [490, 169] width 45 height 7
click at [82, 123] on button "שמירה" at bounding box center [68, 120] width 50 height 15
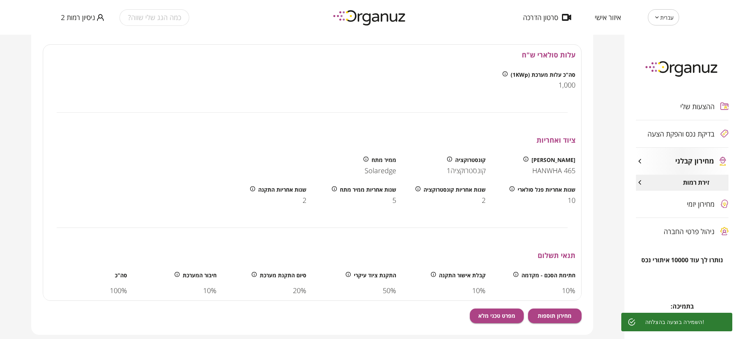
scroll to position [145, 0]
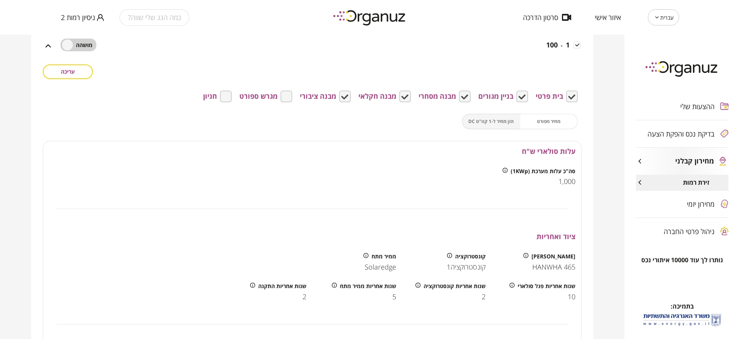
click at [85, 72] on button "עריכה" at bounding box center [68, 71] width 50 height 15
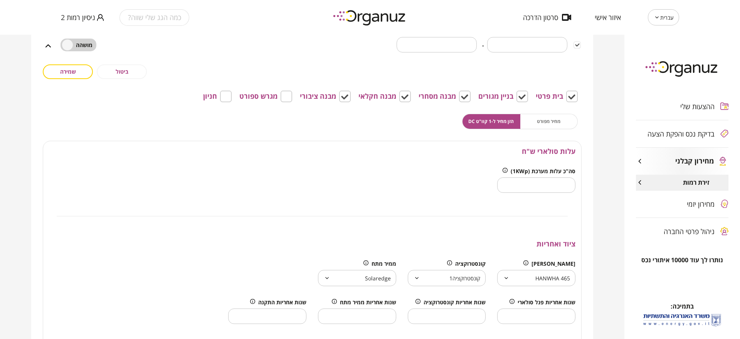
click at [539, 283] on body "עברית ** ​ איזור אישי סרטון הדרכה כמה הגג שלי שווה? ניסיון רמות 2 ההצעות שלי בד…" at bounding box center [370, 169] width 740 height 339
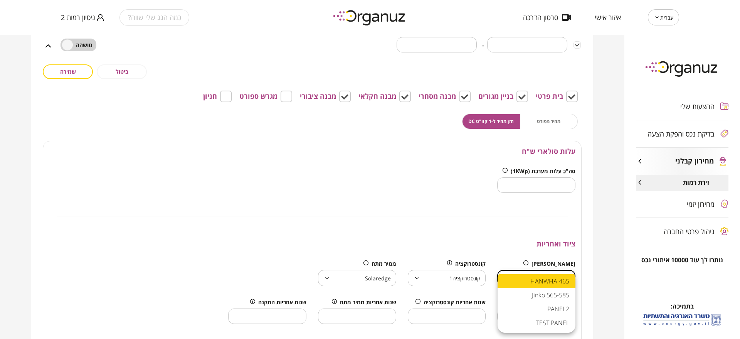
click at [495, 235] on div at bounding box center [370, 169] width 740 height 339
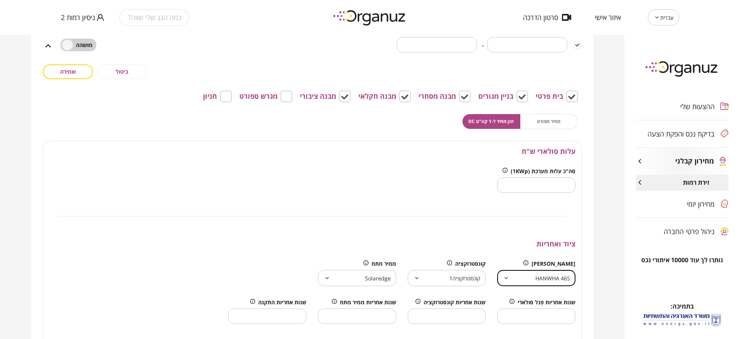
click at [89, 72] on button "שמירה" at bounding box center [68, 71] width 50 height 15
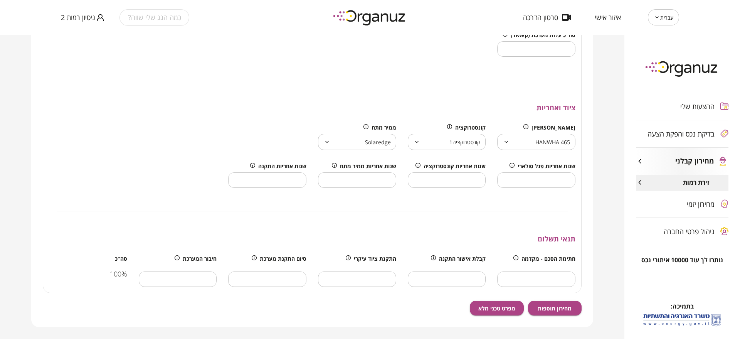
scroll to position [289, 0]
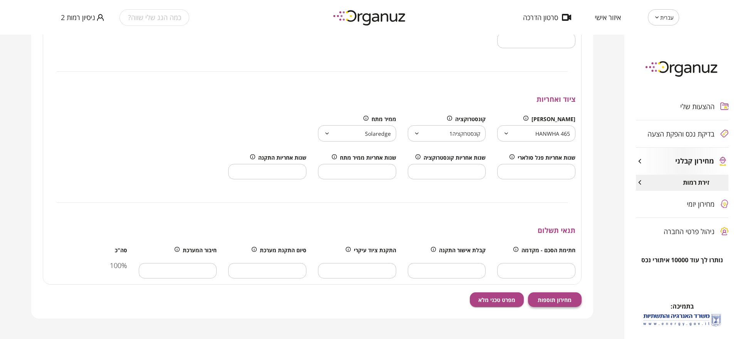
click at [560, 296] on span "מחירון תוספות" at bounding box center [555, 299] width 34 height 7
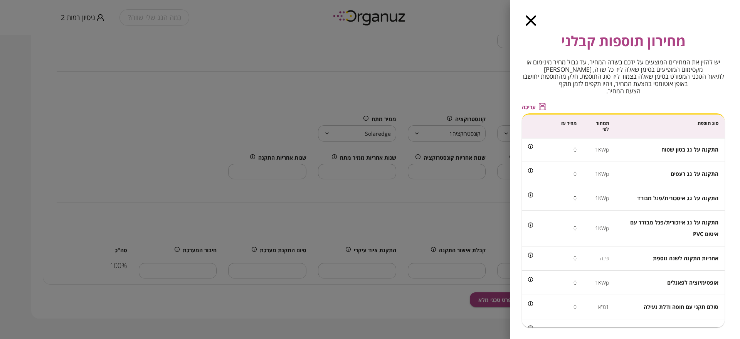
scroll to position [0, 0]
click at [531, 23] on icon "button" at bounding box center [531, 20] width 10 height 10
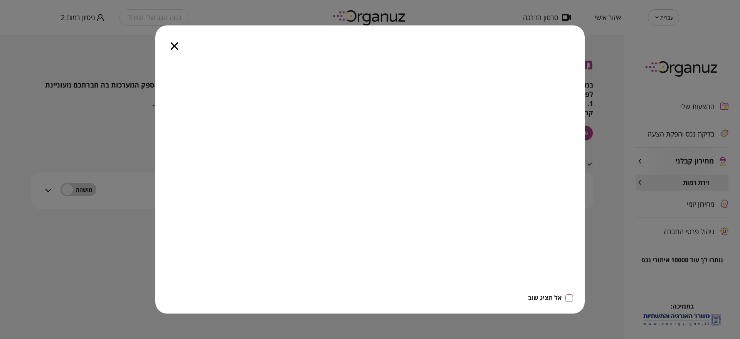
click at [175, 45] on icon "button" at bounding box center [174, 45] width 7 height 7
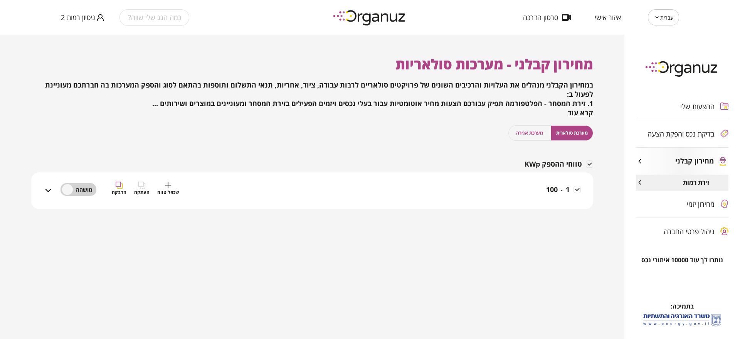
click at [484, 185] on div "1 - 100 שכפל טווח העתקה הדבקה" at bounding box center [317, 195] width 528 height 27
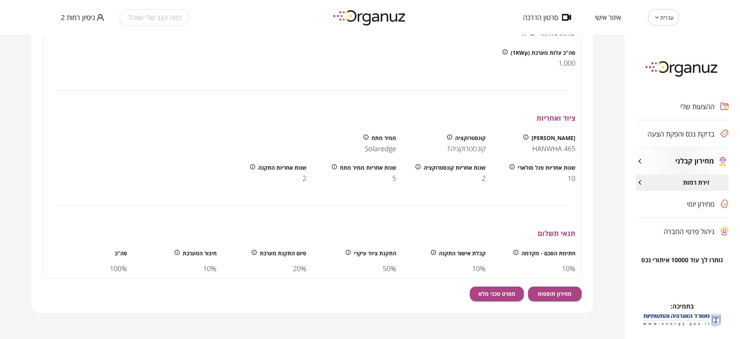
scroll to position [264, 0]
click at [555, 287] on button "מחירון תוספות" at bounding box center [555, 293] width 54 height 15
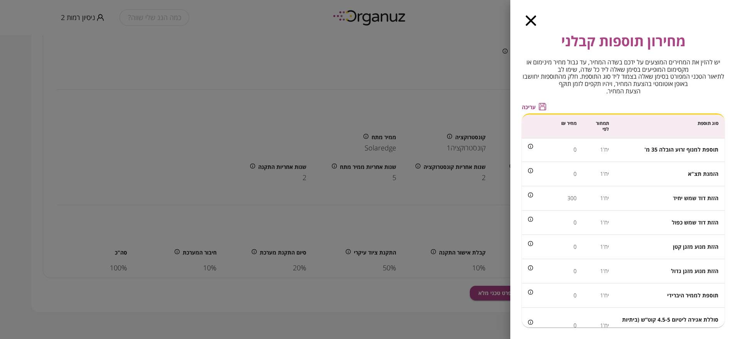
scroll to position [587, 0]
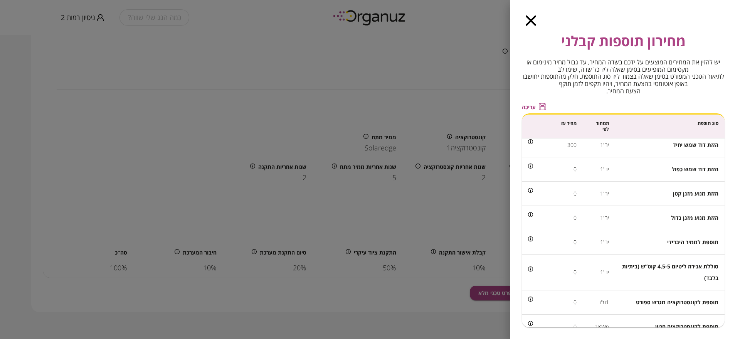
click at [534, 19] on icon "button" at bounding box center [531, 20] width 10 height 10
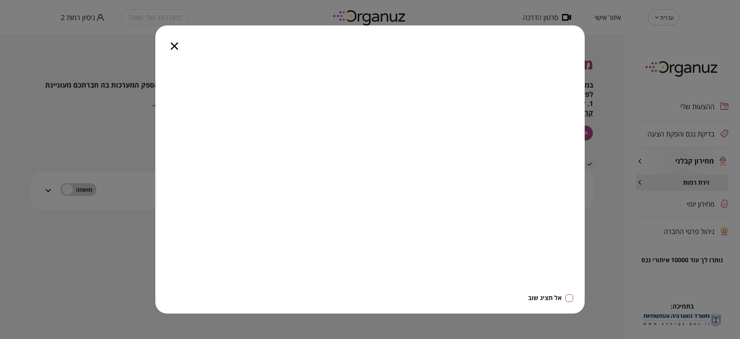
click at [175, 50] on div at bounding box center [174, 41] width 38 height 32
click at [173, 48] on icon "button" at bounding box center [174, 45] width 7 height 7
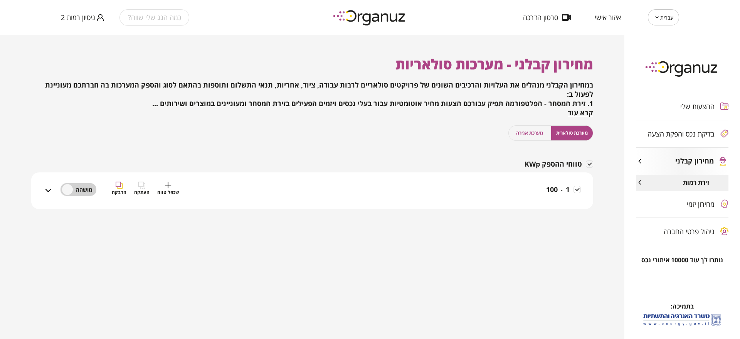
click at [541, 195] on div "1 - 100 שכפל טווח העתקה הדבקה" at bounding box center [317, 195] width 528 height 27
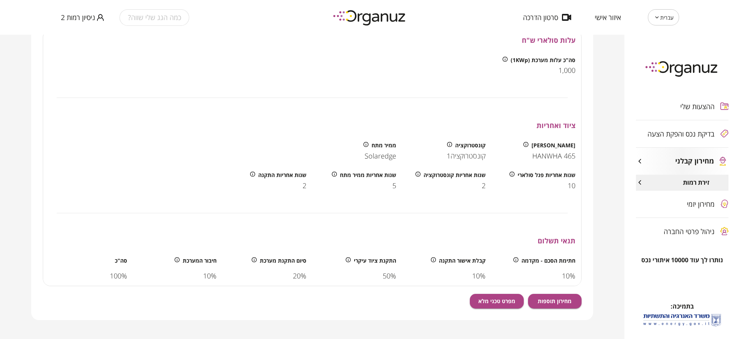
scroll to position [264, 0]
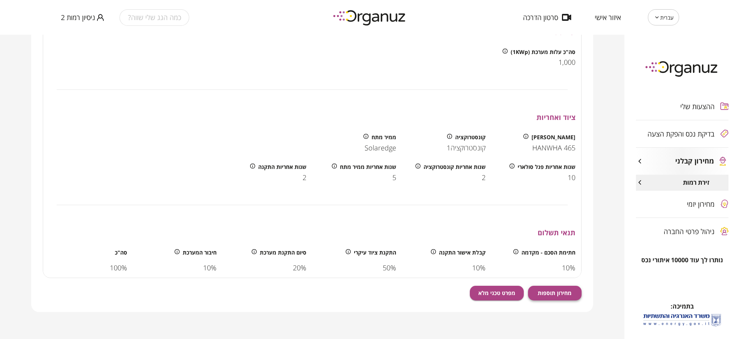
click at [562, 291] on span "מחירון תוספות" at bounding box center [555, 292] width 34 height 7
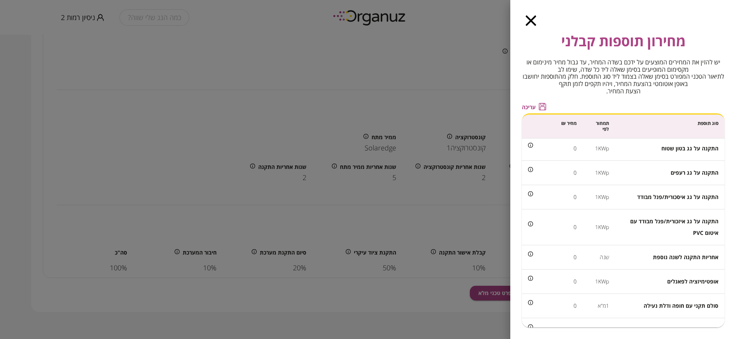
scroll to position [0, 0]
click at [534, 26] on div "מחירון תוספות קבלני יש להזין את המחירים המוצעים על ידכם בשדה המחיר, עד גבול מחי…" at bounding box center [625, 169] width 230 height 339
click at [532, 20] on icon "button" at bounding box center [531, 20] width 10 height 10
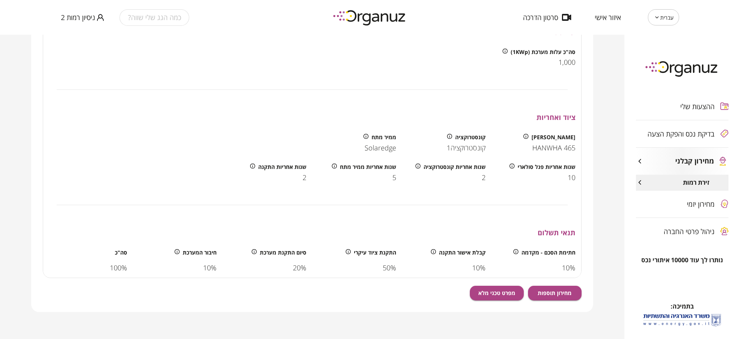
click at [96, 16] on button "ניסיון רמות 2" at bounding box center [82, 18] width 43 height 10
click at [69, 34] on li "התנתק" at bounding box center [76, 32] width 30 height 14
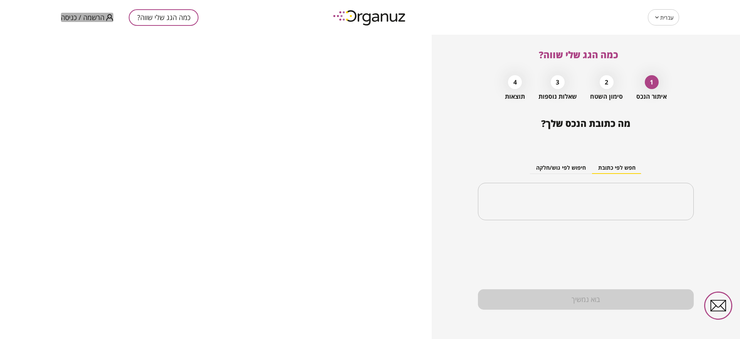
click at [86, 15] on span "הרשמה / כניסה" at bounding box center [83, 17] width 44 height 8
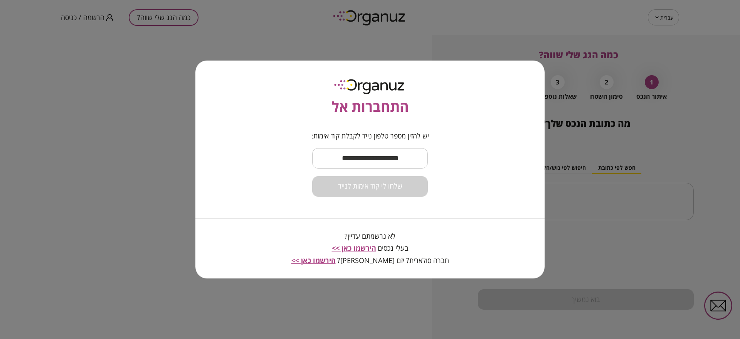
drag, startPoint x: 402, startPoint y: 174, endPoint x: 392, endPoint y: 163, distance: 14.7
click at [401, 174] on form "יש להזין מספר טלפון נייד לקבלת קוד אימות: ​ שלחו [PERSON_NAME] קוד אימות לנייד" at bounding box center [370, 164] width 118 height 65
click at [392, 163] on input "text" at bounding box center [370, 158] width 116 height 23
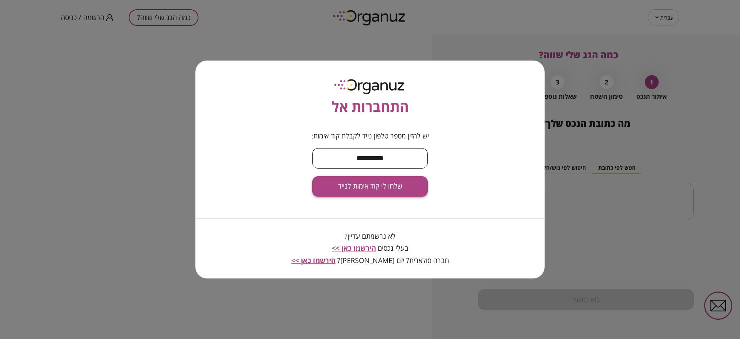
type input "**********"
click at [393, 187] on span "שלחו לי קוד אימות לנייד" at bounding box center [370, 186] width 64 height 8
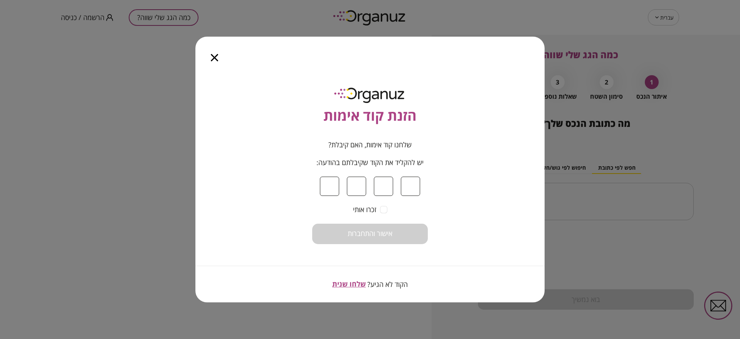
type input "*"
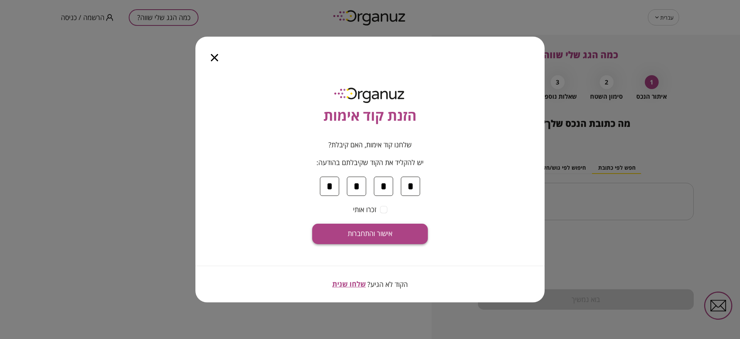
type input "*"
click at [390, 232] on span "אישור והתחברות" at bounding box center [370, 233] width 45 height 8
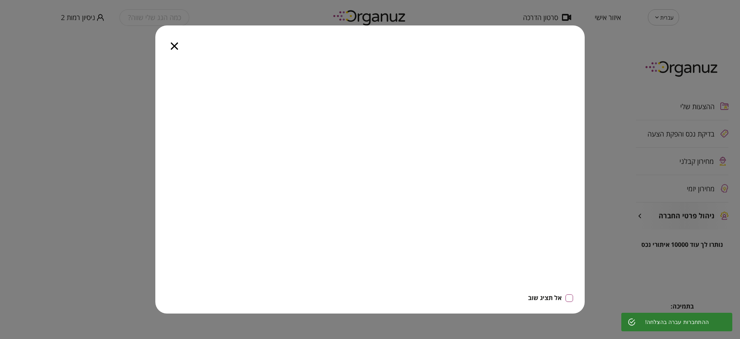
drag, startPoint x: 171, startPoint y: 46, endPoint x: 229, endPoint y: 59, distance: 59.0
click at [171, 47] on icon "button" at bounding box center [174, 45] width 7 height 7
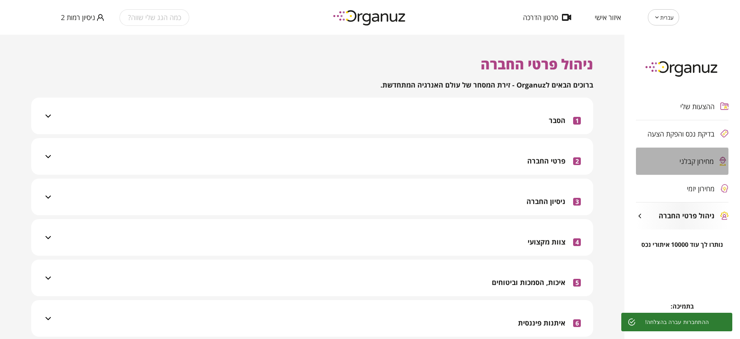
click at [693, 164] on span "מחירון קבלני" at bounding box center [696, 161] width 34 height 8
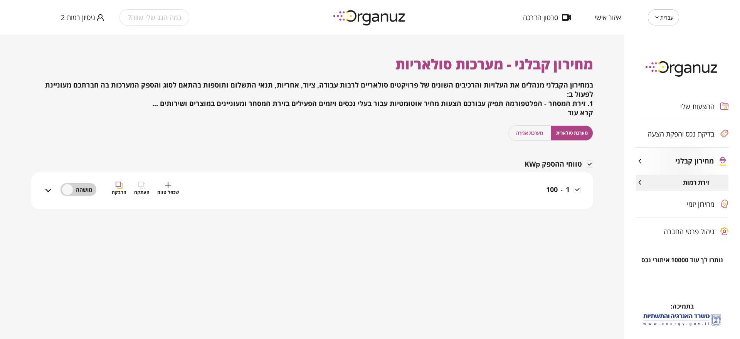
click at [531, 190] on div "1 - 100 שכפל טווח העתקה הדבקה" at bounding box center [317, 195] width 528 height 27
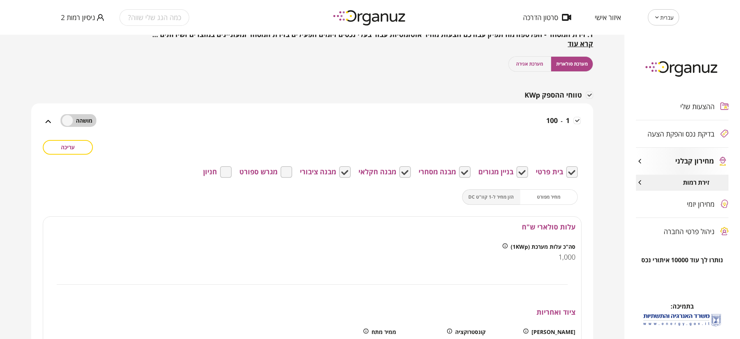
scroll to position [241, 0]
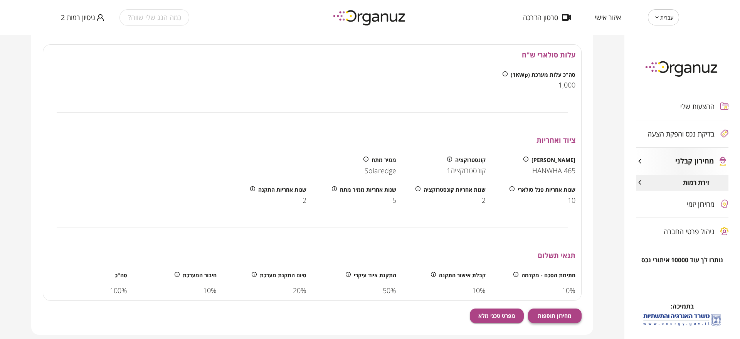
click at [553, 312] on span "מחירון תוספות" at bounding box center [555, 315] width 34 height 7
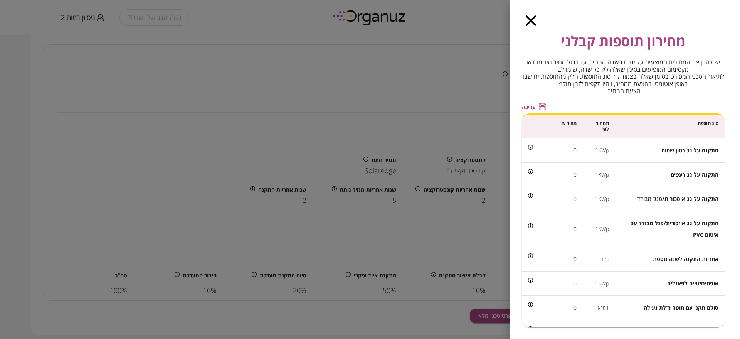
click at [534, 27] on div "מחירון תוספות קבלני יש להזין את המחירים המוצעים על ידכם בשדה המחיר, עד גבול מחי…" at bounding box center [625, 169] width 230 height 339
click at [528, 18] on icon "button" at bounding box center [531, 20] width 10 height 10
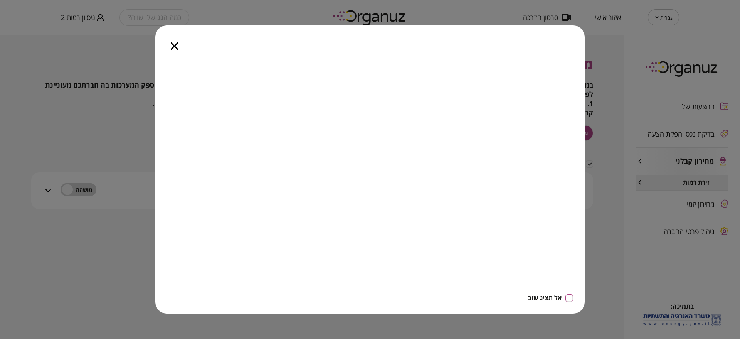
click at [173, 38] on div at bounding box center [174, 41] width 38 height 32
click at [172, 42] on icon "button" at bounding box center [174, 45] width 7 height 7
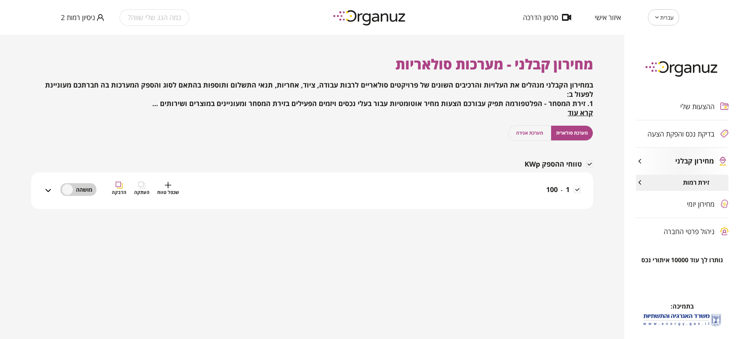
click at [537, 197] on div "1 - 100 שכפל טווח העתקה הדבקה" at bounding box center [317, 195] width 528 height 27
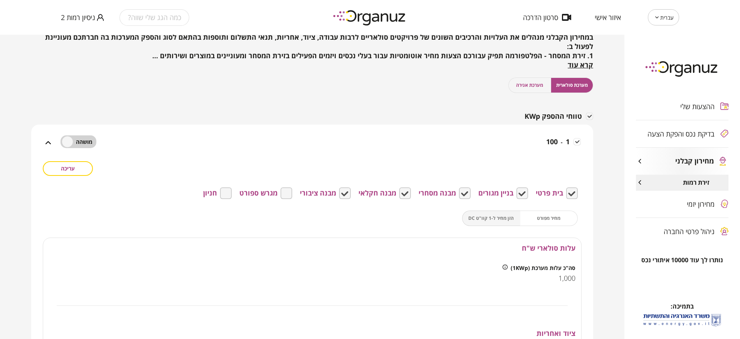
scroll to position [145, 0]
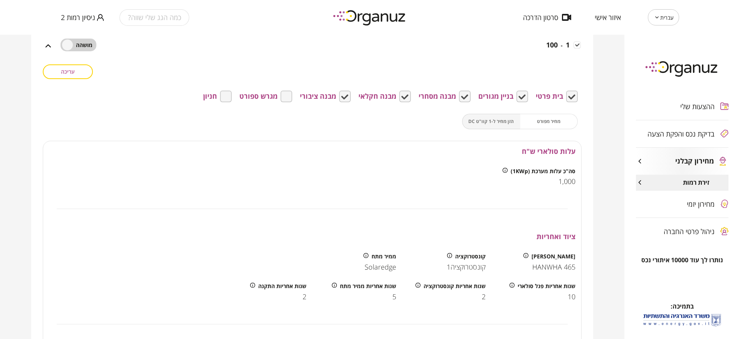
click at [88, 73] on button "עריכה" at bounding box center [68, 71] width 50 height 15
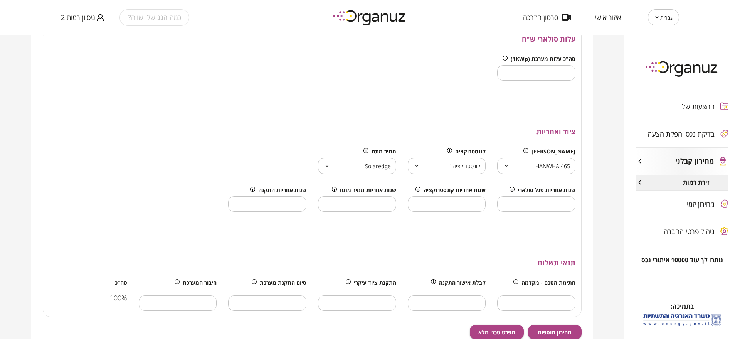
scroll to position [289, 0]
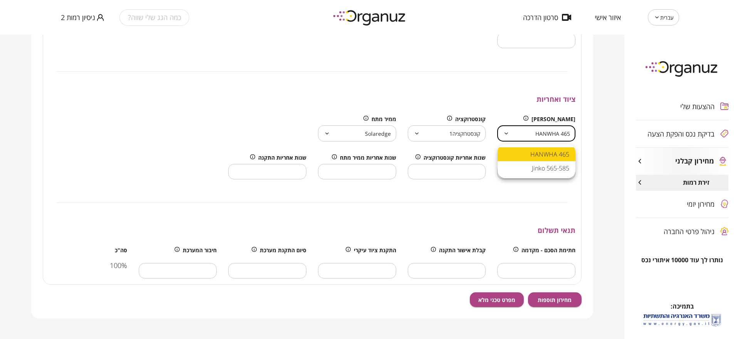
click at [531, 133] on body "עברית ** ​ איזור אישי סרטון הדרכה כמה הגג שלי שווה? ניסיון רמות 2 ההצעות שלי בד…" at bounding box center [370, 169] width 740 height 339
click at [548, 169] on li "Jinko 565-585" at bounding box center [537, 168] width 78 height 14
type input "**********"
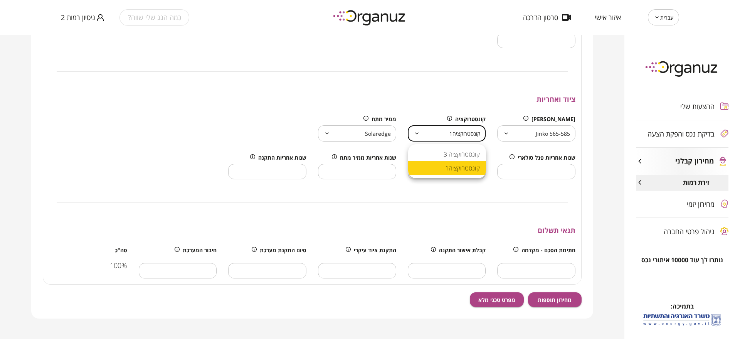
click at [431, 132] on body "עברית ** ​ איזור אישי סרטון הדרכה כמה הגג שלי שווה? ניסיון רמות 2 ההצעות שלי בד…" at bounding box center [370, 169] width 740 height 339
click at [361, 140] on div at bounding box center [370, 169] width 740 height 339
click at [364, 136] on body "עברית ** ​ איזור אישי סרטון הדרכה כמה הגג שלי שווה? ניסיון רמות 2 ההצעות שלי בד…" at bounding box center [370, 169] width 740 height 339
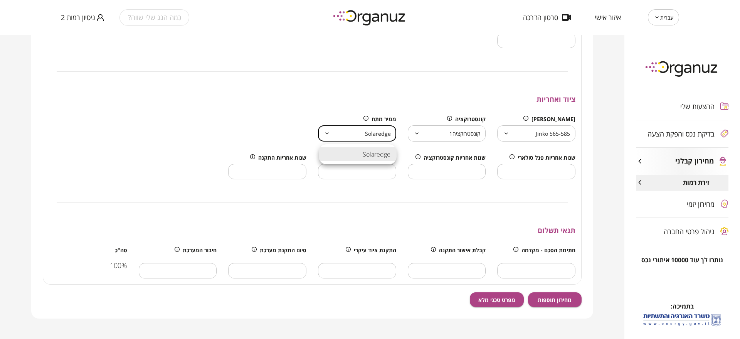
click at [373, 154] on li "Solaredge" at bounding box center [358, 154] width 78 height 14
click at [473, 137] on body "עברית ** ​ איזור אישי סרטון הדרכה כמה הגג שלי שווה? ניסיון רמות 2 ההצעות שלי בד…" at bounding box center [370, 169] width 740 height 339
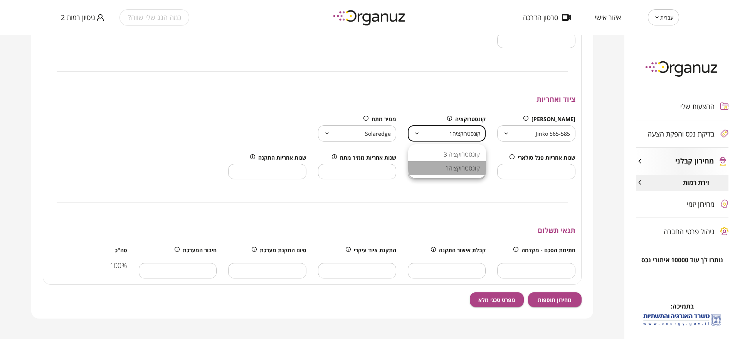
click at [477, 173] on li "קונסטרוקציה1" at bounding box center [447, 168] width 78 height 14
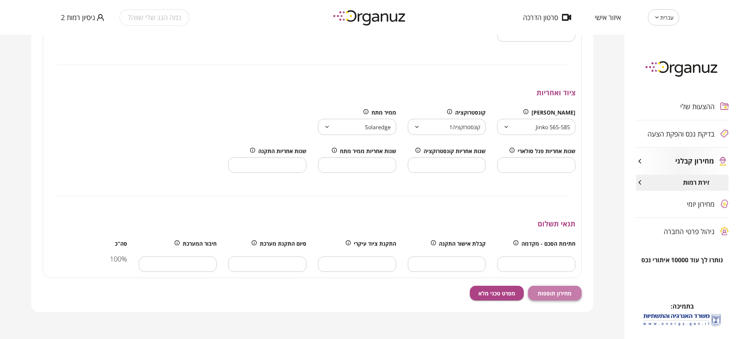
click at [539, 295] on span "מחירון תוספות" at bounding box center [555, 293] width 34 height 7
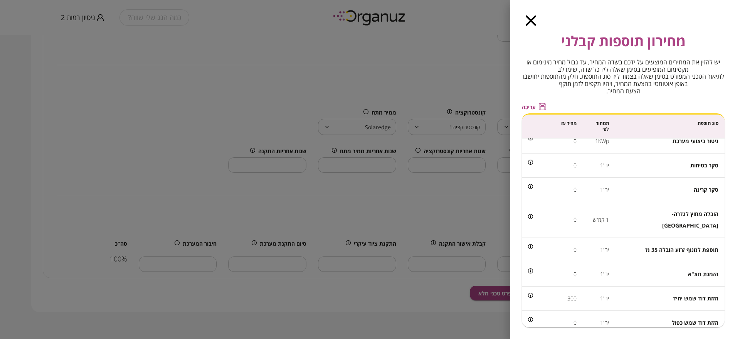
scroll to position [587, 0]
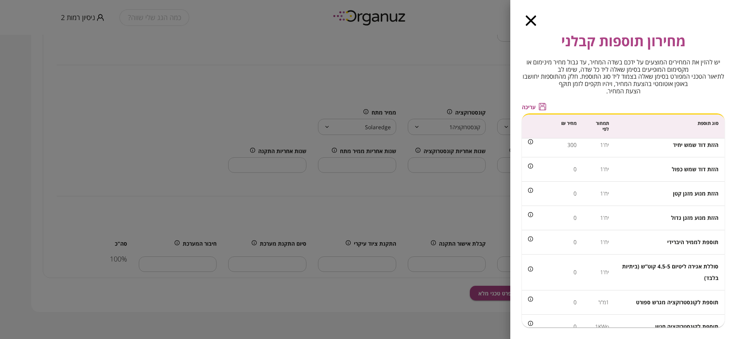
click at [533, 18] on icon "button" at bounding box center [531, 20] width 10 height 10
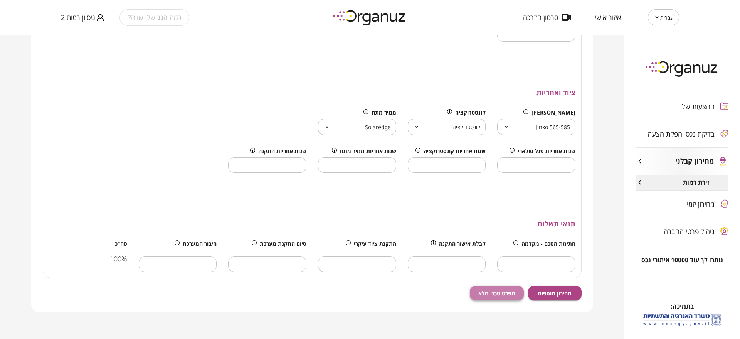
click at [483, 296] on span "מפרט טכני מלא" at bounding box center [496, 293] width 37 height 7
click at [470, 286] on button "מפרט טכני מלא" at bounding box center [497, 293] width 54 height 15
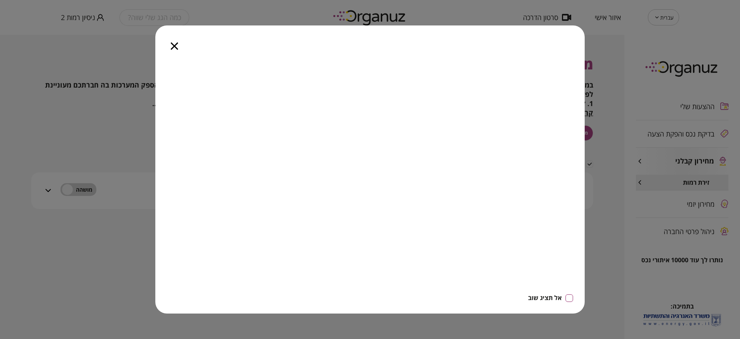
click at [177, 48] on icon "button" at bounding box center [174, 45] width 7 height 7
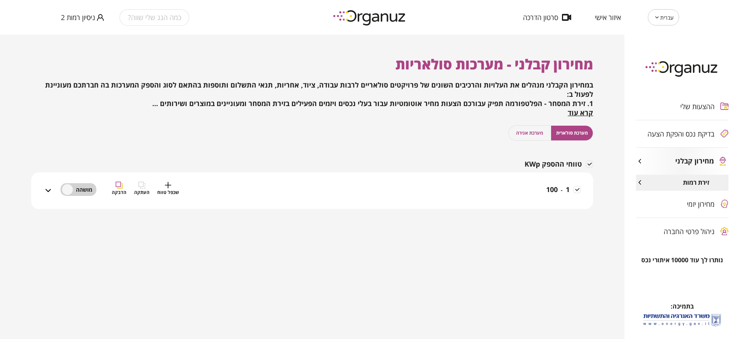
click at [479, 188] on div "1 - 100 שכפל טווח העתקה הדבקה" at bounding box center [317, 195] width 528 height 27
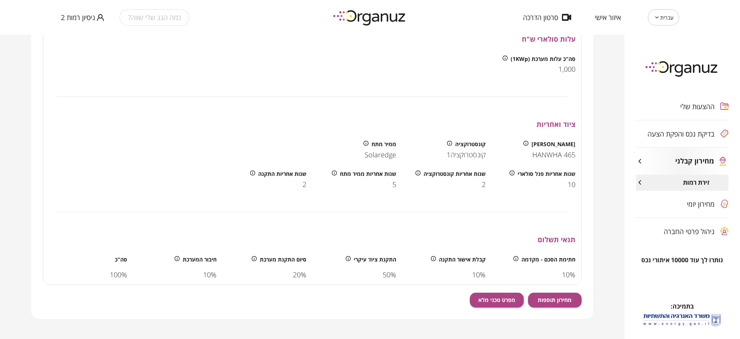
scroll to position [264, 0]
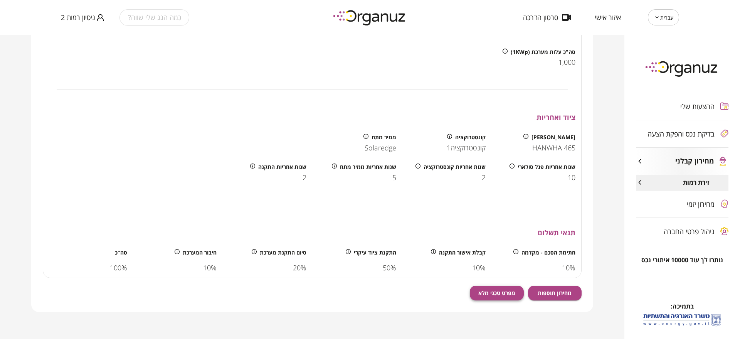
click at [497, 292] on span "מפרט טכני מלא" at bounding box center [496, 292] width 37 height 7
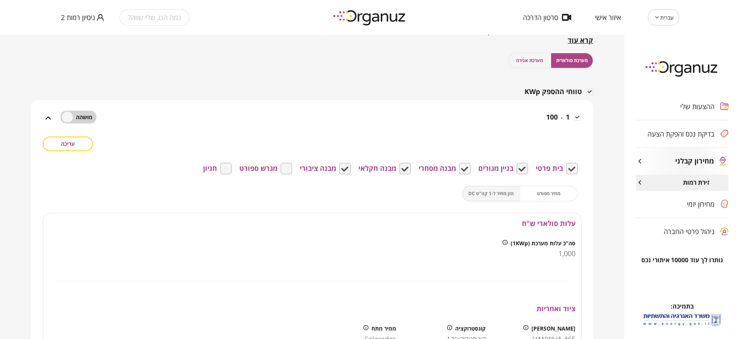
scroll to position [71, 0]
click at [537, 57] on button "מערכת אגירה" at bounding box center [529, 61] width 43 height 15
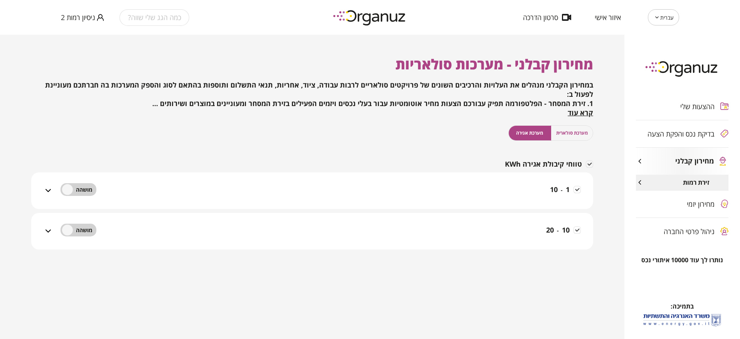
click at [513, 193] on div "1 - 10" at bounding box center [317, 195] width 528 height 27
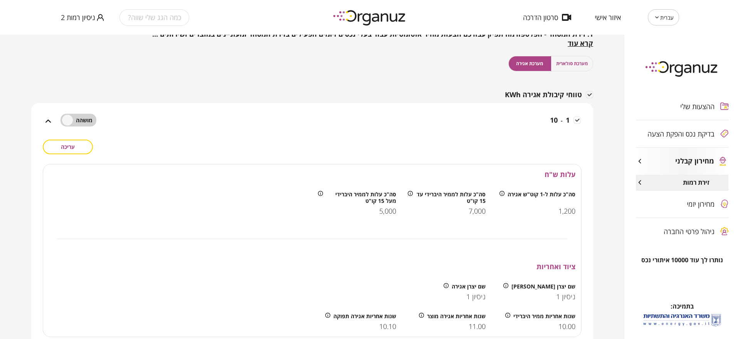
scroll to position [96, 0]
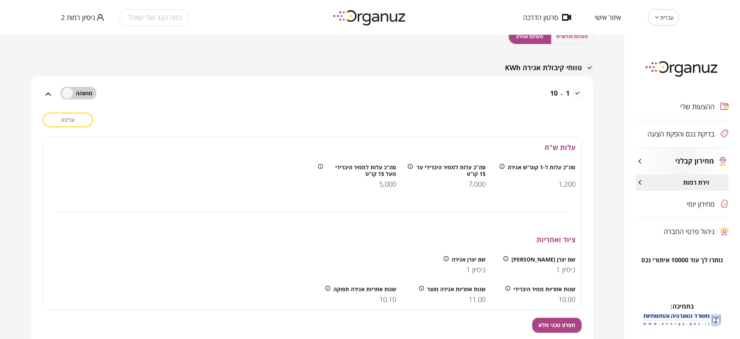
click at [75, 119] on span "עריכה" at bounding box center [68, 119] width 14 height 7
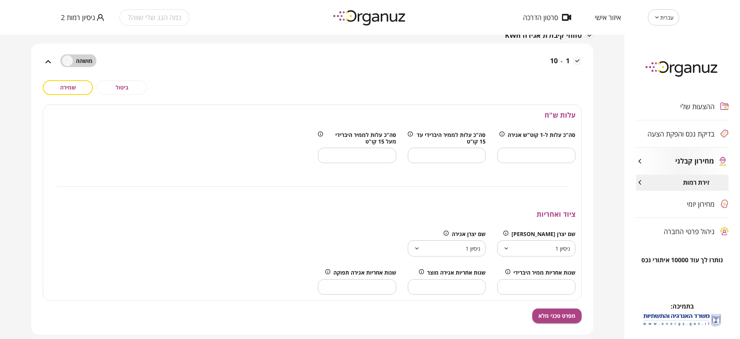
scroll to position [145, 0]
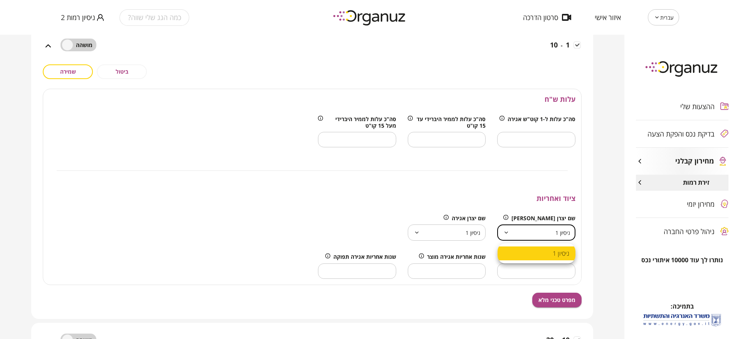
click at [536, 236] on body "עברית ** ​ איזור אישי סרטון הדרכה כמה הגג שלי שווה? ניסיון רמות 2 ההצעות שלי בד…" at bounding box center [370, 169] width 740 height 339
click at [536, 236] on div at bounding box center [370, 169] width 740 height 339
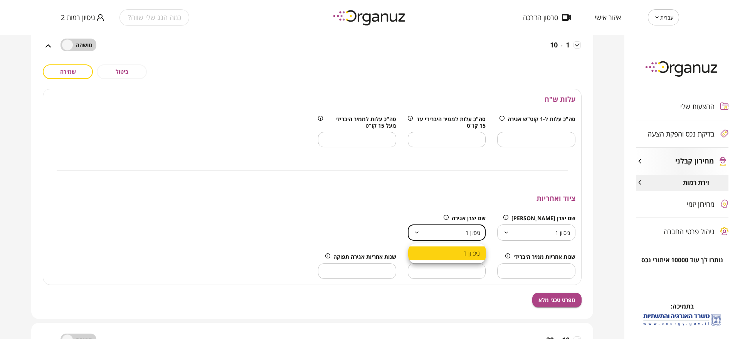
click at [420, 234] on body "עברית ** ​ איזור אישי סרטון הדרכה כמה הגג שלי שווה? ניסיון רמות 2 ההצעות שלי בד…" at bounding box center [370, 169] width 740 height 339
click at [420, 234] on div at bounding box center [370, 169] width 740 height 339
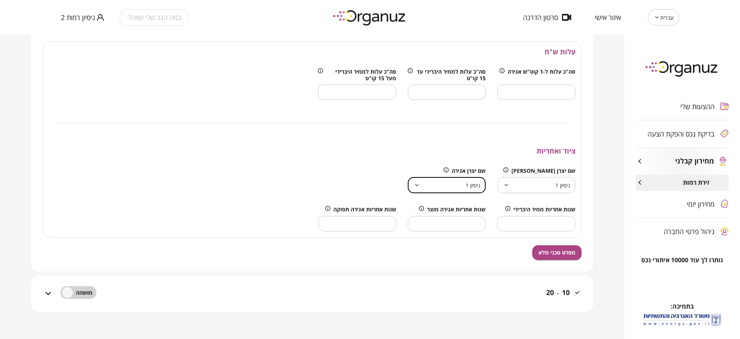
scroll to position [144, 0]
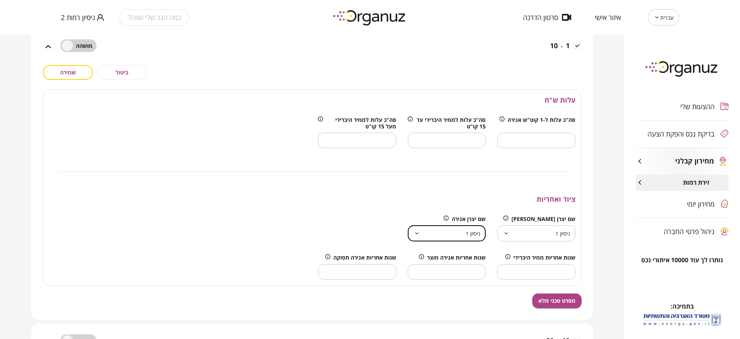
click at [127, 65] on button "ביטול" at bounding box center [122, 72] width 50 height 15
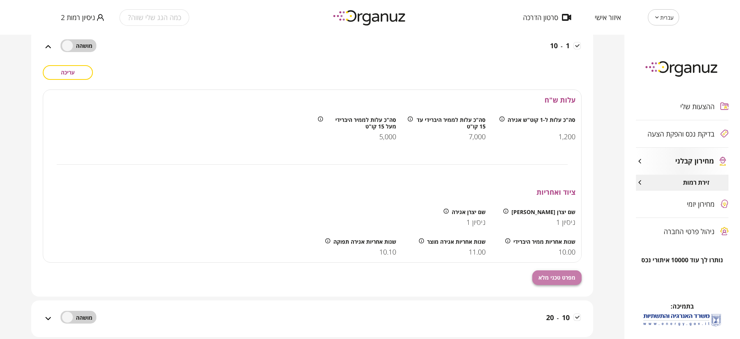
click at [553, 280] on span "מפרט טכני מלא" at bounding box center [556, 277] width 37 height 7
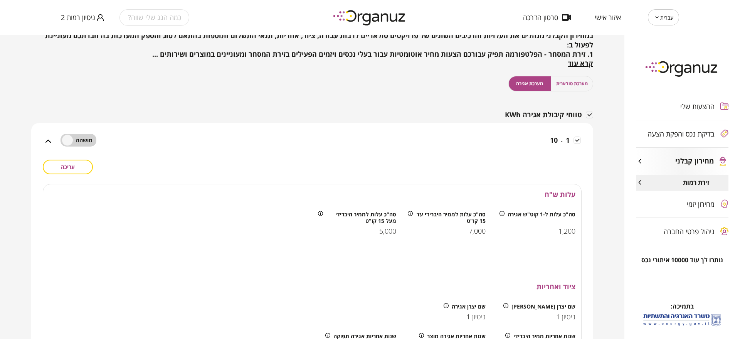
scroll to position [47, 0]
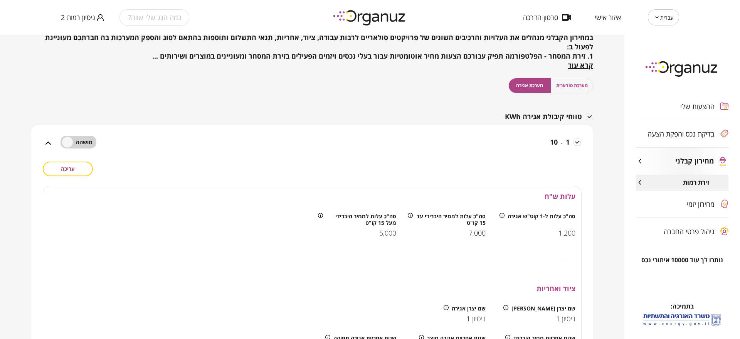
click at [576, 88] on span "מערכת סולארית" at bounding box center [572, 85] width 32 height 7
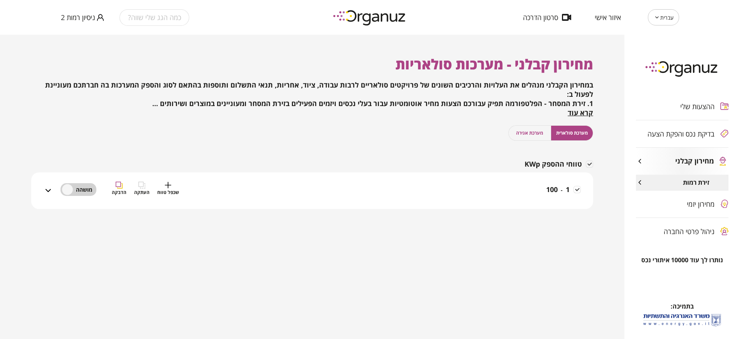
click at [539, 190] on div "1 - 100 שכפל טווח העתקה הדבקה" at bounding box center [317, 195] width 528 height 27
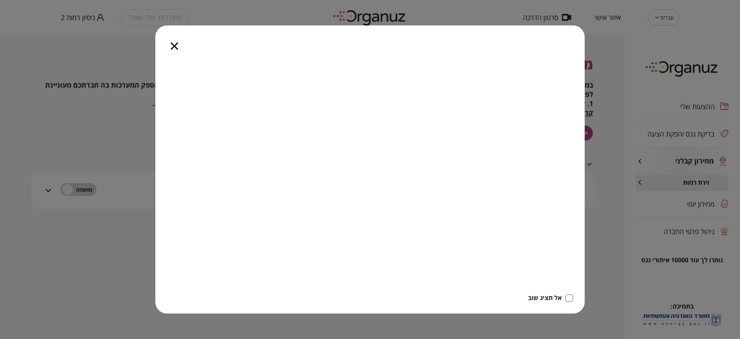
click at [175, 43] on icon "button" at bounding box center [174, 45] width 7 height 7
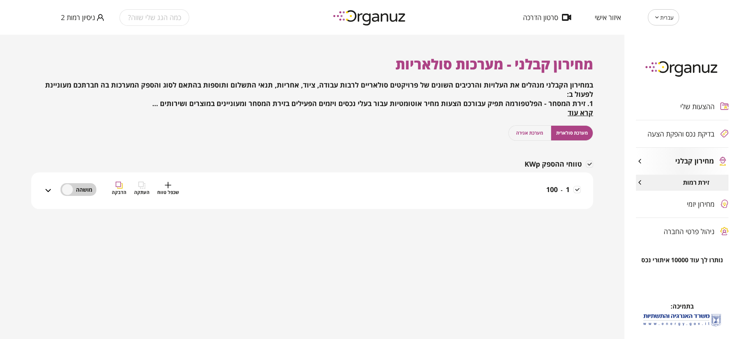
click at [481, 187] on div "1 - 100 שכפל טווח העתקה הדבקה" at bounding box center [317, 195] width 528 height 27
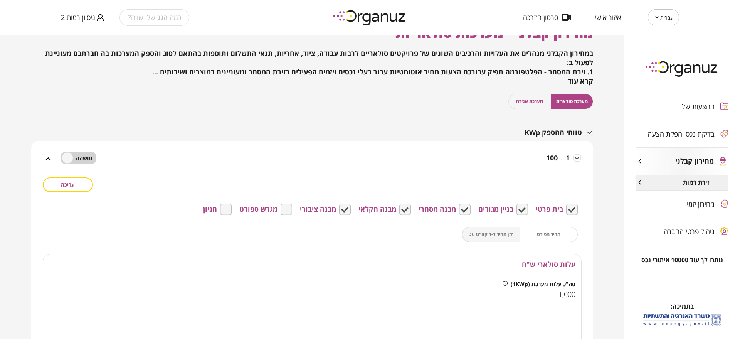
scroll to position [48, 0]
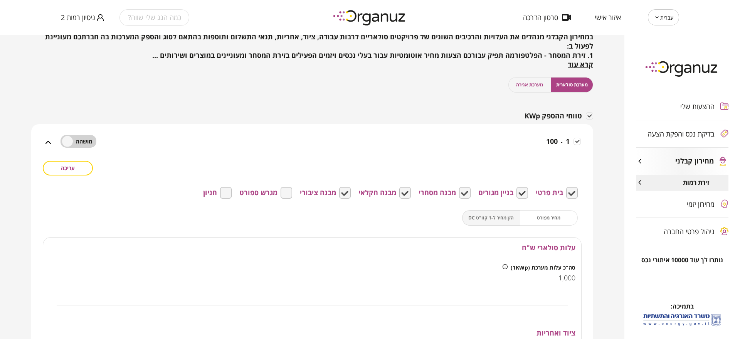
click at [77, 167] on button "עריכה" at bounding box center [68, 168] width 50 height 15
click at [540, 220] on span "מחיר מפורט" at bounding box center [549, 217] width 24 height 7
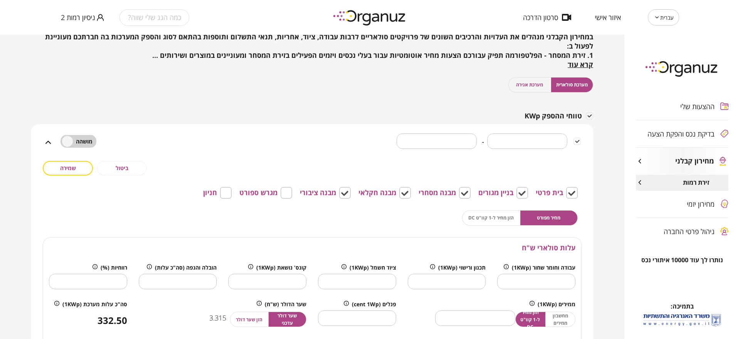
click at [475, 213] on div "מחיר מפורט הזן מחיר ל-1 קוו"ט DC" at bounding box center [520, 217] width 116 height 15
click at [481, 221] on div "מחיר מפורט הזן מחיר ל-1 קוו"ט DC" at bounding box center [520, 217] width 116 height 15
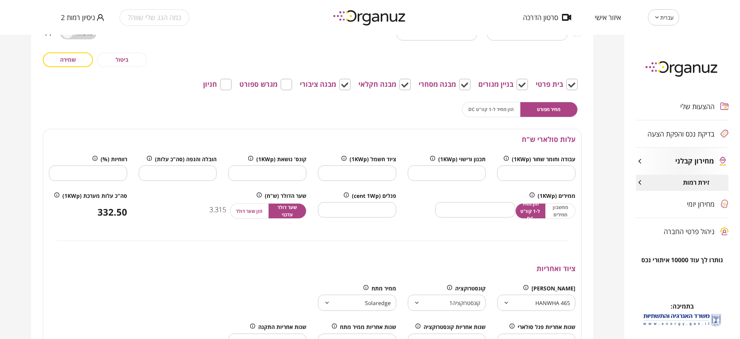
scroll to position [140, 0]
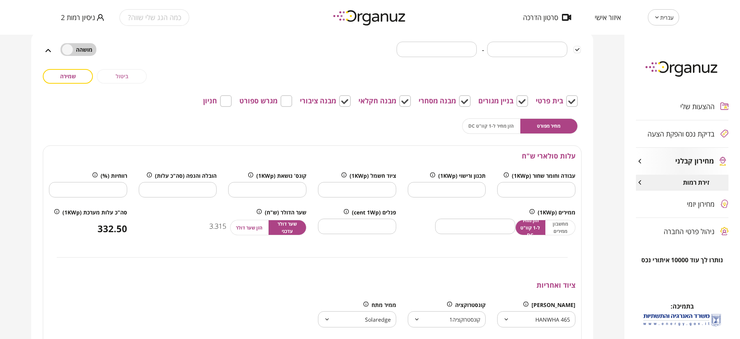
click at [118, 77] on span "ביטול" at bounding box center [122, 76] width 13 height 7
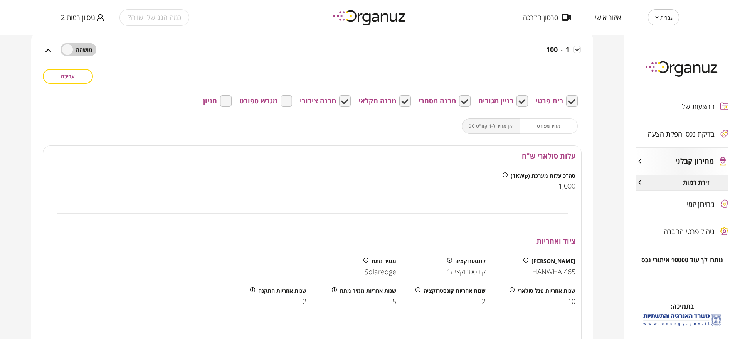
click at [545, 123] on div "מחיר מפורט הזן מחיר ל-1 קוו"ט DC" at bounding box center [520, 125] width 116 height 15
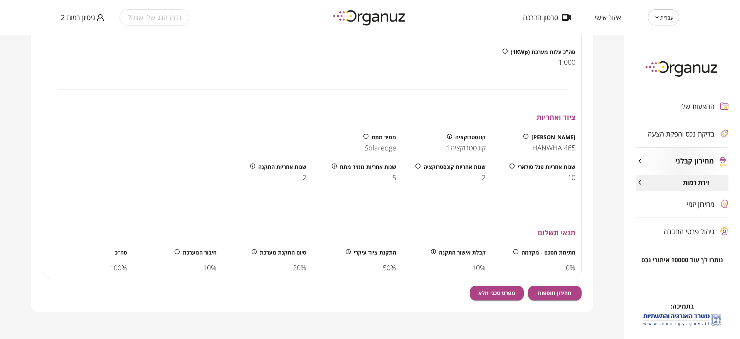
scroll to position [119, 0]
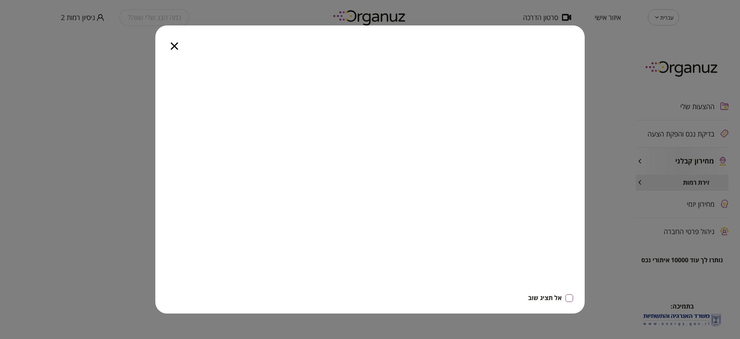
click at [175, 45] on icon "button" at bounding box center [174, 45] width 7 height 7
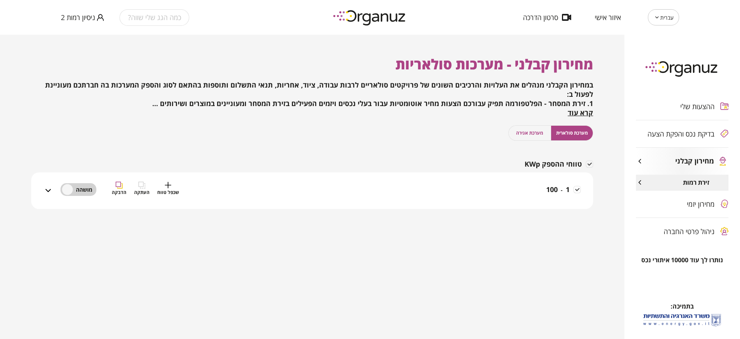
click at [418, 196] on div "1 - 100 שכפל טווח העתקה הדבקה" at bounding box center [317, 195] width 528 height 27
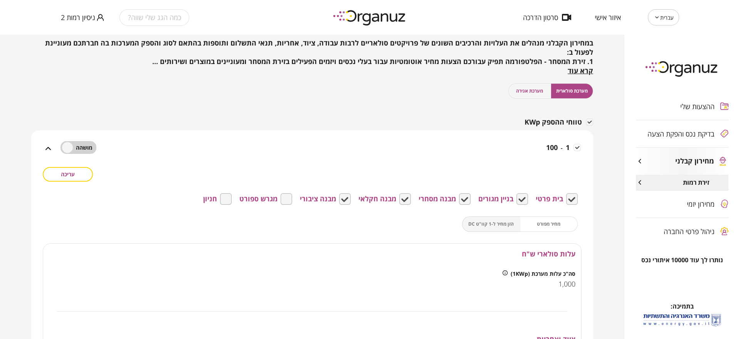
scroll to position [96, 0]
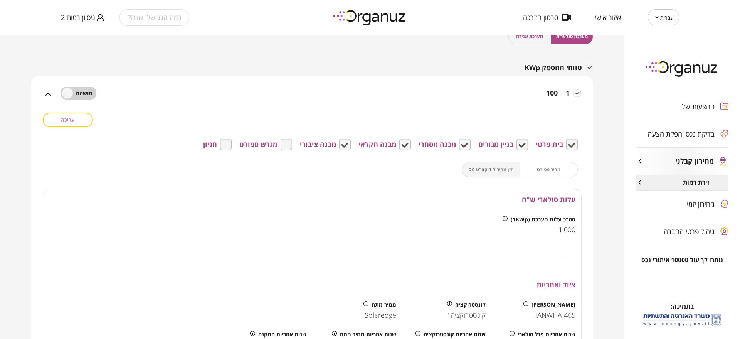
click at [75, 120] on span "עריכה" at bounding box center [68, 119] width 14 height 7
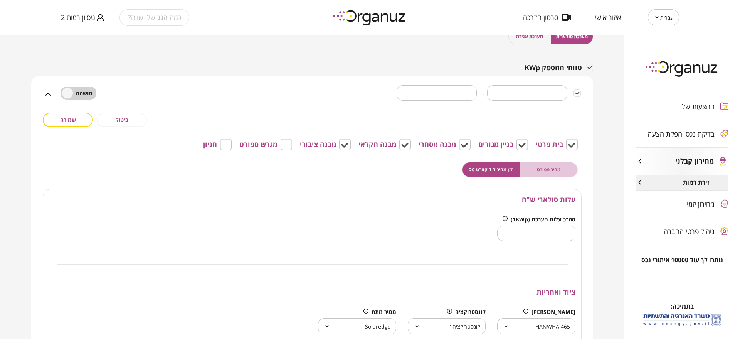
click at [526, 173] on button "מחיר מפורט" at bounding box center [549, 169] width 58 height 15
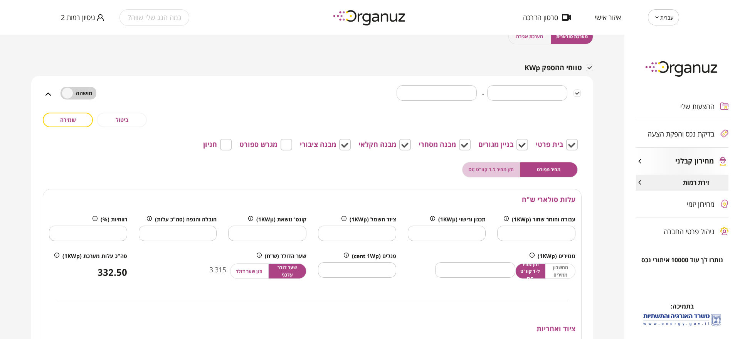
click at [498, 170] on span "הזן מחיר ל-1 קוו"ט DC" at bounding box center [490, 169] width 45 height 7
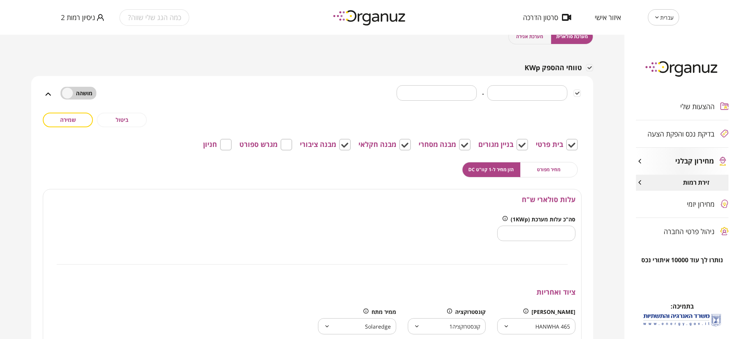
click at [547, 172] on span "מחיר מפורט" at bounding box center [549, 169] width 24 height 7
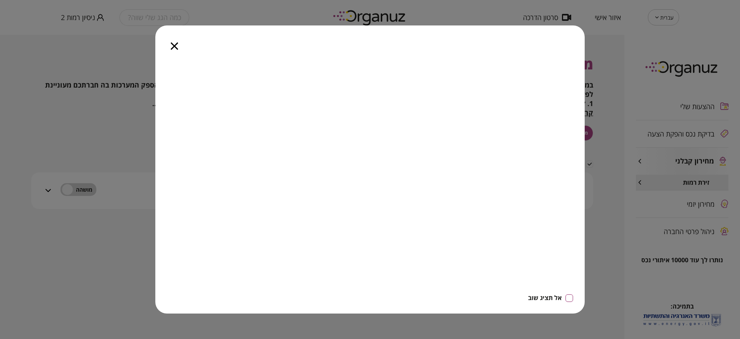
click at [170, 50] on div at bounding box center [174, 41] width 38 height 32
click at [171, 49] on icon "button" at bounding box center [174, 45] width 7 height 7
click at [171, 51] on div at bounding box center [174, 41] width 38 height 32
click at [171, 45] on icon "button" at bounding box center [174, 45] width 7 height 7
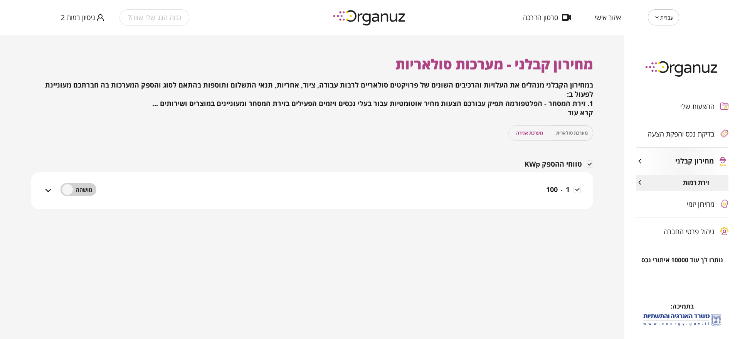
click at [523, 130] on span "מערכת אגירה" at bounding box center [529, 132] width 27 height 7
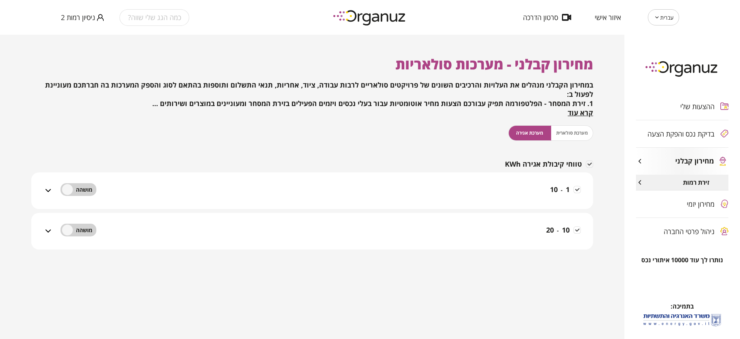
click at [579, 132] on div "מערכת סולארית מערכת אגירה" at bounding box center [550, 132] width 85 height 15
click at [535, 134] on span "מערכת אגירה" at bounding box center [529, 132] width 27 height 7
click at [680, 160] on span "מחירון קבלני" at bounding box center [694, 161] width 39 height 8
click at [689, 206] on div "ההצעות שלי בדיקת נכס והפקת הצעה מחירון קבלני זירת רמות מחירון יזמי ניהול פרטי ה…" at bounding box center [682, 168] width 116 height 175
click at [686, 234] on span "ניהול פרטי החברה" at bounding box center [689, 231] width 51 height 8
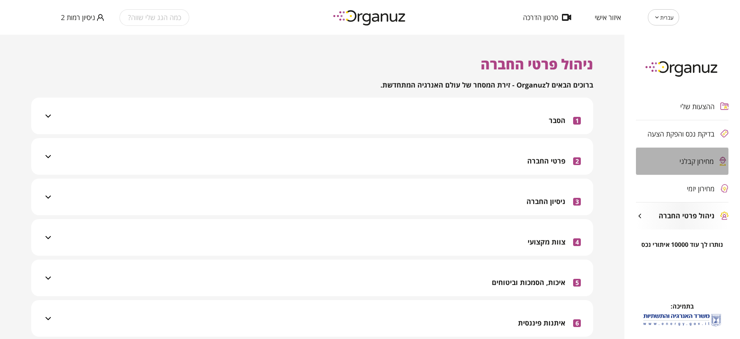
click at [702, 159] on span "מחירון קבלני" at bounding box center [696, 161] width 34 height 8
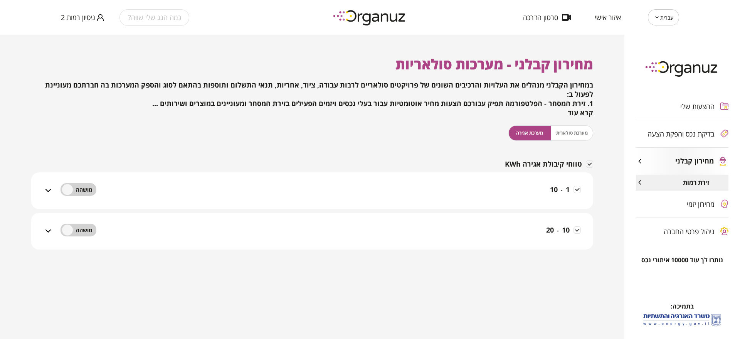
click at [580, 130] on div "מערכת סולארית מערכת אגירה" at bounding box center [550, 132] width 85 height 15
click at [535, 131] on span "מערכת אגירה" at bounding box center [529, 132] width 27 height 7
click at [567, 132] on div "מערכת סולארית מערכת אגירה" at bounding box center [550, 132] width 85 height 15
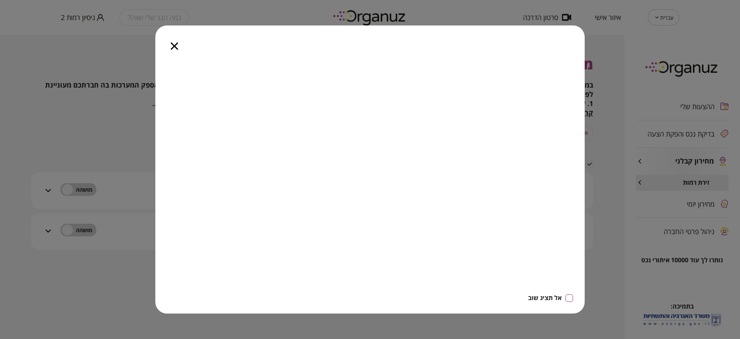
click at [177, 45] on icon "button" at bounding box center [174, 45] width 7 height 7
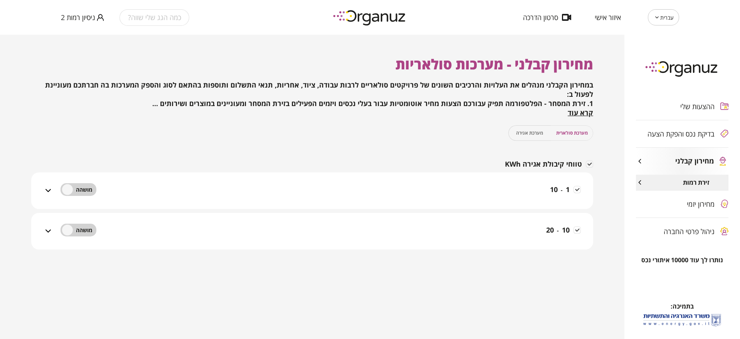
click at [685, 232] on span "ניהול פרטי החברה" at bounding box center [689, 231] width 51 height 8
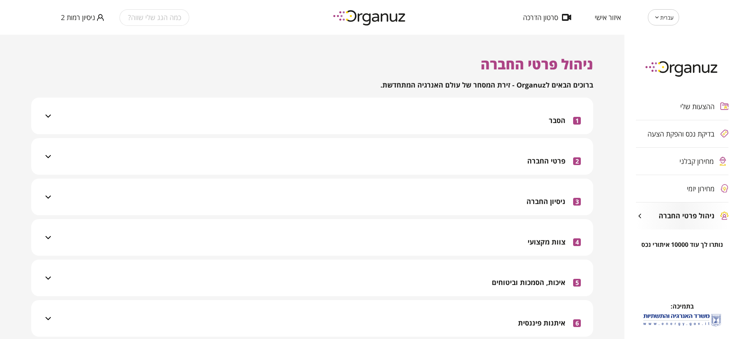
click at [694, 163] on span "מחירון קבלני" at bounding box center [696, 161] width 34 height 8
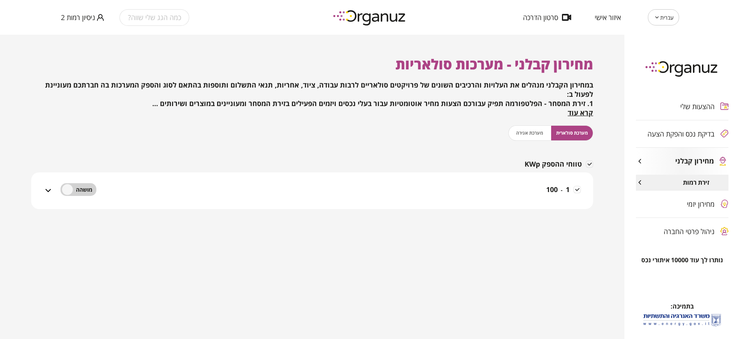
click at [525, 133] on div "מערכת סולארית מערכת אגירה" at bounding box center [550, 132] width 85 height 15
click at [561, 128] on button "מערכת סולארית" at bounding box center [572, 132] width 43 height 15
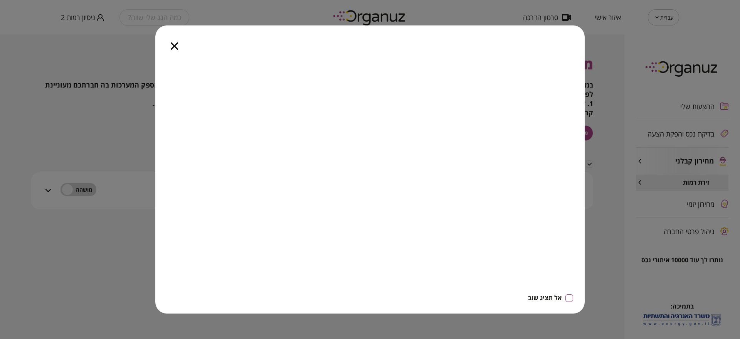
click at [176, 47] on icon "button" at bounding box center [174, 45] width 7 height 7
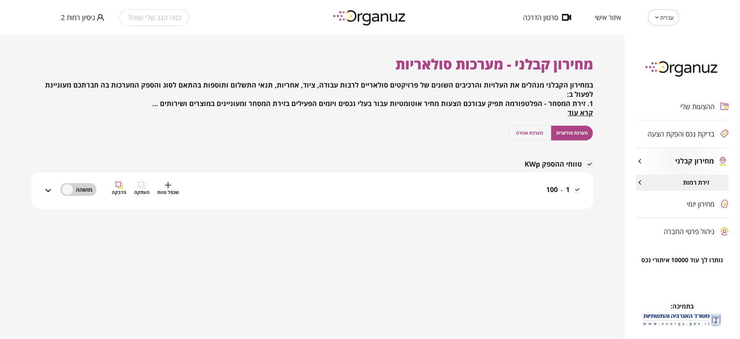
click at [542, 191] on div "1 - 100 שכפל טווח העתקה הדבקה" at bounding box center [317, 195] width 528 height 27
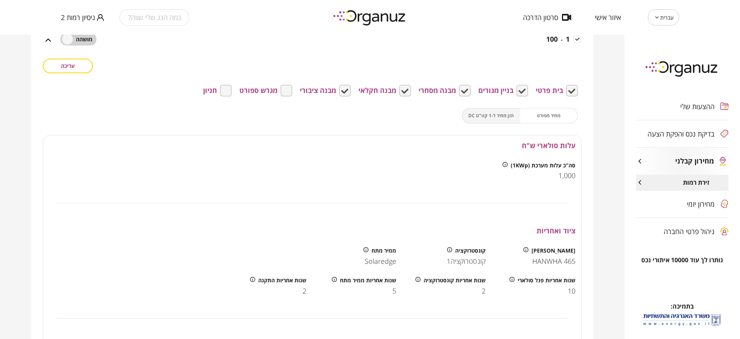
scroll to position [241, 0]
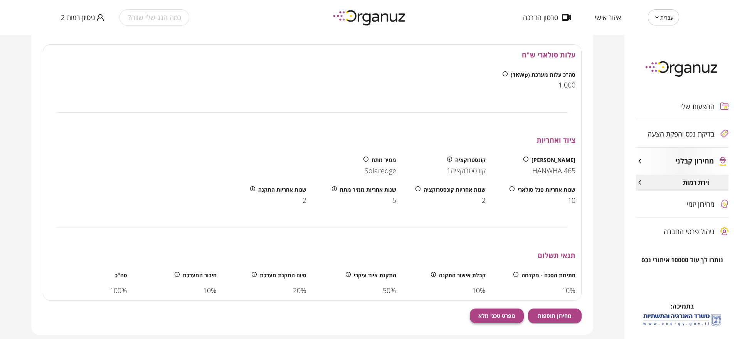
click at [481, 318] on span "מפרט טכני מלא" at bounding box center [496, 315] width 37 height 7
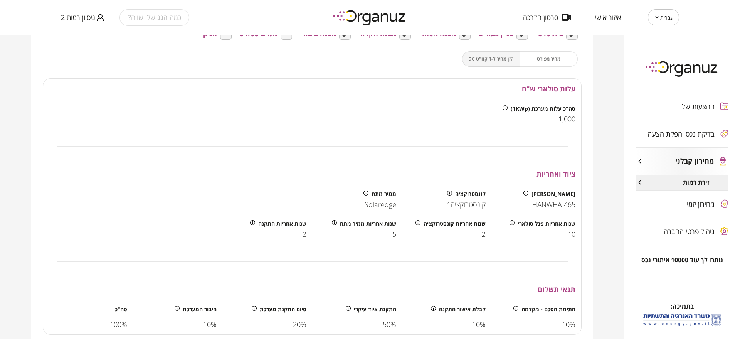
scroll to position [96, 0]
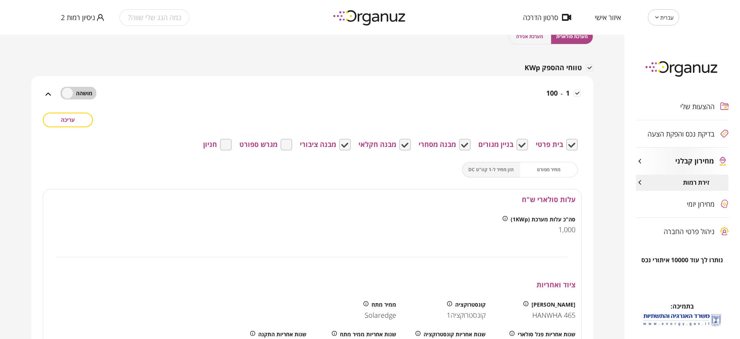
click at [539, 37] on span "מערכת אגירה" at bounding box center [529, 36] width 27 height 7
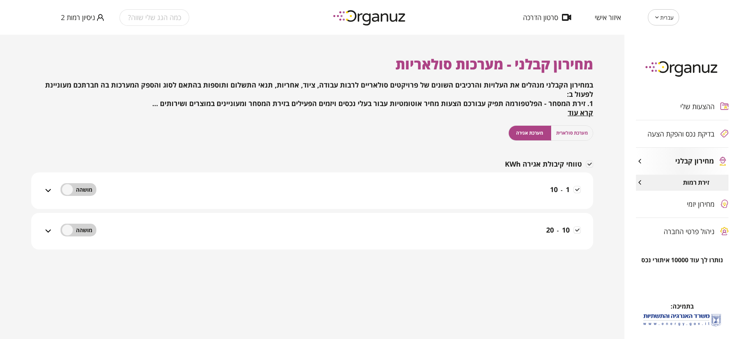
click at [508, 174] on div "1 - 10" at bounding box center [317, 190] width 528 height 37
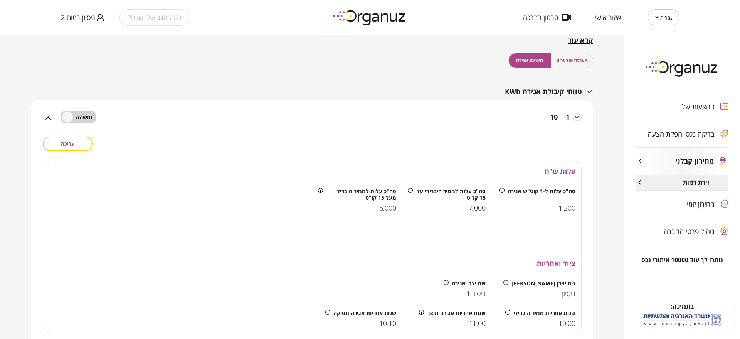
scroll to position [169, 0]
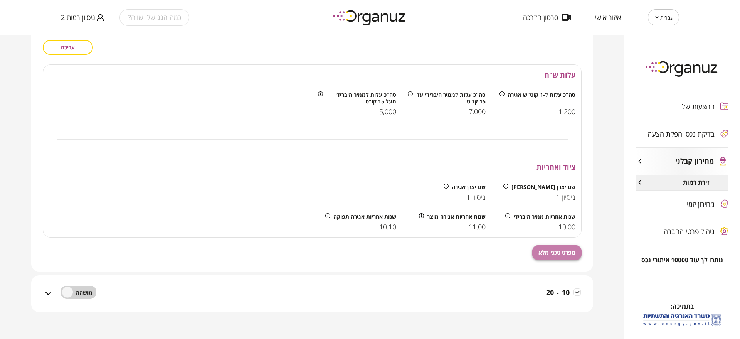
click at [549, 259] on button "מפרט טכני מלא" at bounding box center [556, 252] width 49 height 15
click at [554, 252] on span "מפרט טכני מלא" at bounding box center [556, 252] width 37 height 7
